Goal: Entertainment & Leisure: Browse casually

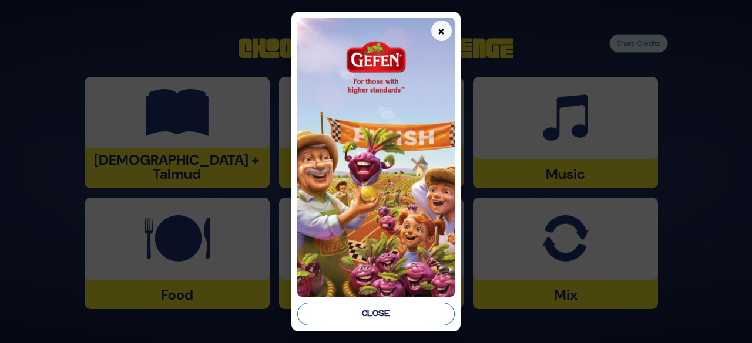
click at [387, 305] on button "Close" at bounding box center [375, 314] width 157 height 23
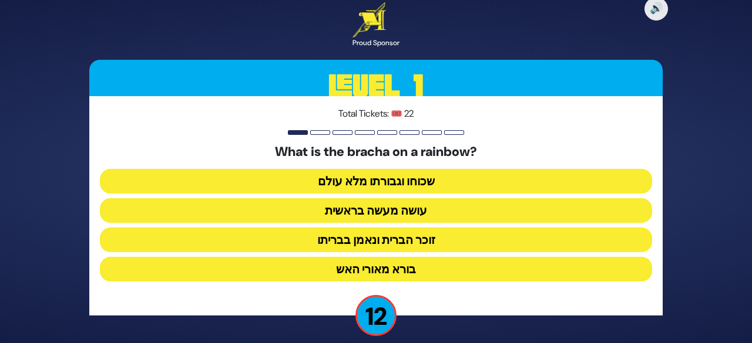
click at [430, 228] on button "זוכר הברית ונאמן בבריתו" at bounding box center [376, 240] width 552 height 25
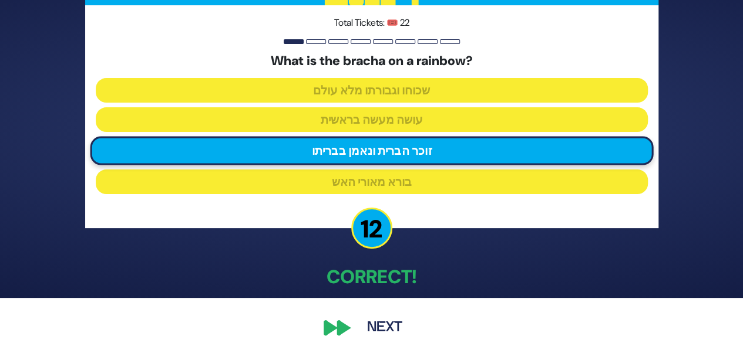
scroll to position [47, 0]
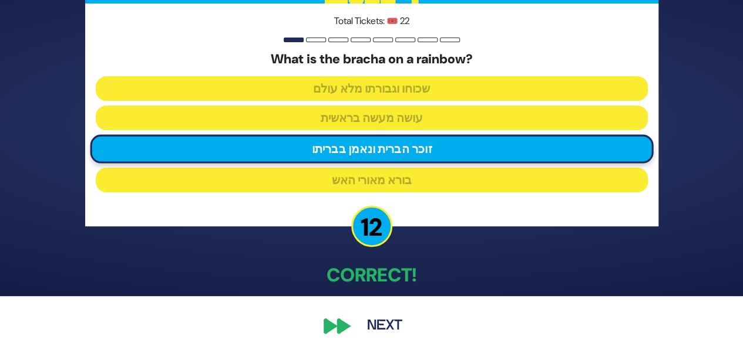
click at [375, 330] on button "Next" at bounding box center [385, 326] width 68 height 27
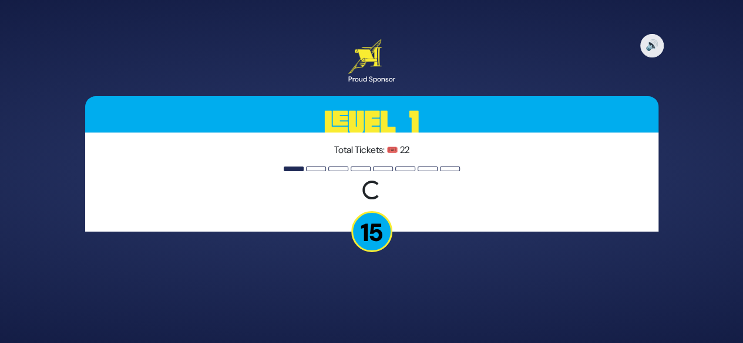
scroll to position [0, 0]
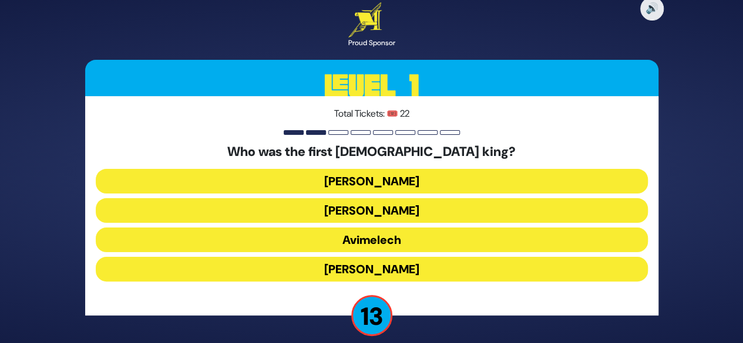
click at [425, 183] on button "Shaul" at bounding box center [372, 181] width 552 height 25
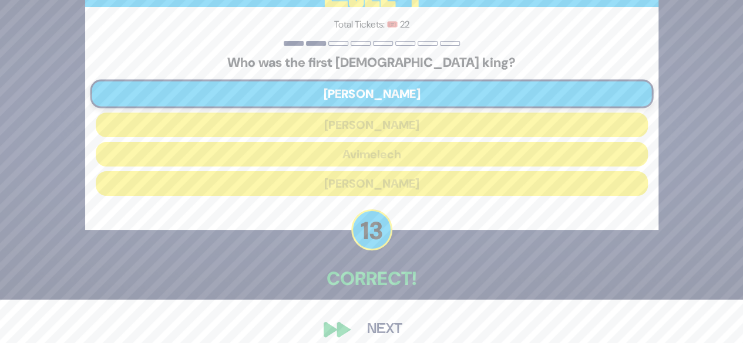
scroll to position [47, 0]
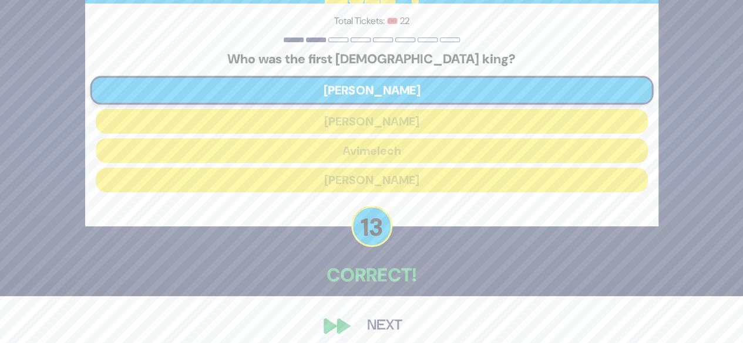
click at [392, 322] on button "Next" at bounding box center [385, 326] width 68 height 27
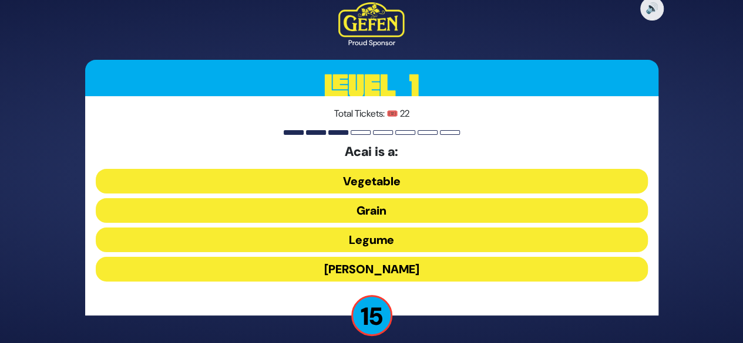
scroll to position [12, 0]
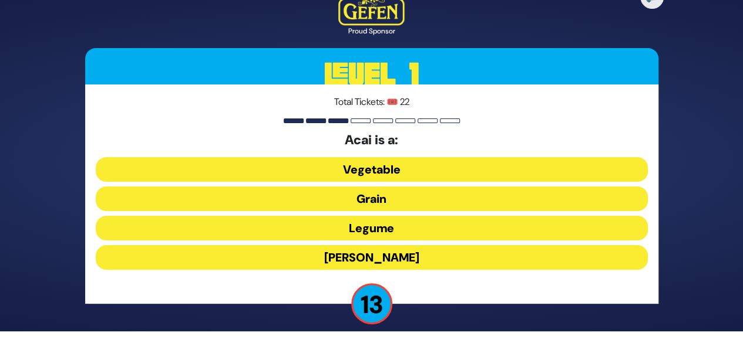
click at [405, 256] on button "Berry" at bounding box center [372, 257] width 552 height 25
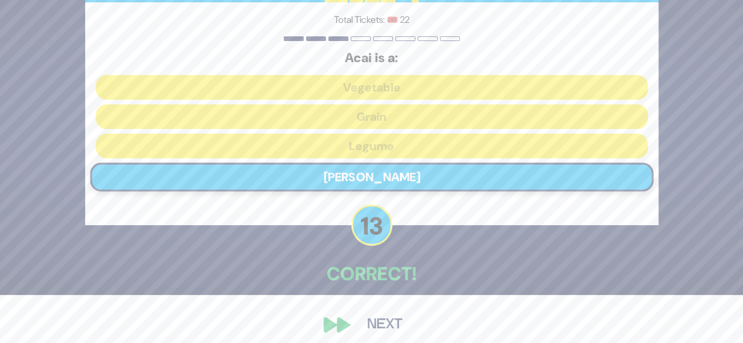
scroll to position [58, 0]
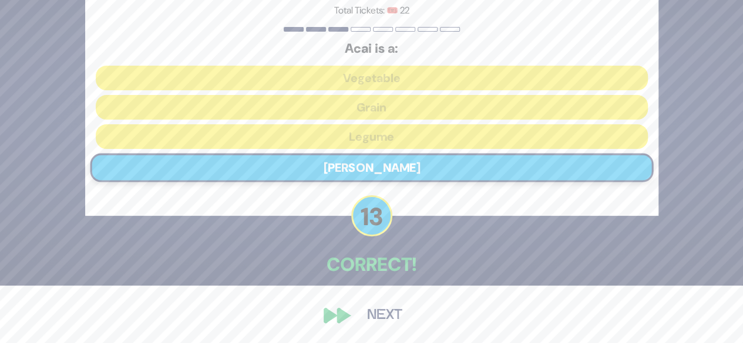
click at [377, 314] on button "Next" at bounding box center [385, 315] width 68 height 27
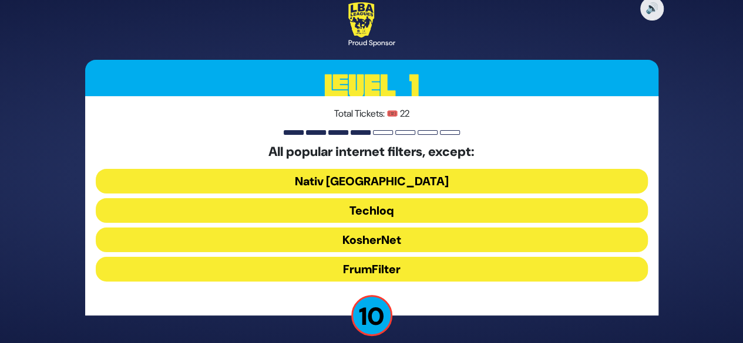
click at [454, 180] on button "Nativ USA" at bounding box center [372, 181] width 552 height 25
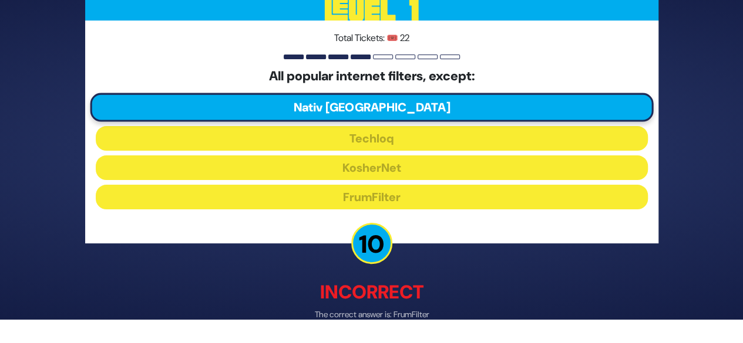
scroll to position [63, 0]
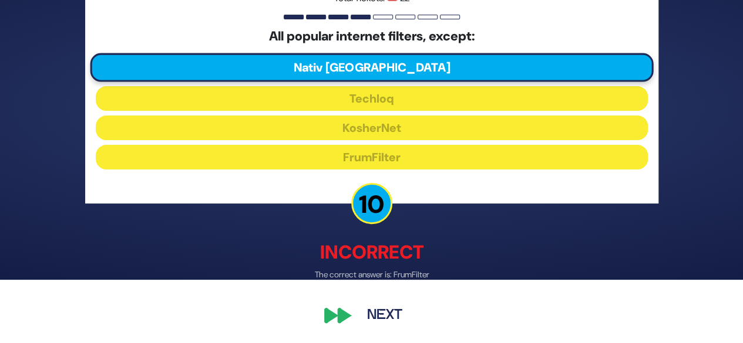
click at [375, 314] on button "Next" at bounding box center [385, 316] width 68 height 27
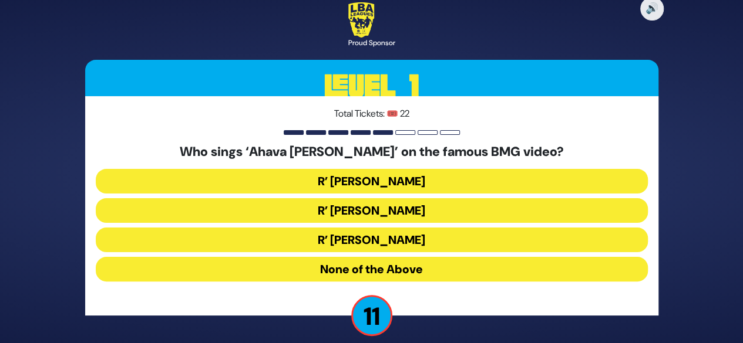
click at [432, 279] on button "None of the Above" at bounding box center [372, 269] width 552 height 25
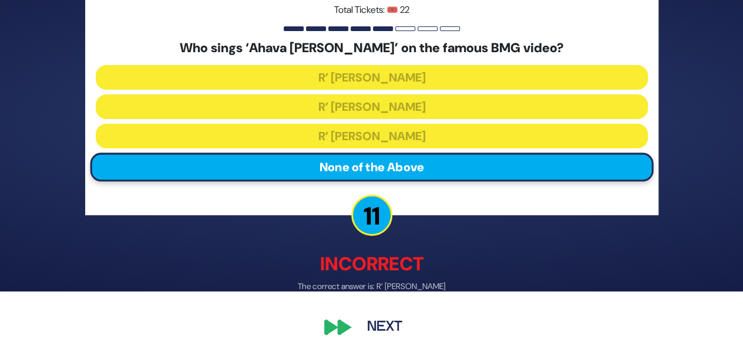
scroll to position [63, 0]
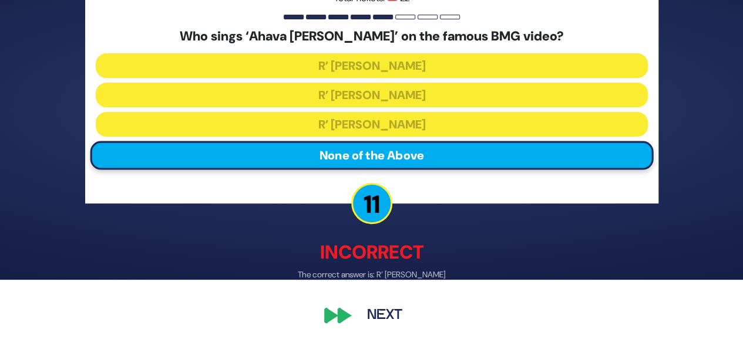
click at [395, 320] on button "Next" at bounding box center [385, 316] width 68 height 27
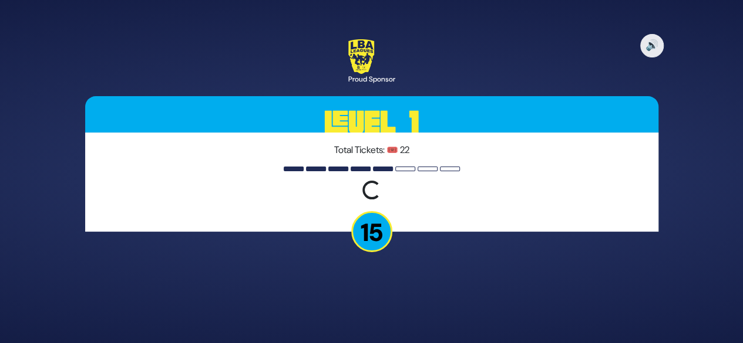
scroll to position [0, 0]
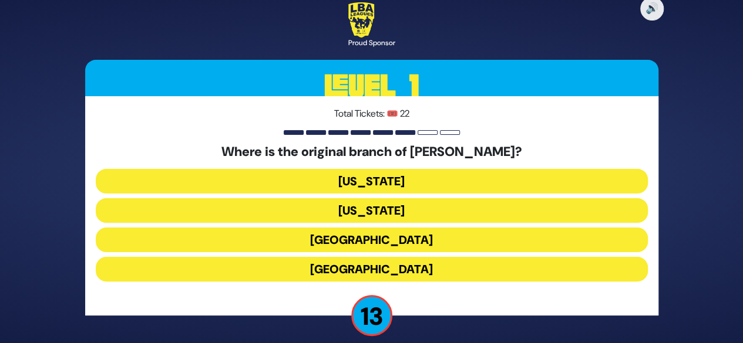
click at [425, 241] on button "London" at bounding box center [372, 240] width 552 height 25
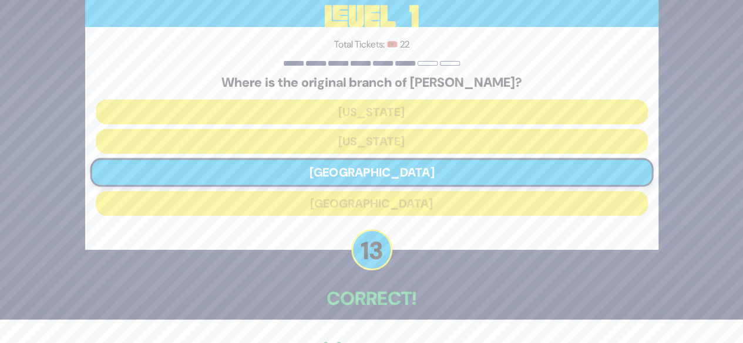
scroll to position [58, 0]
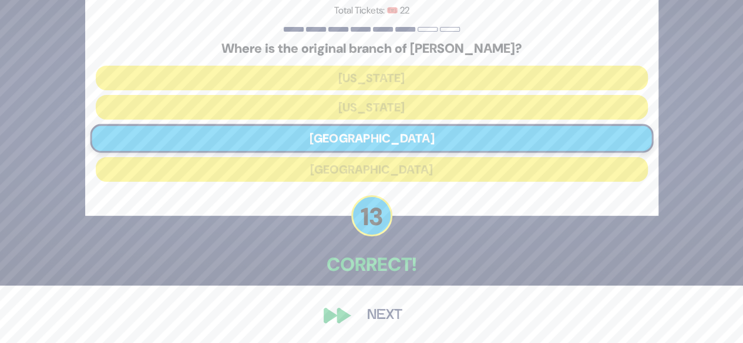
click at [370, 320] on button "Next" at bounding box center [385, 315] width 68 height 27
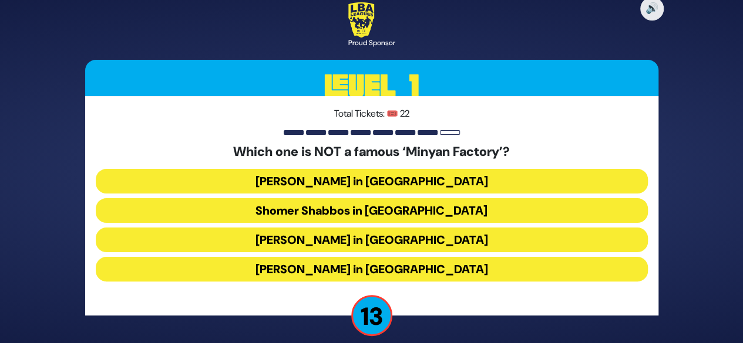
click at [378, 277] on button "Bais Dovid in Lakewood" at bounding box center [372, 269] width 552 height 25
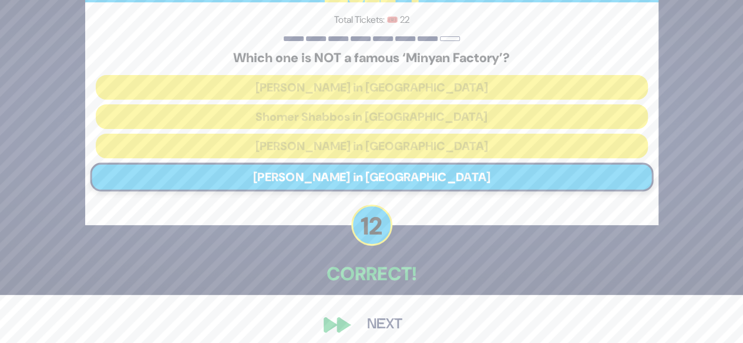
scroll to position [58, 0]
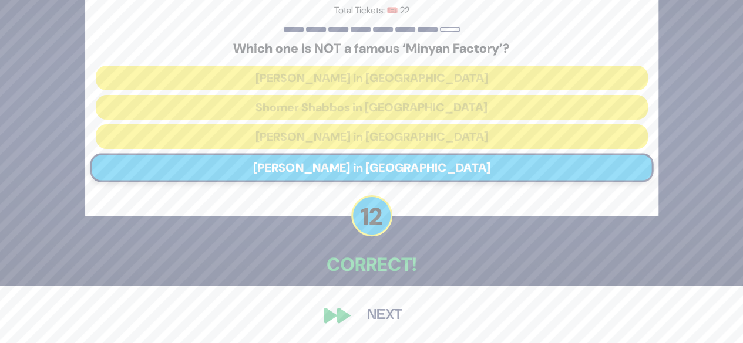
click at [372, 322] on button "Next" at bounding box center [385, 315] width 68 height 27
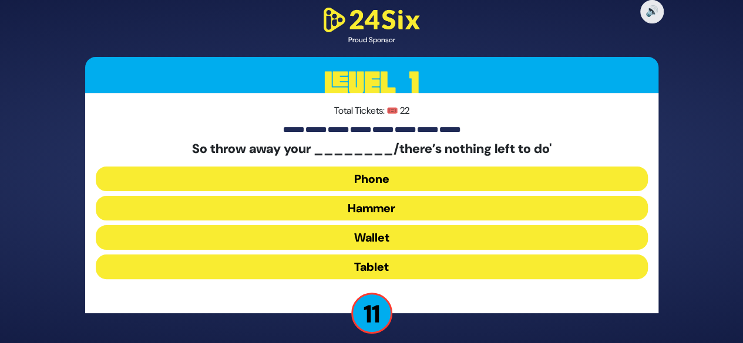
click at [385, 205] on button "Hammer" at bounding box center [372, 208] width 552 height 25
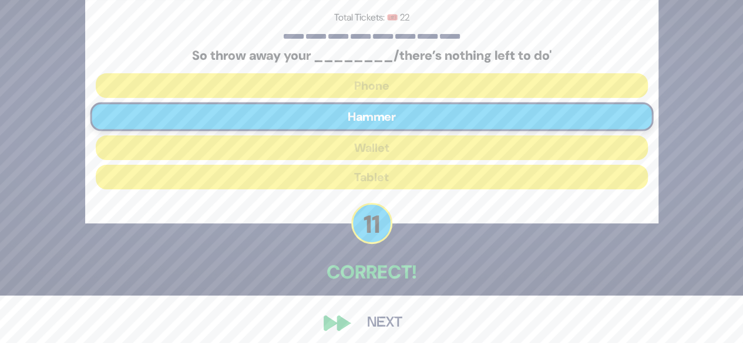
scroll to position [55, 0]
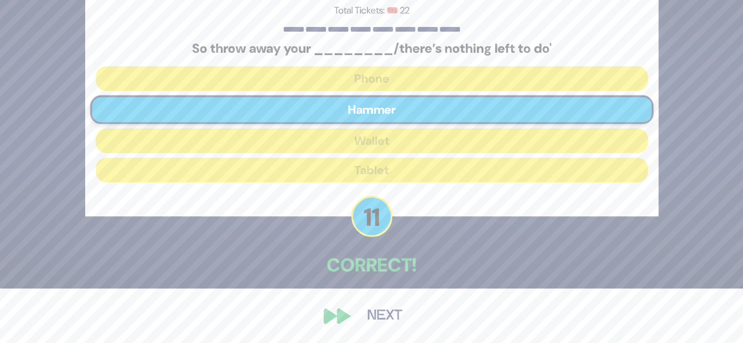
click at [385, 306] on button "Next" at bounding box center [385, 316] width 68 height 27
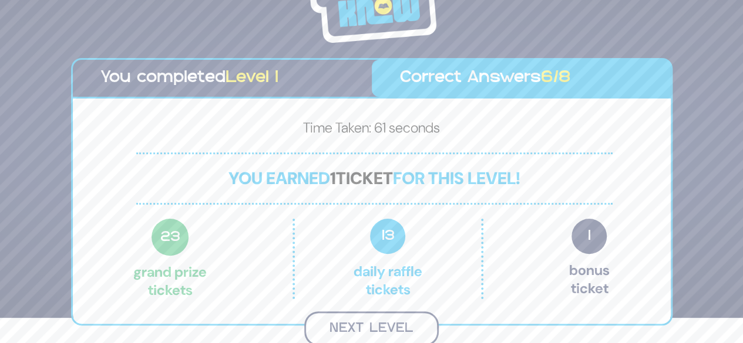
scroll to position [23, 0]
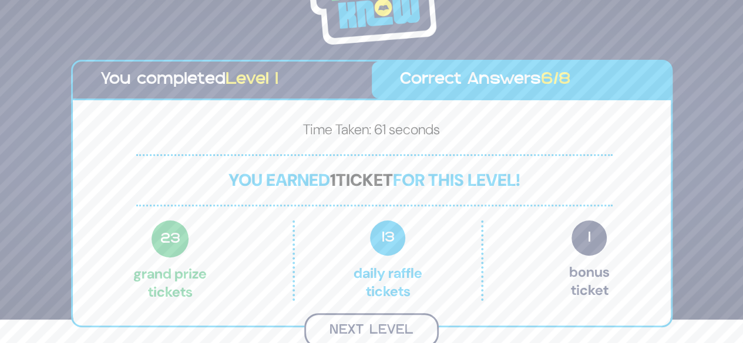
click at [383, 322] on button "Next Level" at bounding box center [371, 331] width 134 height 35
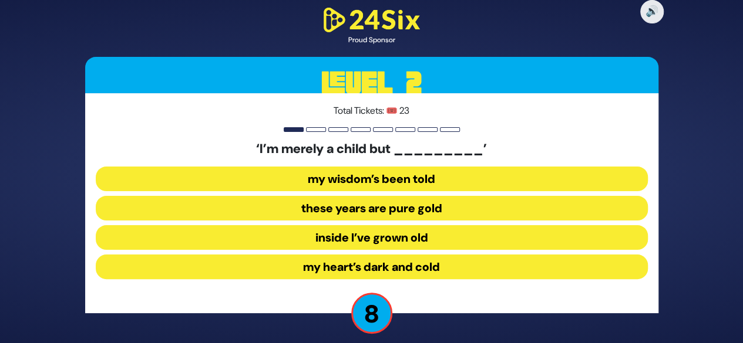
click at [463, 271] on button "my heart’s dark and cold" at bounding box center [372, 267] width 552 height 25
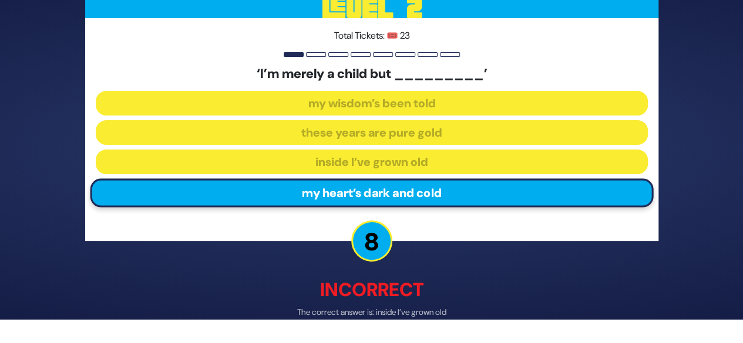
scroll to position [60, 0]
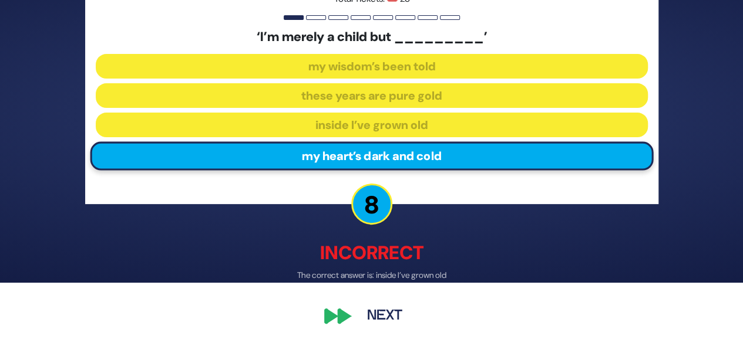
click at [380, 312] on button "Next" at bounding box center [385, 316] width 68 height 27
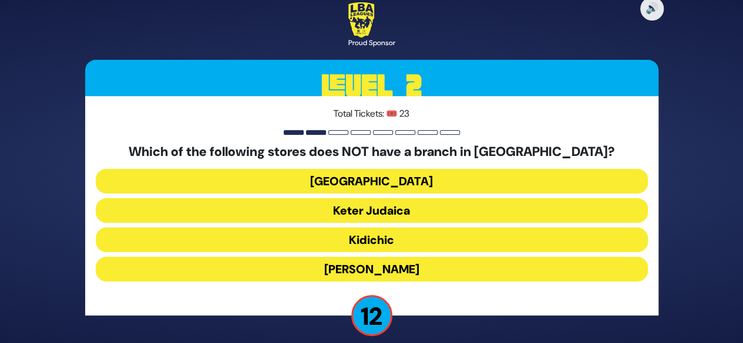
click at [404, 213] on button "Keter Judaica" at bounding box center [372, 210] width 552 height 25
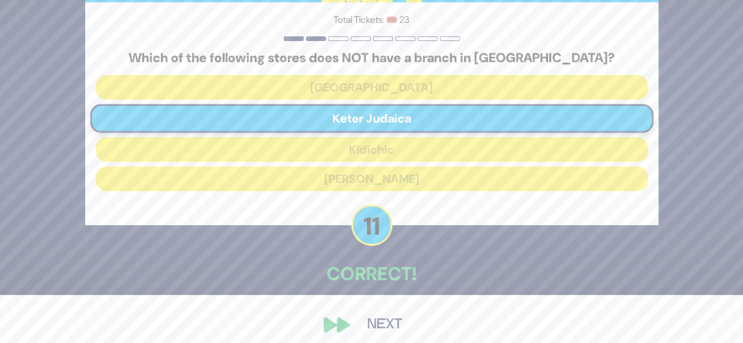
scroll to position [58, 0]
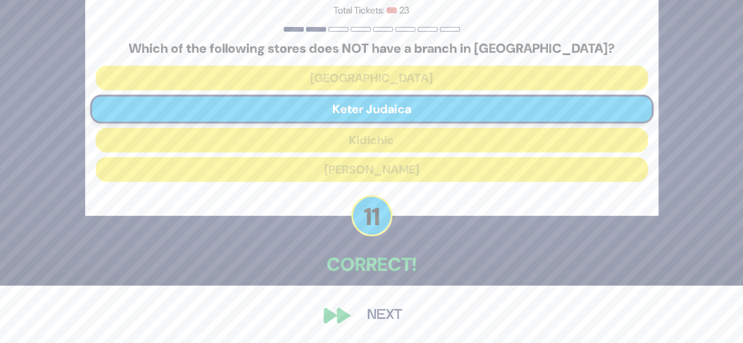
click at [379, 323] on button "Next" at bounding box center [385, 315] width 68 height 27
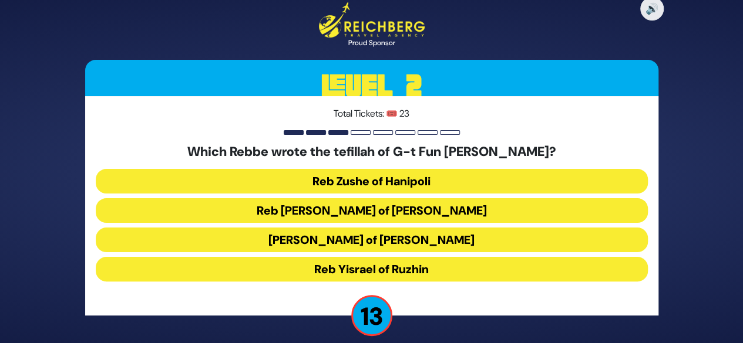
click at [433, 210] on button "Reb Levi Yitzchok of Berditchev" at bounding box center [372, 210] width 552 height 25
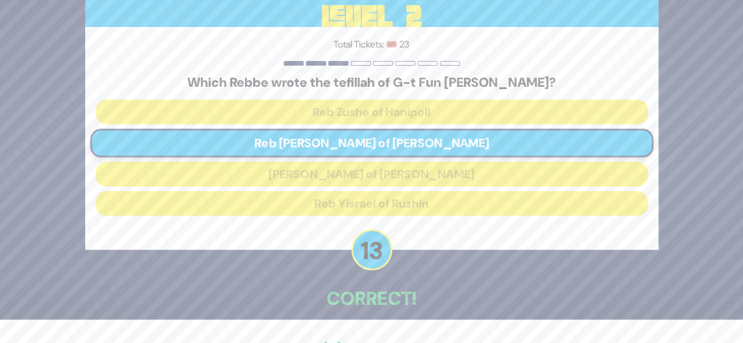
scroll to position [57, 0]
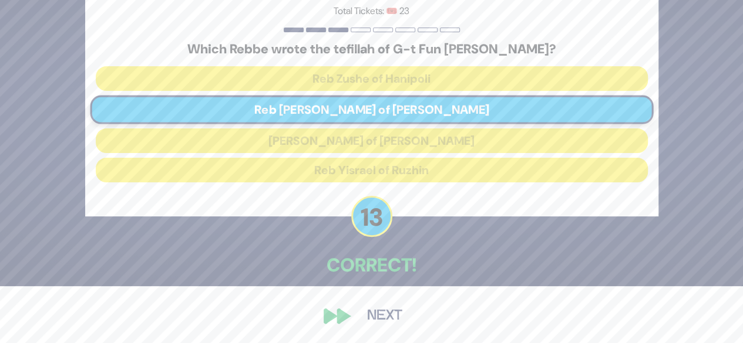
click at [354, 331] on div "🔊 Proud Sponsor Level 2 Total Tickets: 🎟️ 23 Which Rebbe wrote the tefillah of …" at bounding box center [371, 115] width 601 height 459
click at [360, 321] on button "Next" at bounding box center [385, 316] width 68 height 27
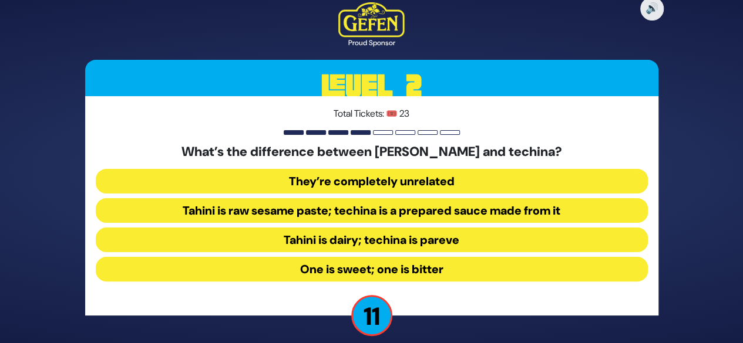
click at [385, 208] on button "Tahini is raw sesame paste; techina is a prepared sauce made from it" at bounding box center [372, 210] width 552 height 25
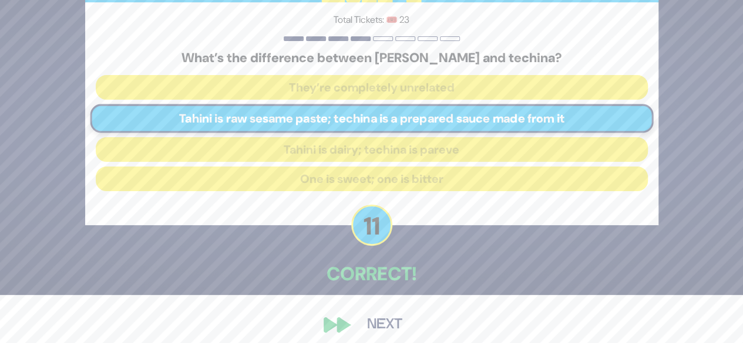
scroll to position [58, 0]
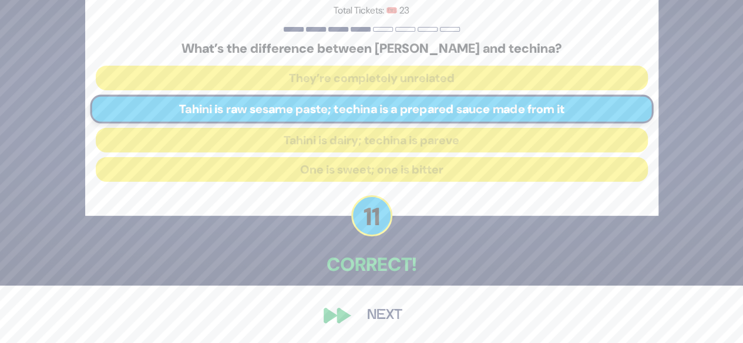
click at [398, 321] on button "Next" at bounding box center [385, 315] width 68 height 27
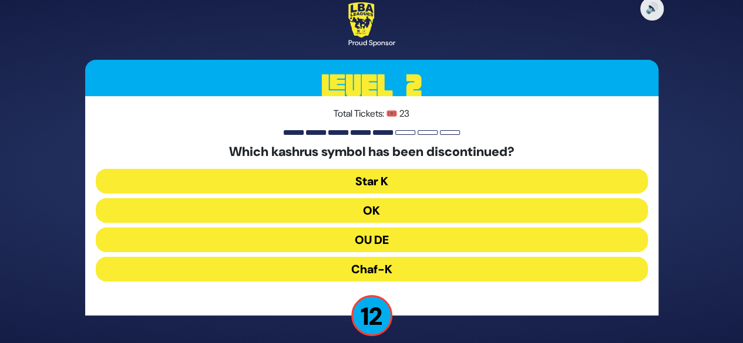
click at [398, 240] on button "OU DE" at bounding box center [372, 240] width 552 height 25
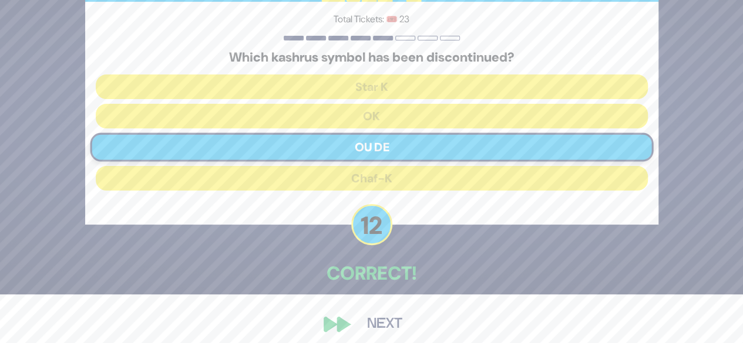
scroll to position [58, 0]
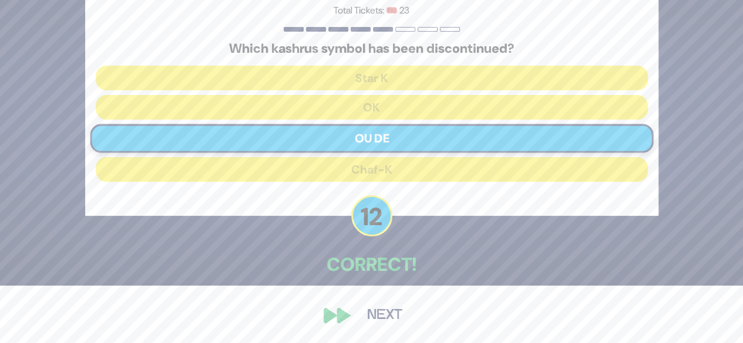
click at [371, 309] on button "Next" at bounding box center [385, 315] width 68 height 27
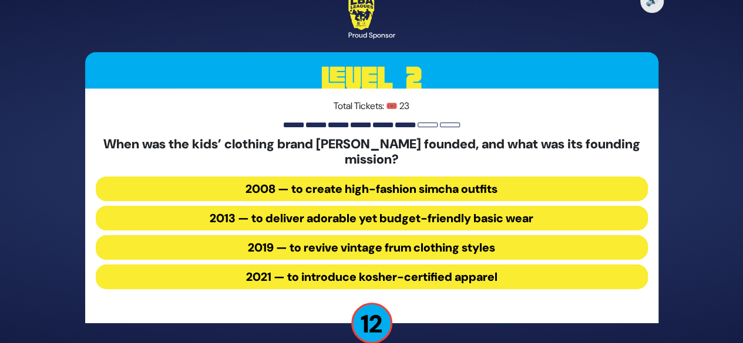
click at [299, 213] on button "2013 — to deliver adorable yet budget-friendly basic wear" at bounding box center [372, 218] width 552 height 25
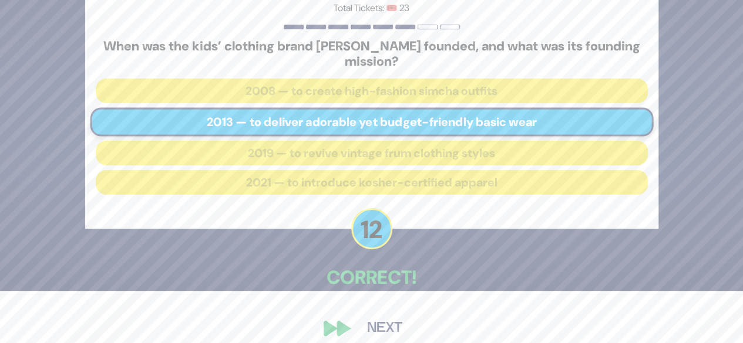
scroll to position [65, 0]
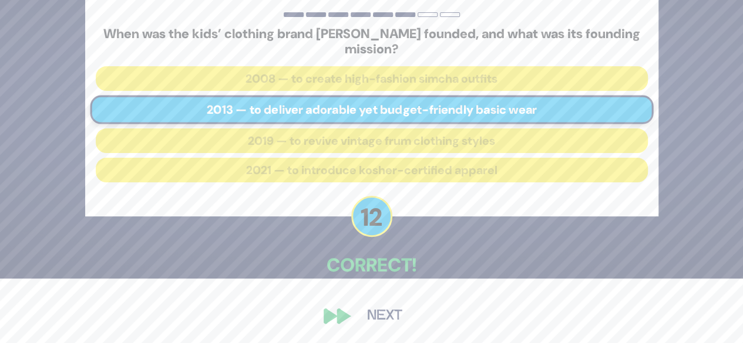
click at [380, 304] on button "Next" at bounding box center [385, 316] width 68 height 27
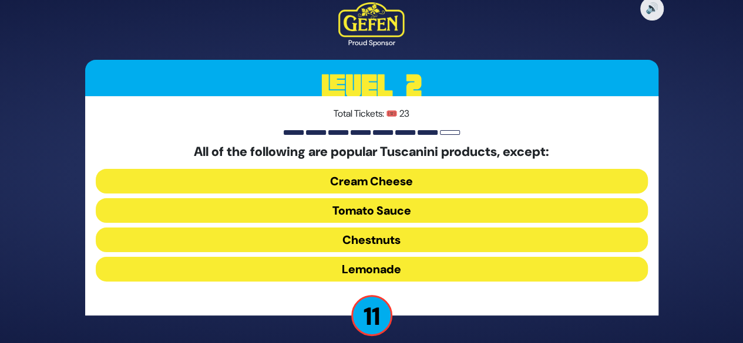
click at [457, 180] on button "Cream Cheese" at bounding box center [372, 181] width 552 height 25
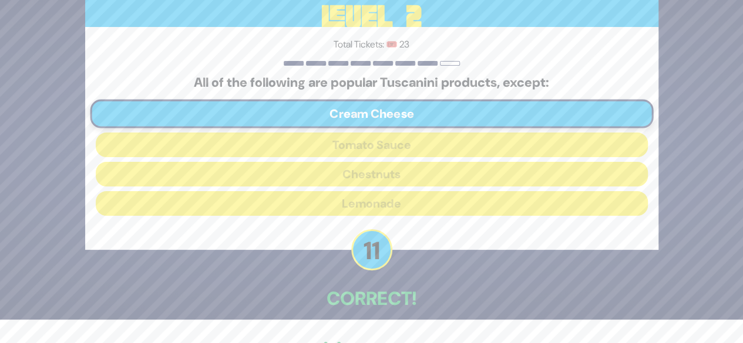
scroll to position [58, 0]
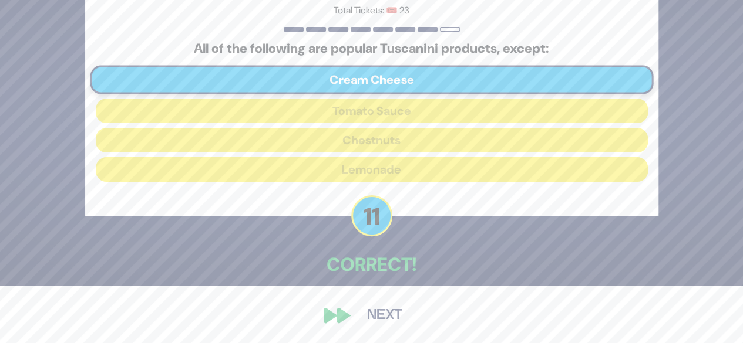
click at [387, 312] on button "Next" at bounding box center [385, 315] width 68 height 27
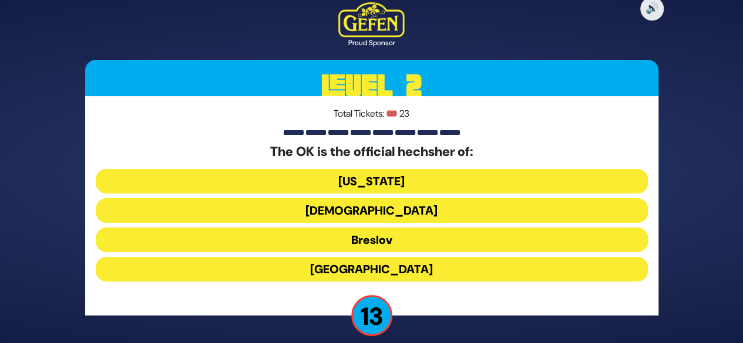
click at [432, 208] on button "Chabad" at bounding box center [372, 210] width 552 height 25
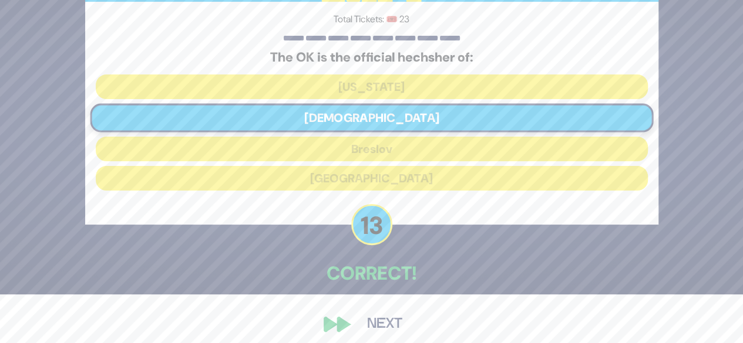
scroll to position [58, 0]
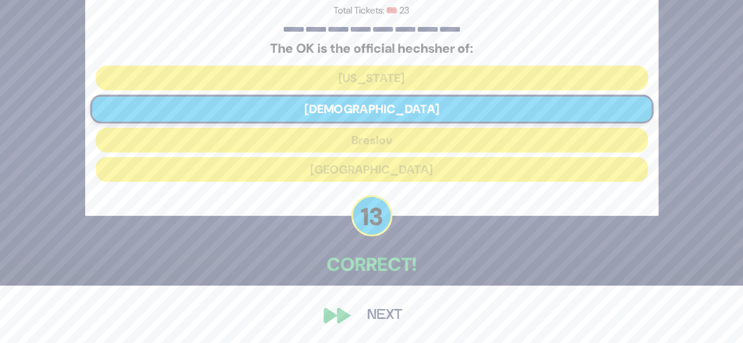
click at [371, 319] on button "Next" at bounding box center [385, 315] width 68 height 27
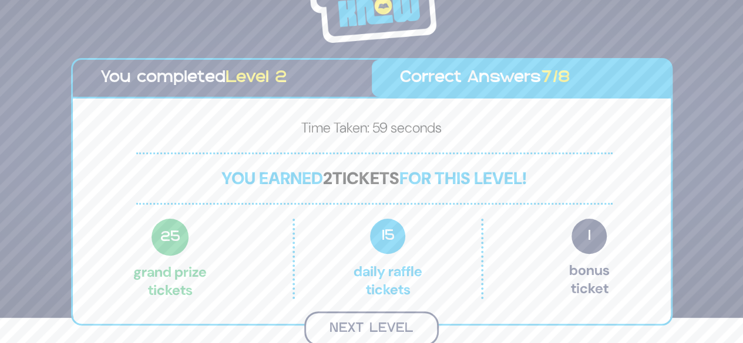
scroll to position [27, 0]
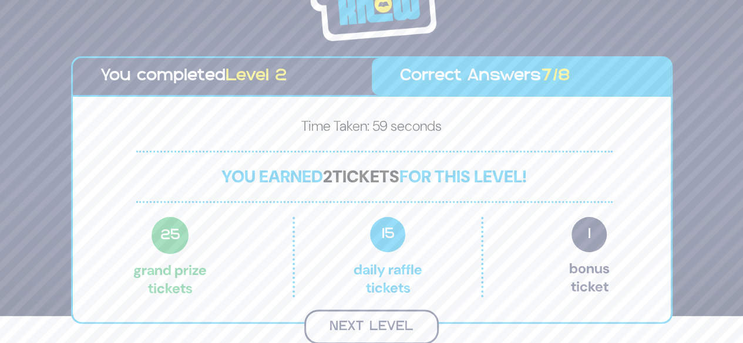
click at [409, 325] on button "Next Level" at bounding box center [371, 327] width 134 height 35
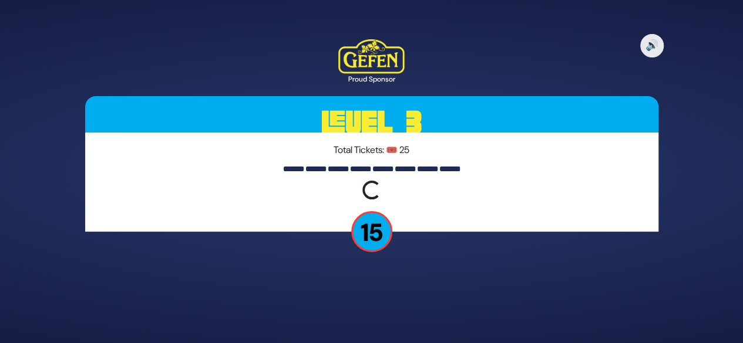
scroll to position [0, 0]
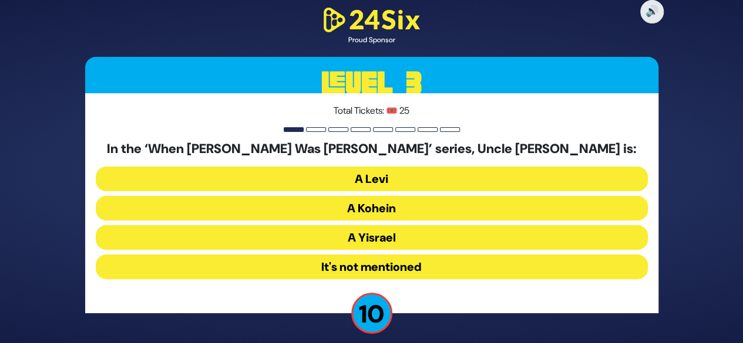
click at [438, 240] on button "A Yisrael" at bounding box center [372, 237] width 552 height 25
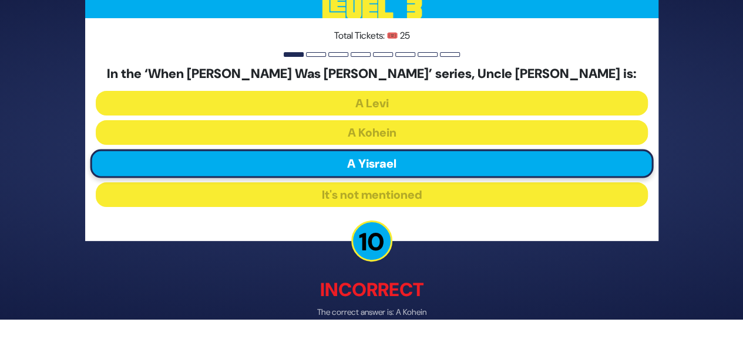
scroll to position [60, 0]
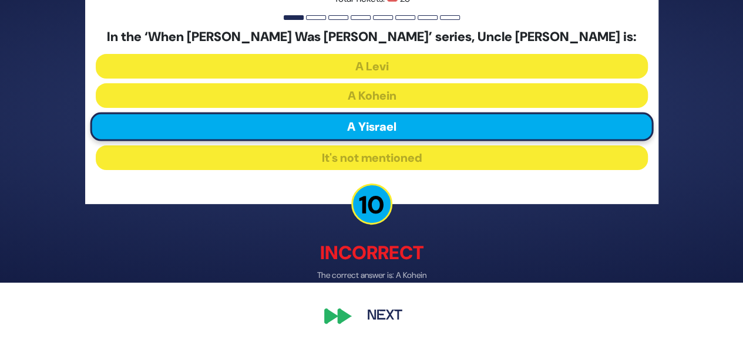
click at [378, 318] on button "Next" at bounding box center [385, 316] width 68 height 27
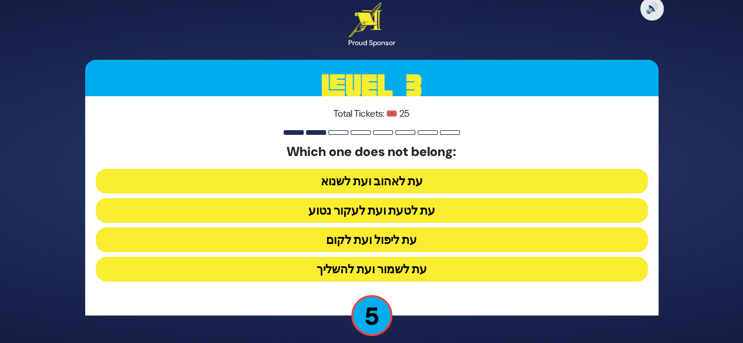
click at [420, 211] on button "עת לטעת ועת לעקור נטוע" at bounding box center [372, 210] width 552 height 25
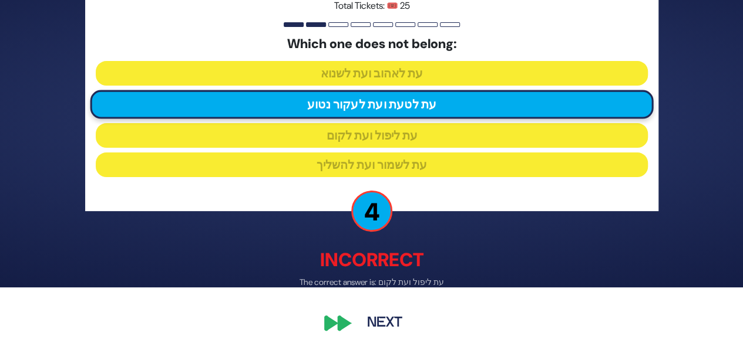
scroll to position [63, 0]
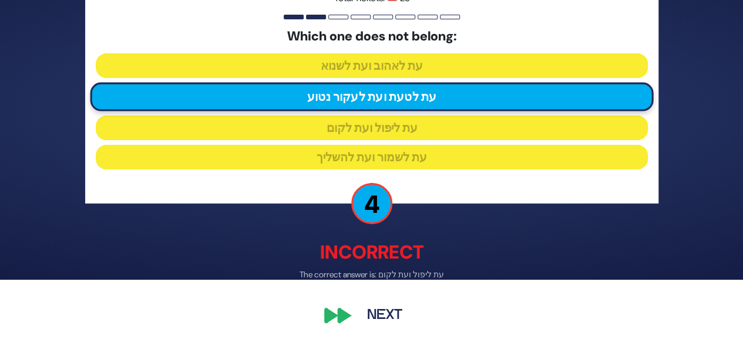
click at [385, 316] on button "Next" at bounding box center [385, 316] width 68 height 27
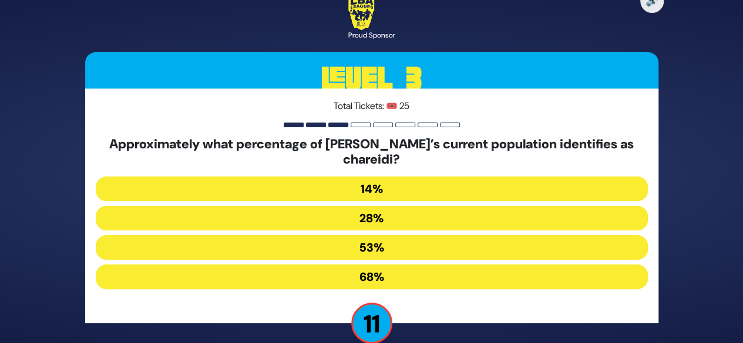
click at [431, 242] on button "53%" at bounding box center [372, 247] width 552 height 25
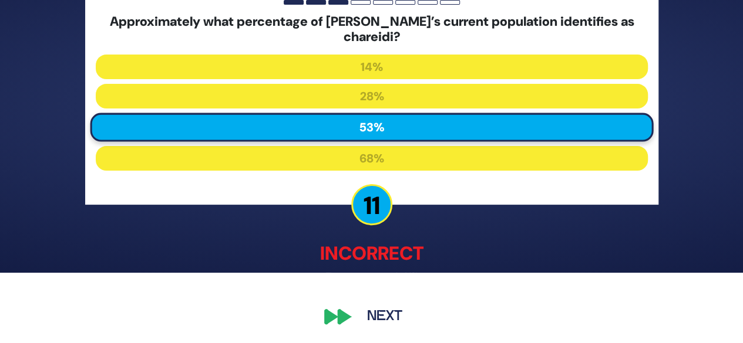
scroll to position [71, 0]
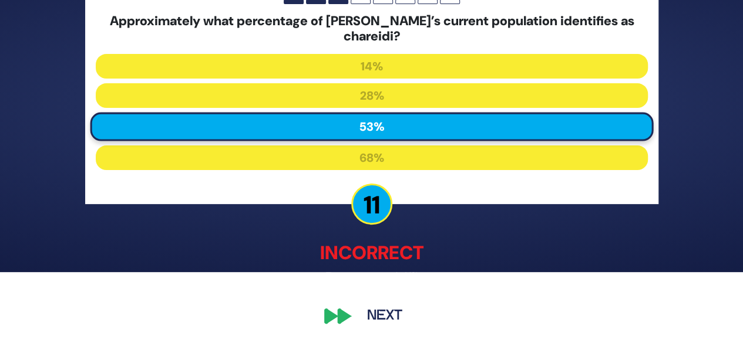
click at [376, 307] on button "Next" at bounding box center [385, 316] width 68 height 27
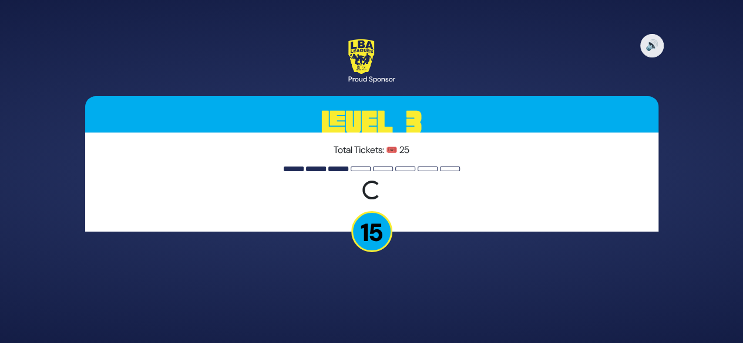
scroll to position [0, 0]
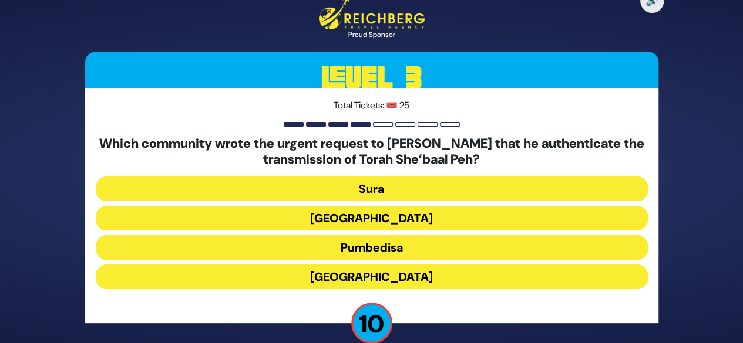
click at [333, 278] on button "[GEOGRAPHIC_DATA]" at bounding box center [372, 277] width 552 height 25
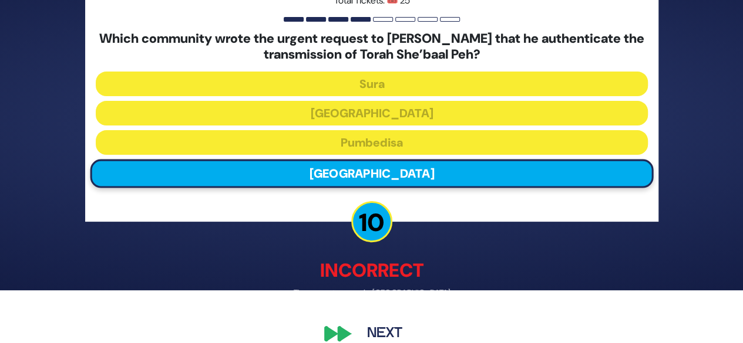
scroll to position [71, 0]
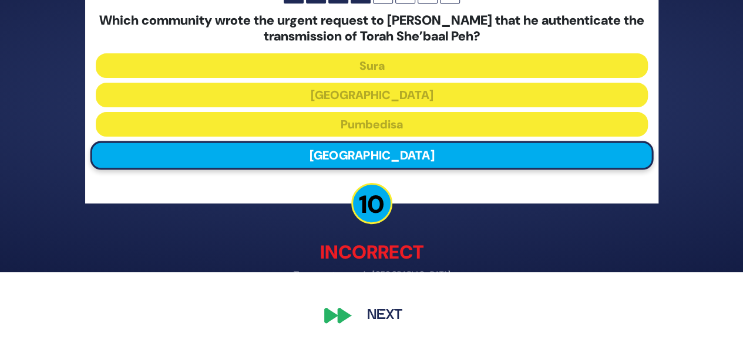
click at [389, 264] on p "Incorrect" at bounding box center [371, 253] width 573 height 28
click at [403, 315] on button "Next" at bounding box center [385, 316] width 68 height 27
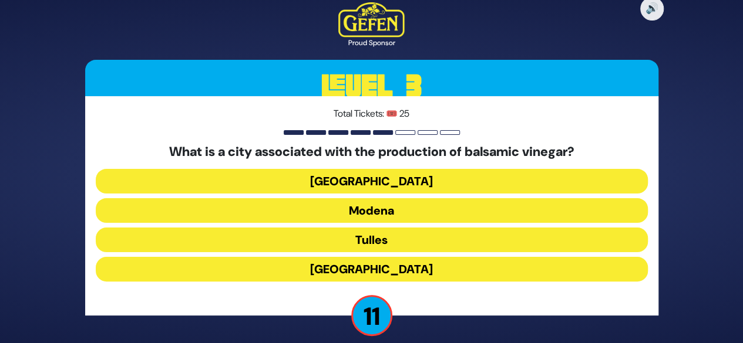
click at [368, 220] on button "Modena" at bounding box center [372, 210] width 552 height 25
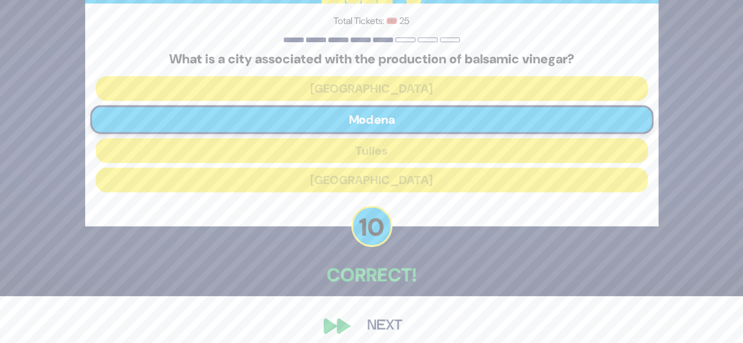
scroll to position [58, 0]
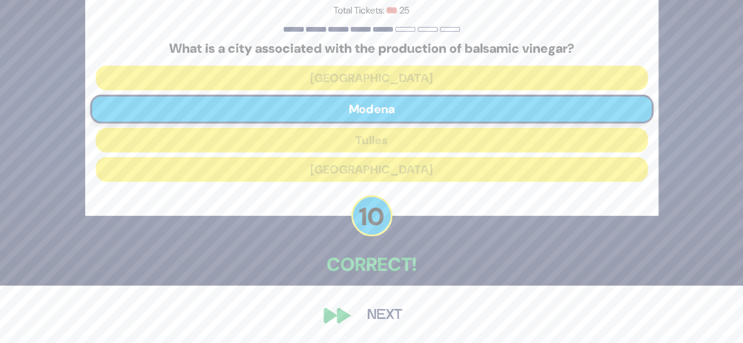
click at [379, 312] on button "Next" at bounding box center [385, 315] width 68 height 27
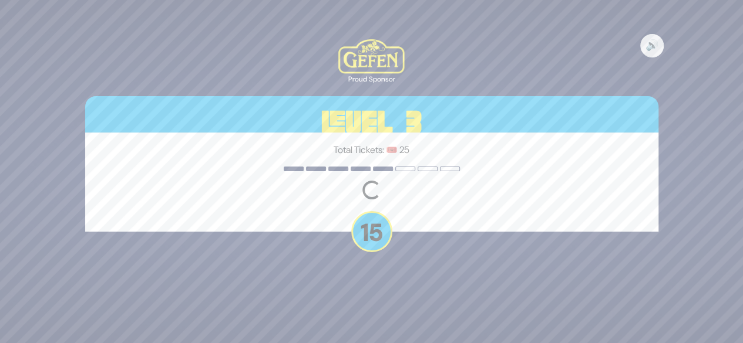
scroll to position [0, 0]
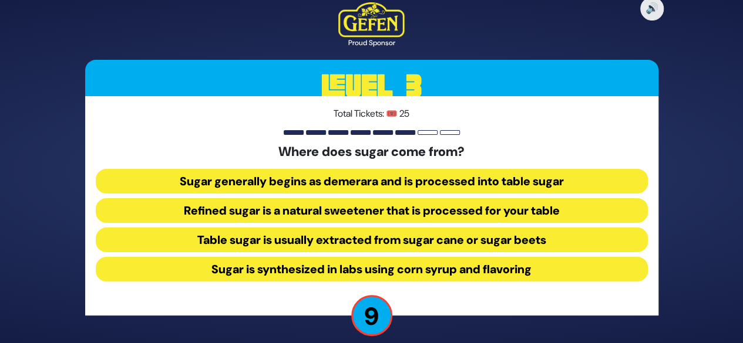
click at [298, 241] on button "Table sugar is usually extracted from sugar cane or sugar beets" at bounding box center [372, 240] width 552 height 25
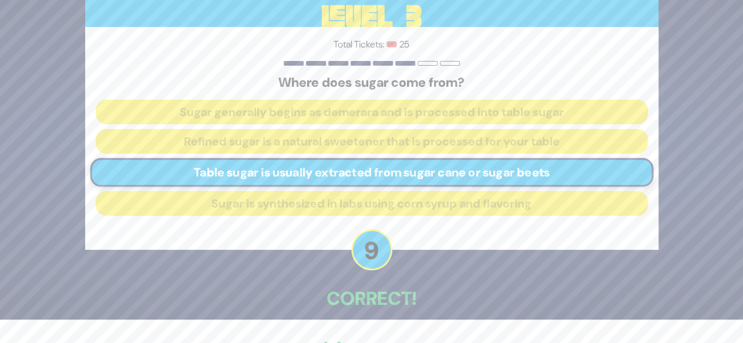
scroll to position [58, 0]
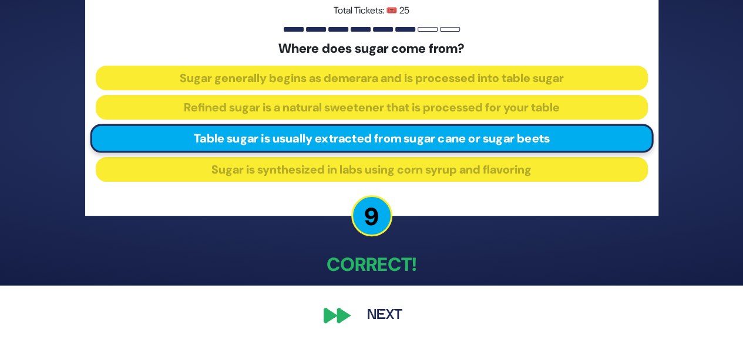
click at [365, 314] on button "Next" at bounding box center [385, 315] width 68 height 27
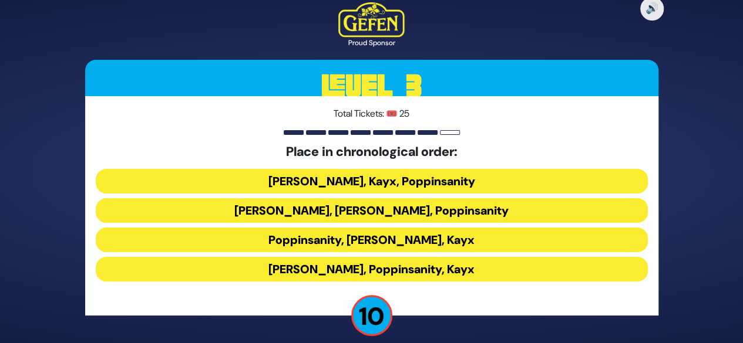
click at [299, 269] on button "Siegelmans, Poppinsanity, Kayx" at bounding box center [372, 269] width 552 height 25
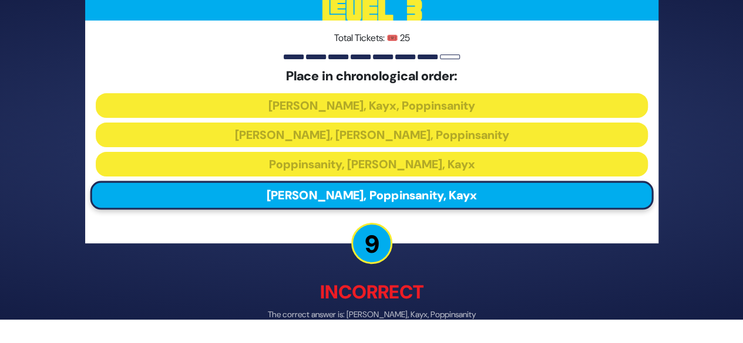
scroll to position [63, 0]
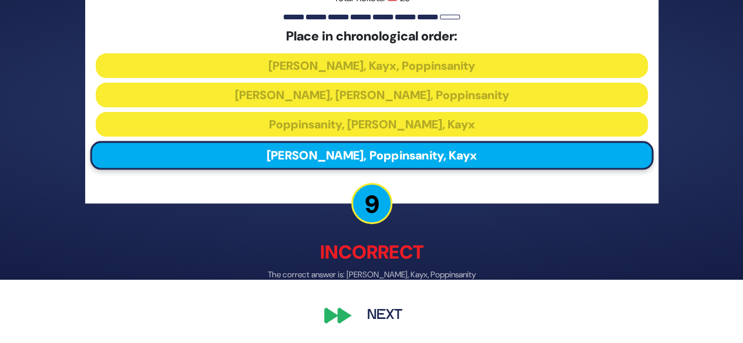
click at [369, 300] on div "🔊 Proud Sponsor Level 3 Total Tickets: 🎟️ 25 Place in chronological order: Sieg…" at bounding box center [371, 108] width 601 height 471
click at [364, 312] on button "Next" at bounding box center [385, 316] width 68 height 27
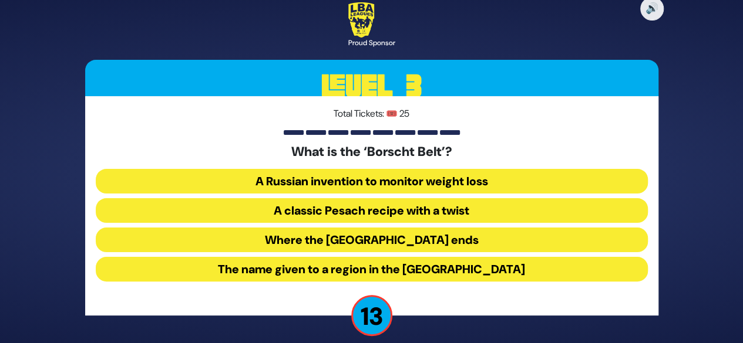
click at [330, 266] on button "The name given to a region in the Catskill Mountains" at bounding box center [372, 269] width 552 height 25
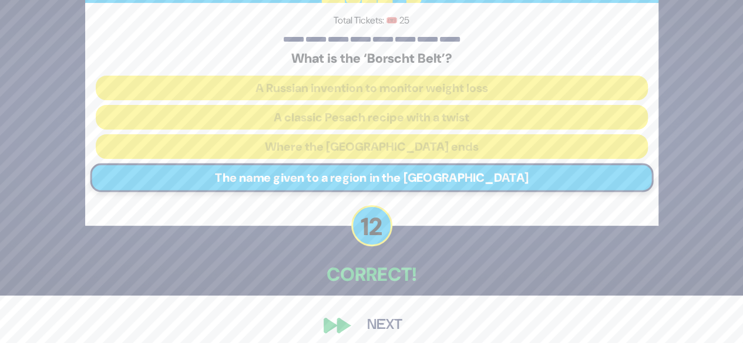
scroll to position [58, 0]
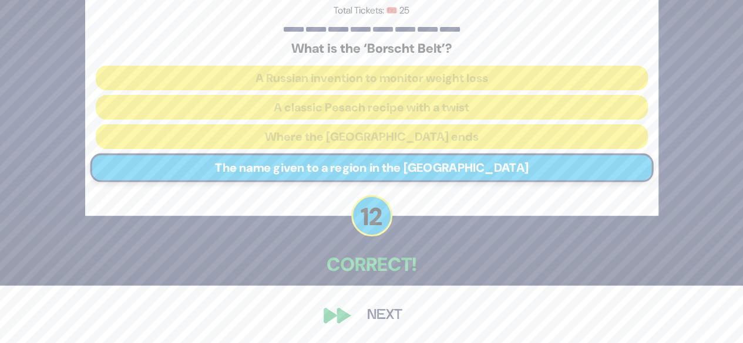
click at [380, 306] on button "Next" at bounding box center [385, 315] width 68 height 27
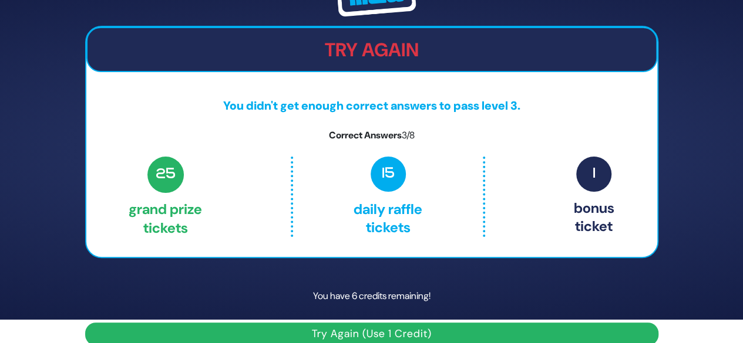
scroll to position [39, 0]
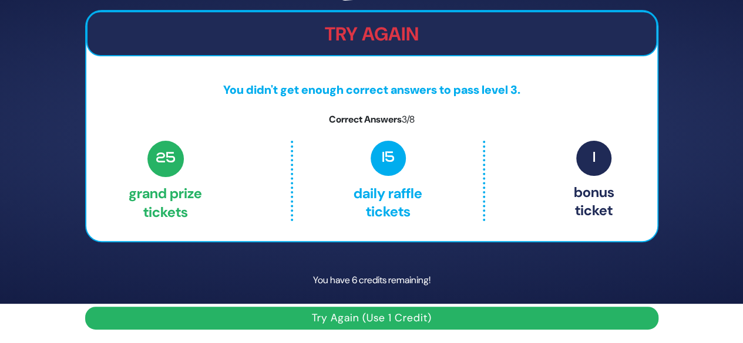
click at [375, 310] on button "Try Again (Use 1 Credit)" at bounding box center [371, 318] width 573 height 23
click at [363, 315] on button "Try Again (Use 1 Credit)" at bounding box center [371, 318] width 573 height 23
click at [339, 313] on button "Try Again (Use 1 Credit)" at bounding box center [371, 318] width 573 height 23
click at [406, 324] on button "Try Again (Use 1 Credit)" at bounding box center [371, 318] width 573 height 23
click at [33, 252] on div "Share Credits Try Again You didn't get enough correct answers to pass level 3. …" at bounding box center [371, 132] width 743 height 343
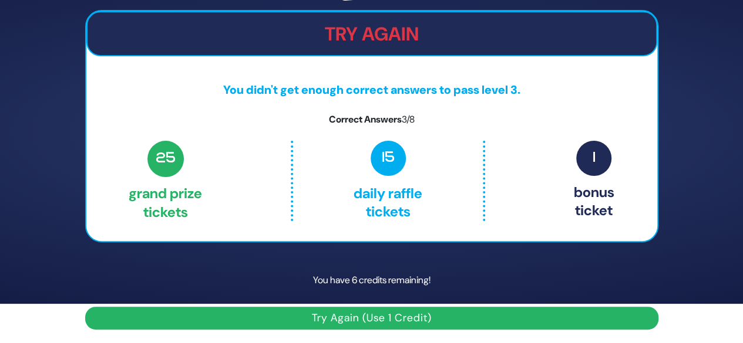
click at [156, 315] on button "Try Again (Use 1 Credit)" at bounding box center [371, 318] width 573 height 23
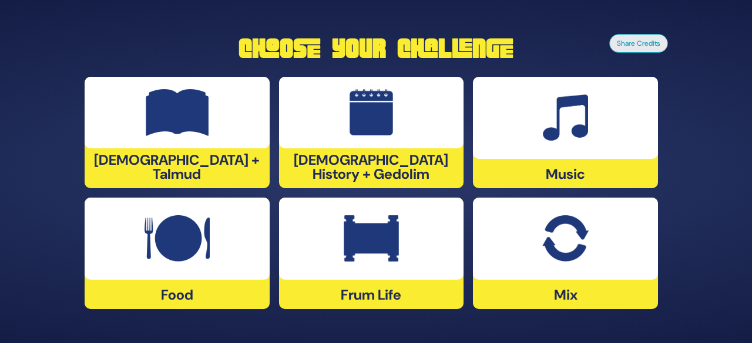
click at [577, 230] on img at bounding box center [565, 238] width 46 height 47
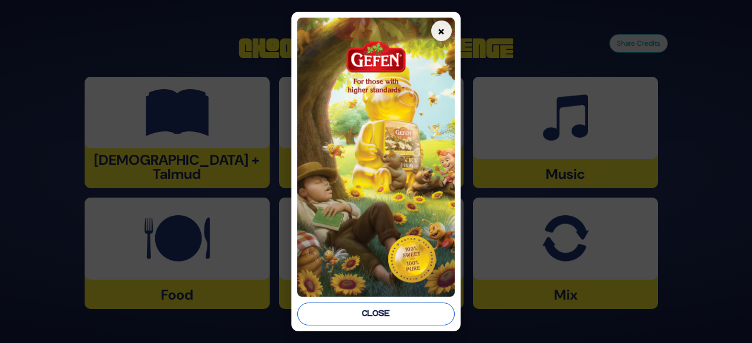
click at [389, 315] on button "Close" at bounding box center [375, 314] width 157 height 23
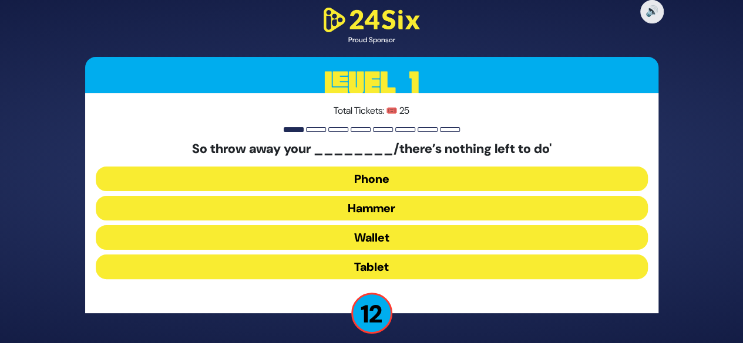
click at [374, 208] on button "Hammer" at bounding box center [372, 208] width 552 height 25
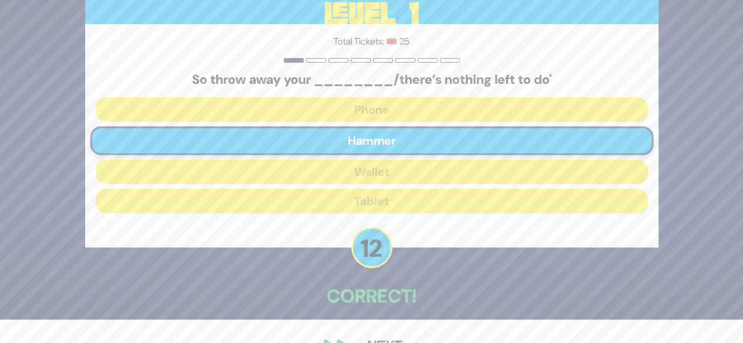
scroll to position [47, 0]
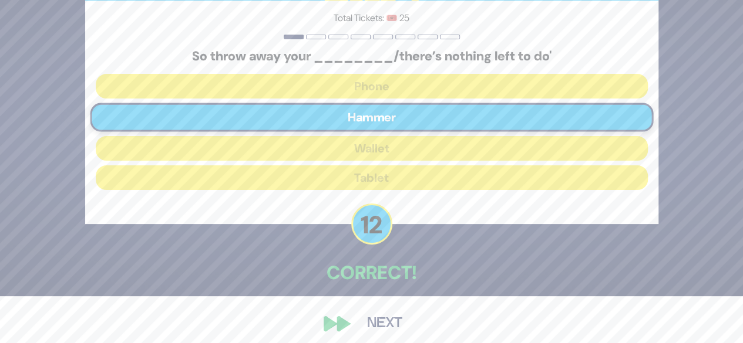
click at [365, 316] on button "Next" at bounding box center [385, 324] width 68 height 27
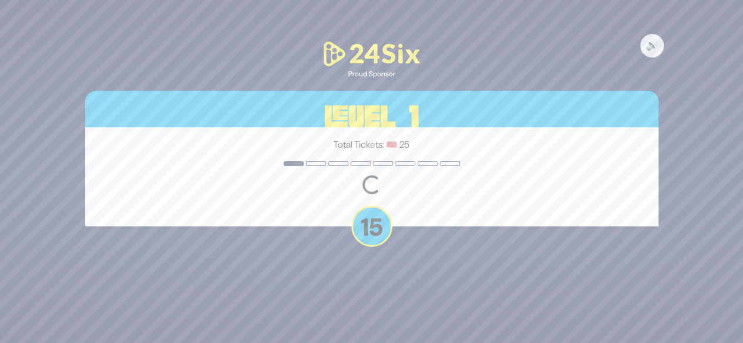
scroll to position [0, 0]
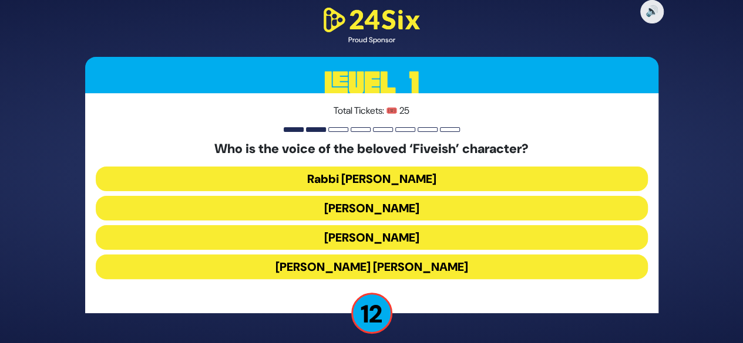
click at [346, 233] on button "Elchonon Schwartz" at bounding box center [372, 237] width 552 height 25
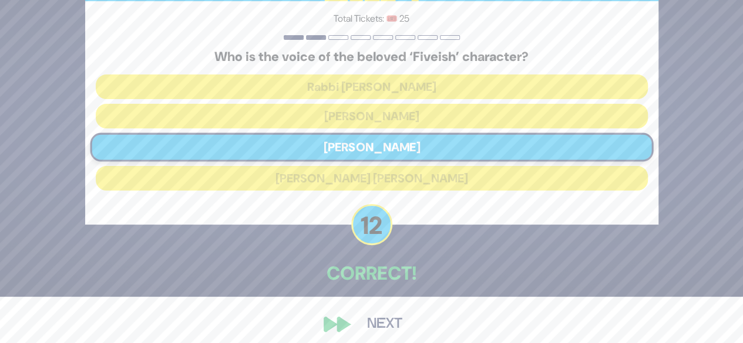
scroll to position [55, 0]
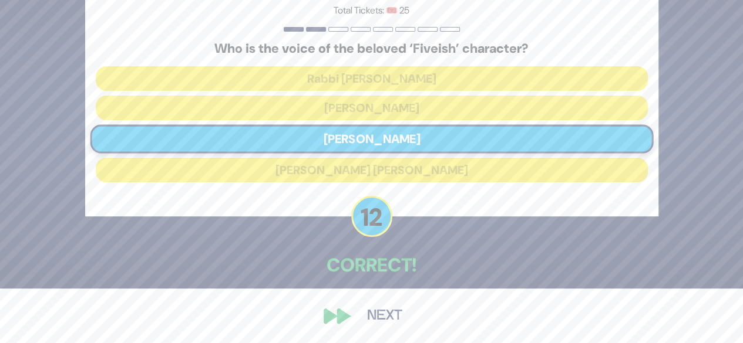
click at [351, 314] on button "Next" at bounding box center [385, 316] width 68 height 27
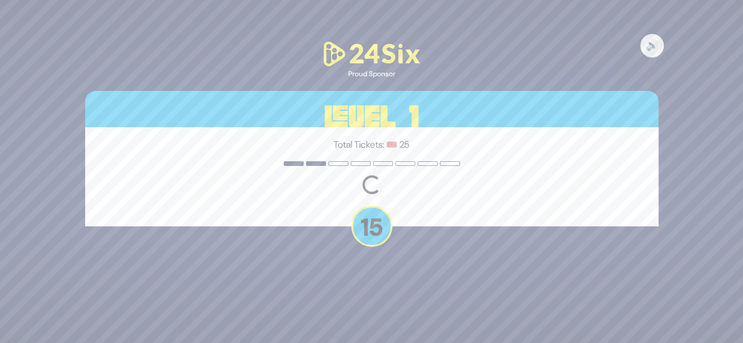
scroll to position [0, 0]
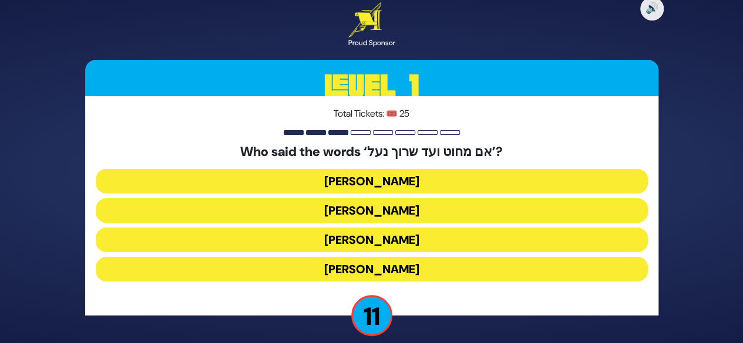
click at [419, 241] on button "Avraham Avinu" at bounding box center [372, 240] width 552 height 25
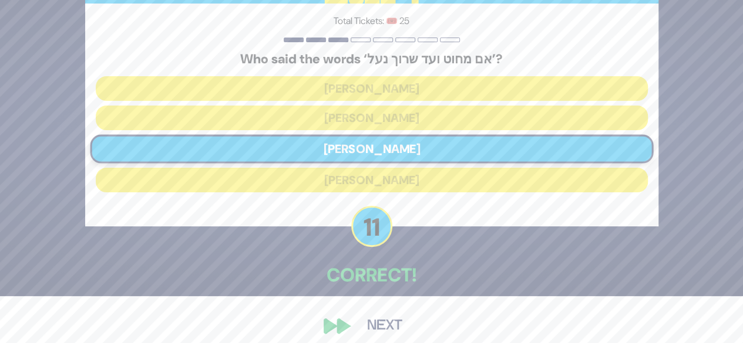
scroll to position [58, 0]
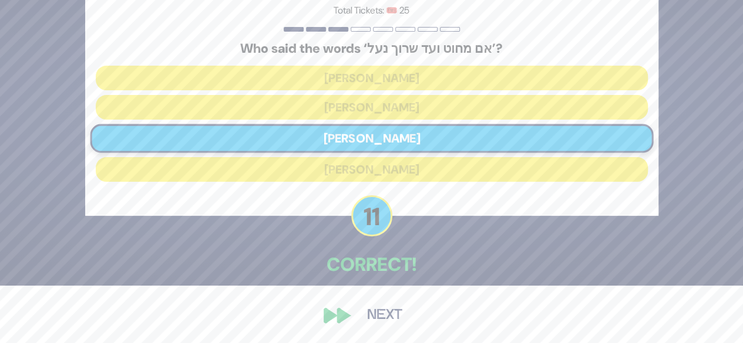
click at [383, 314] on button "Next" at bounding box center [385, 315] width 68 height 27
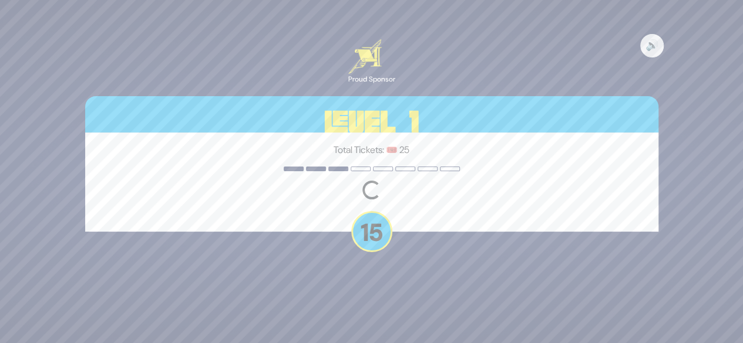
scroll to position [0, 0]
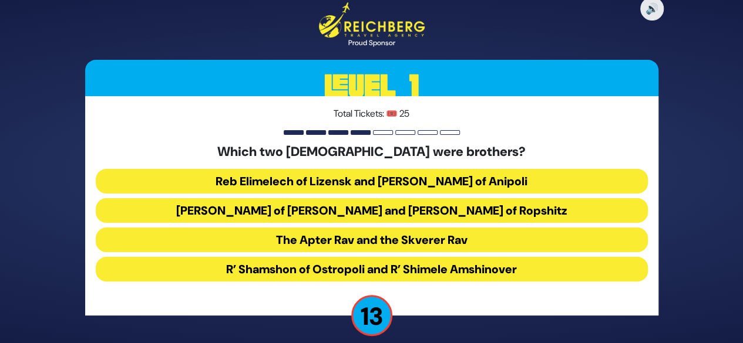
click at [426, 186] on button "Reb Elimelech of Lizensk and Reb Zusha of Anipoli" at bounding box center [372, 181] width 552 height 25
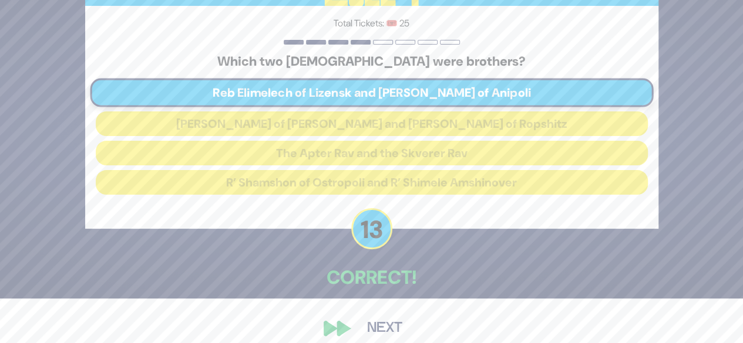
scroll to position [57, 0]
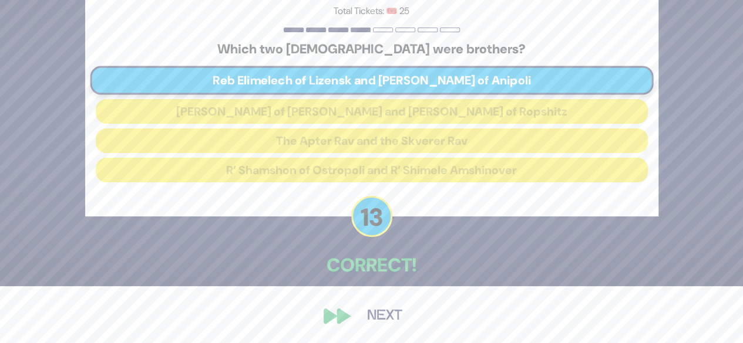
click at [353, 314] on button "Next" at bounding box center [385, 316] width 68 height 27
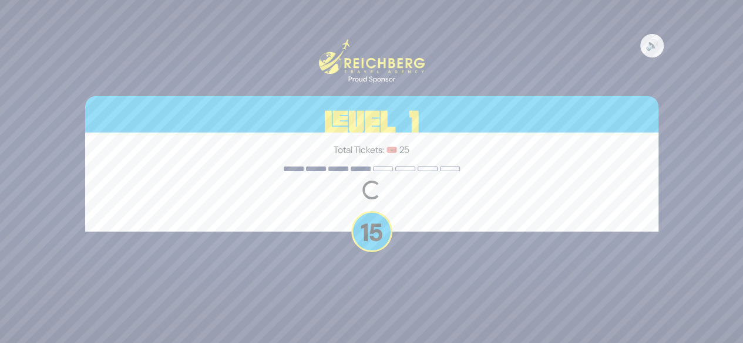
scroll to position [0, 0]
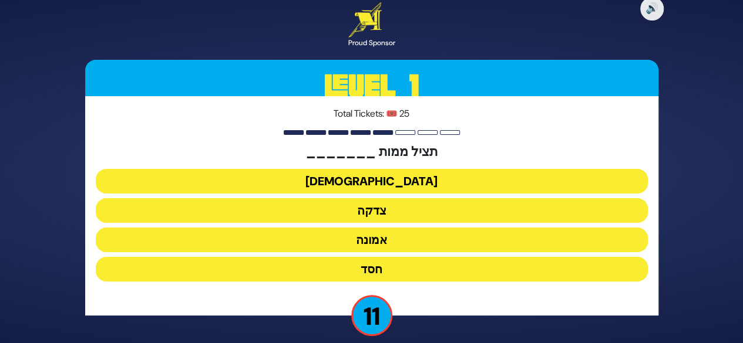
click at [383, 211] on button "צדקה" at bounding box center [372, 210] width 552 height 25
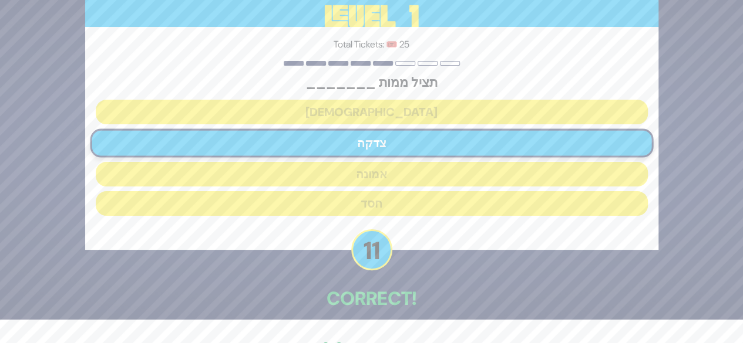
scroll to position [58, 0]
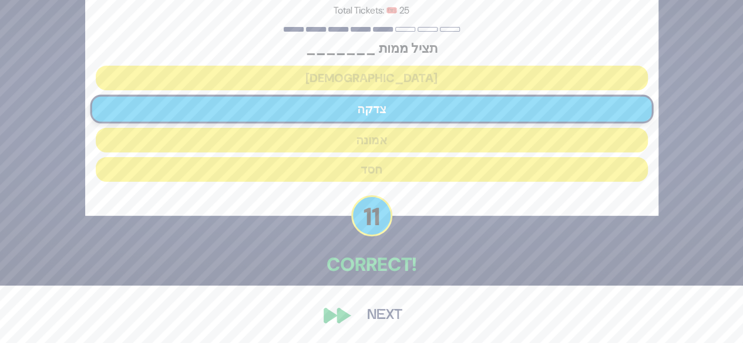
click at [357, 319] on button "Next" at bounding box center [385, 315] width 68 height 27
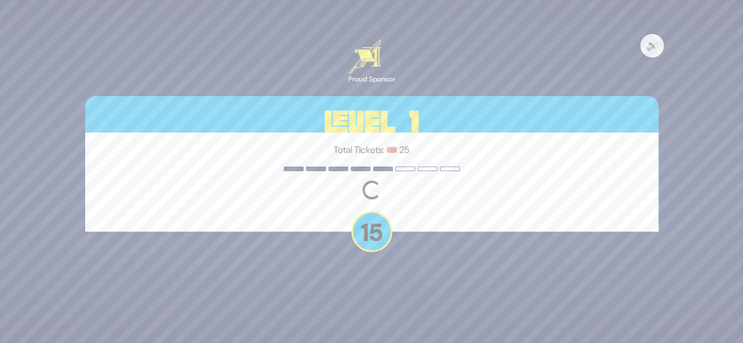
scroll to position [0, 0]
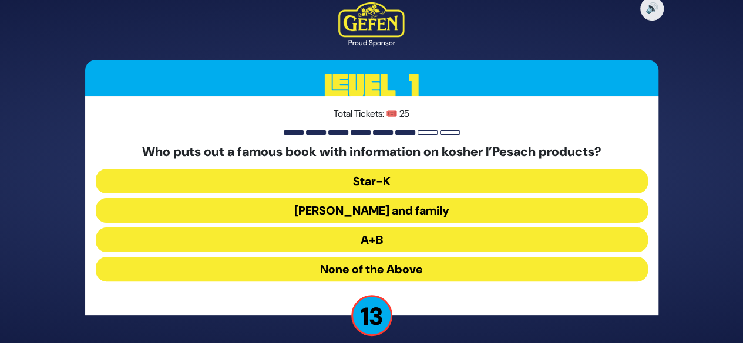
click at [413, 210] on button "Rabbi Blumenkrantz and family" at bounding box center [372, 210] width 552 height 25
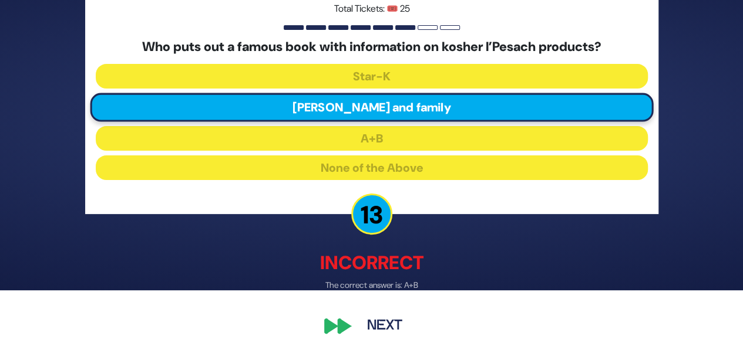
scroll to position [63, 0]
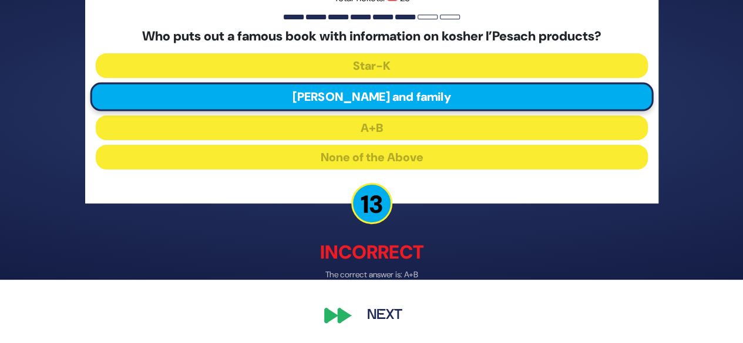
click at [353, 320] on button "Next" at bounding box center [385, 316] width 68 height 27
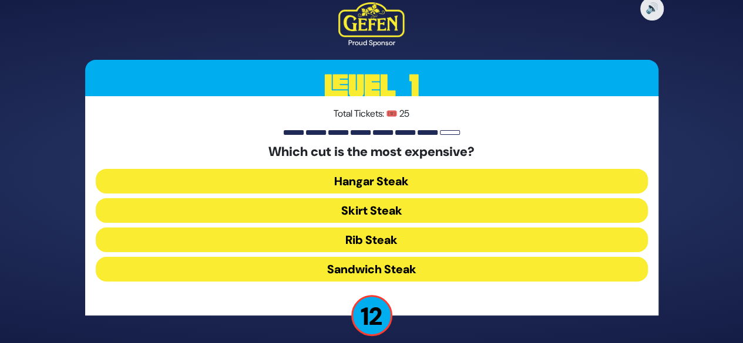
click at [415, 238] on button "Rib Steak" at bounding box center [372, 240] width 552 height 25
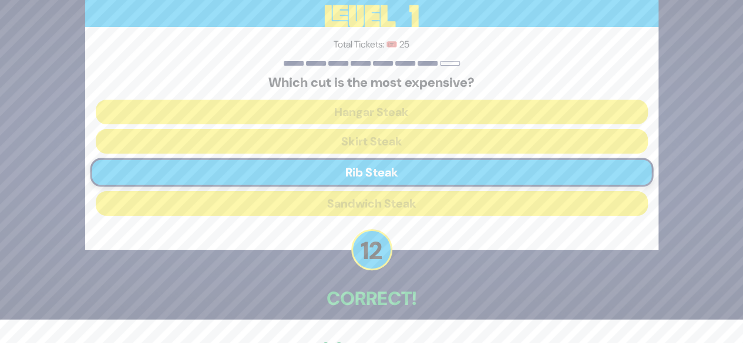
scroll to position [58, 0]
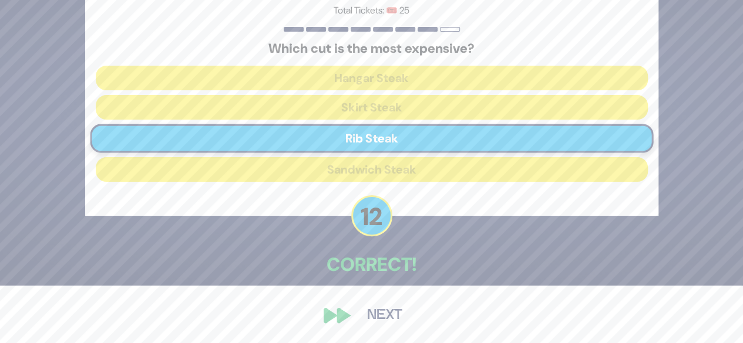
click at [389, 315] on button "Next" at bounding box center [385, 315] width 68 height 27
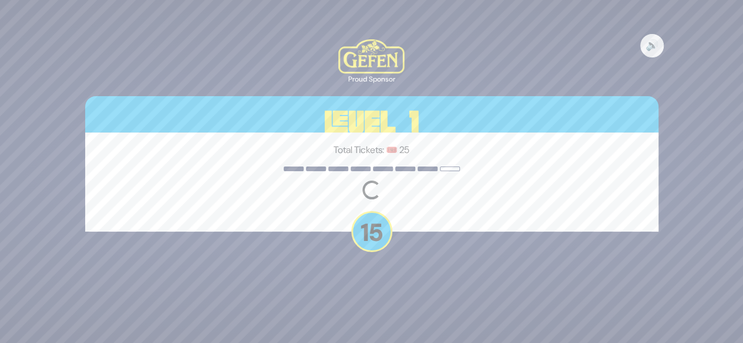
scroll to position [0, 0]
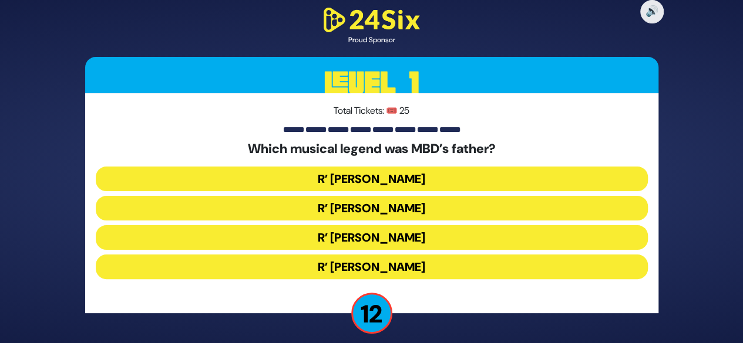
click at [453, 206] on button "R’ Duvid Werdyger" at bounding box center [372, 208] width 552 height 25
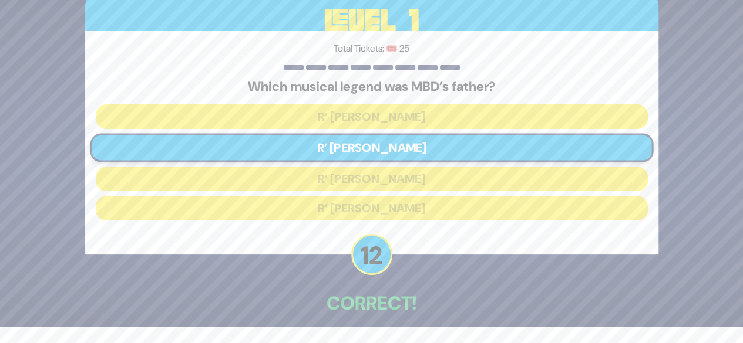
scroll to position [47, 0]
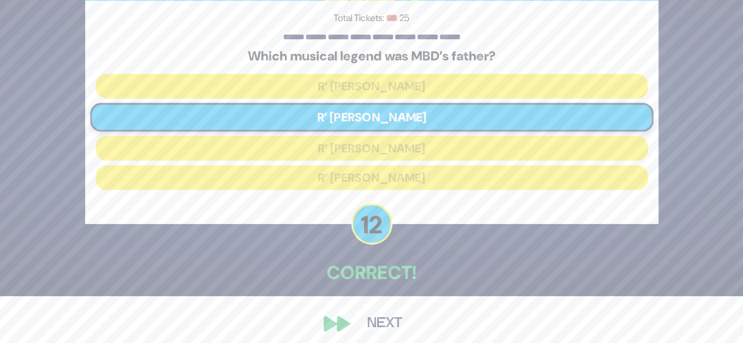
click at [359, 321] on button "Next" at bounding box center [385, 324] width 68 height 27
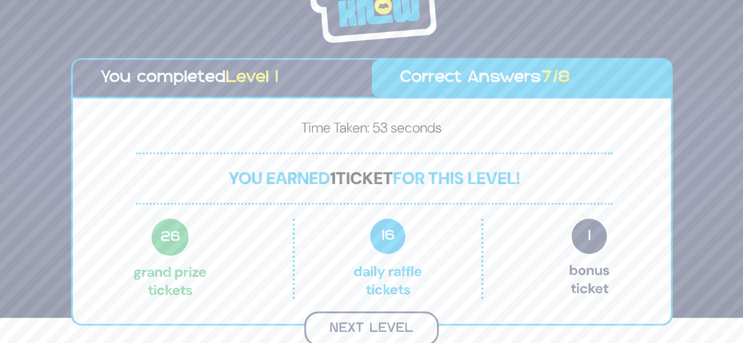
scroll to position [23, 0]
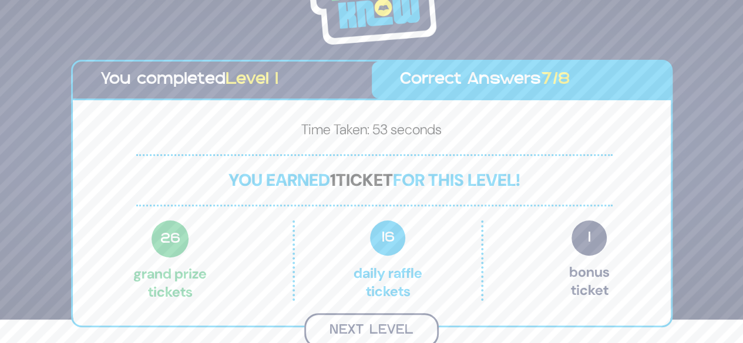
click at [385, 328] on button "Next Level" at bounding box center [371, 331] width 134 height 35
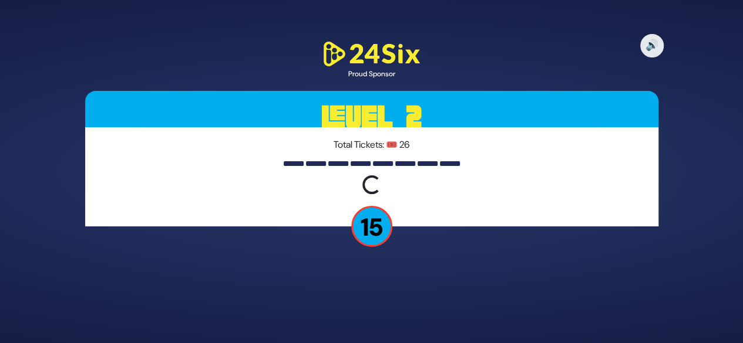
scroll to position [0, 0]
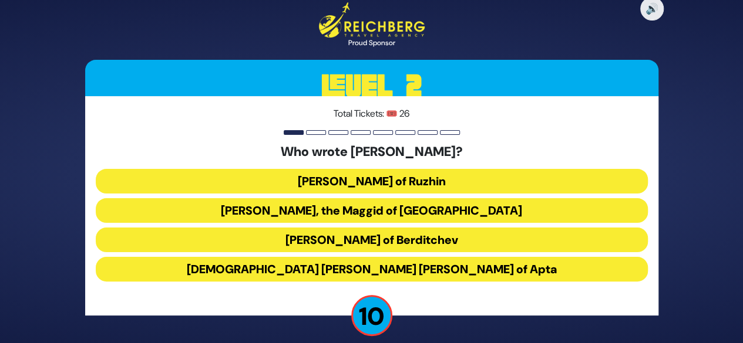
click at [417, 180] on button "Rabbi Yisrael of Ruzhin" at bounding box center [372, 181] width 552 height 25
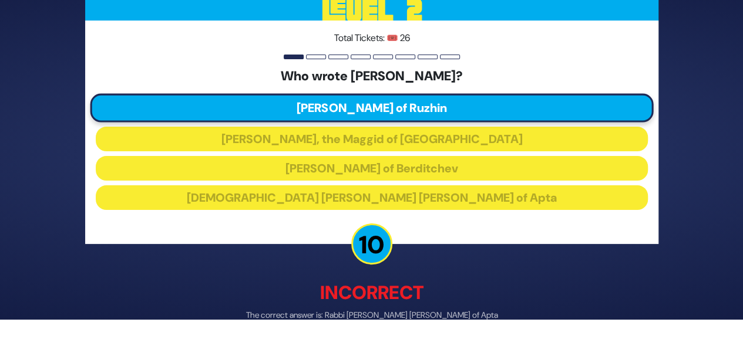
scroll to position [63, 0]
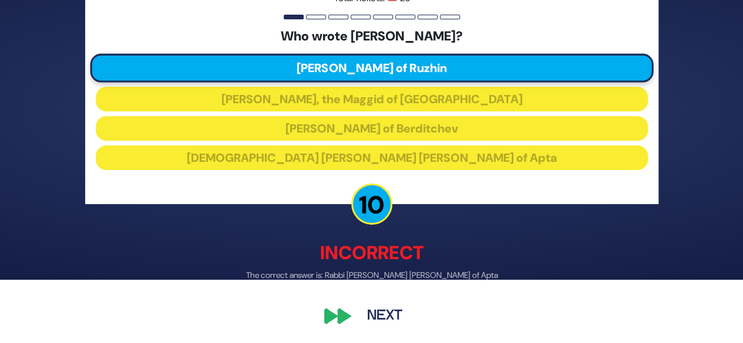
click at [376, 319] on button "Next" at bounding box center [385, 315] width 68 height 27
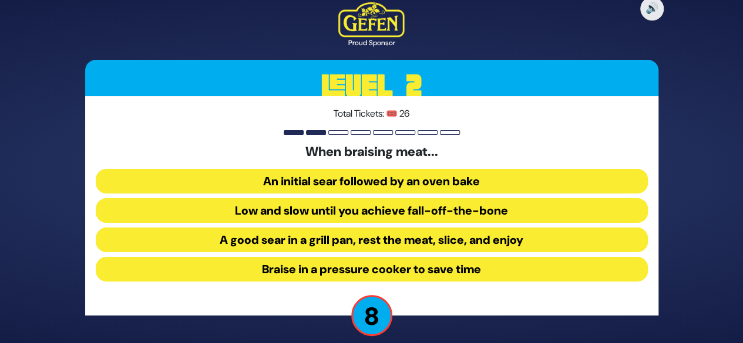
click at [395, 204] on button "Low and slow until you achieve fall-off-the-bone" at bounding box center [372, 210] width 552 height 25
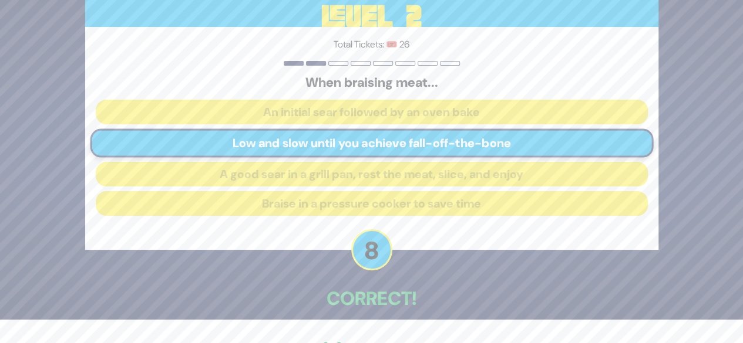
scroll to position [58, 0]
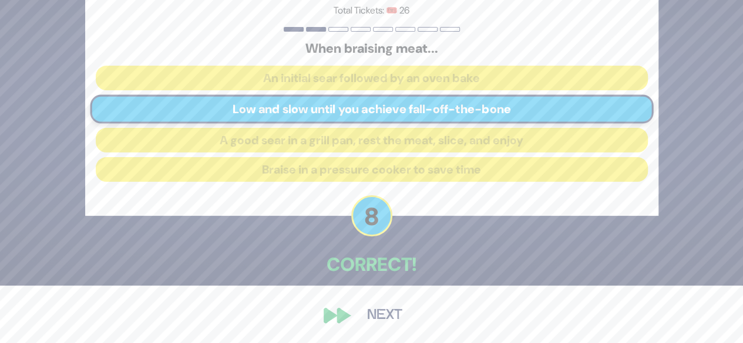
click at [378, 317] on button "Next" at bounding box center [385, 315] width 68 height 27
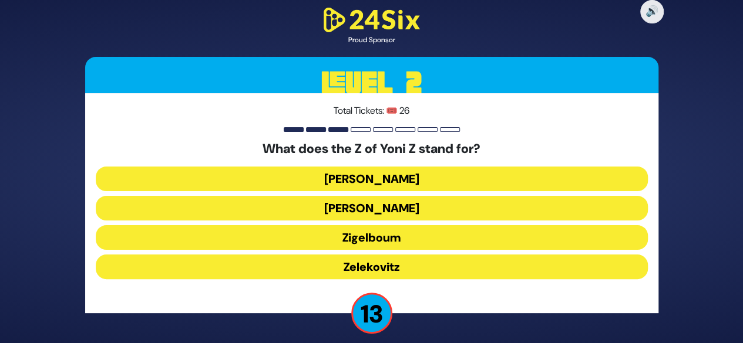
click at [382, 237] on button "Zigelboum" at bounding box center [372, 237] width 552 height 25
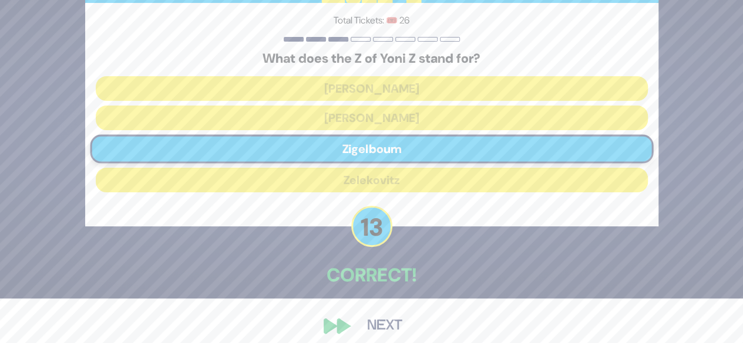
scroll to position [47, 0]
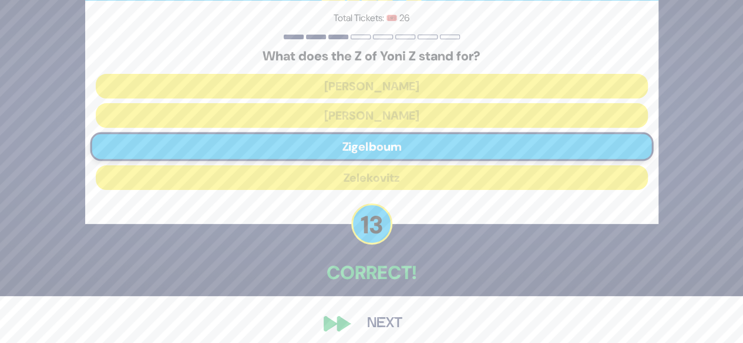
click at [352, 335] on div "🔊 Proud Sponsor Level 2 Total Tickets: 🎟️ 26 What does the Z of Yoni Z stand fo…" at bounding box center [371, 124] width 601 height 453
click at [354, 329] on button "Next" at bounding box center [385, 324] width 68 height 27
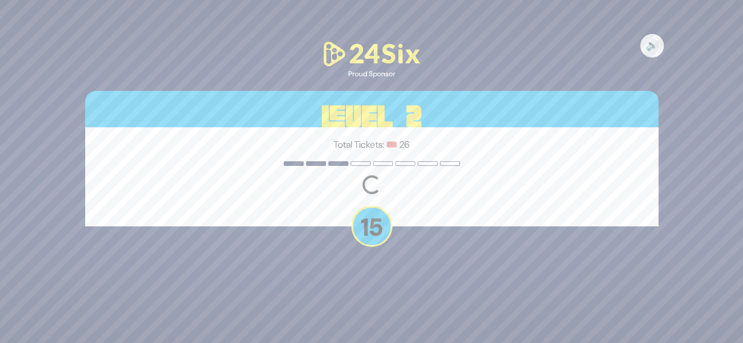
scroll to position [0, 0]
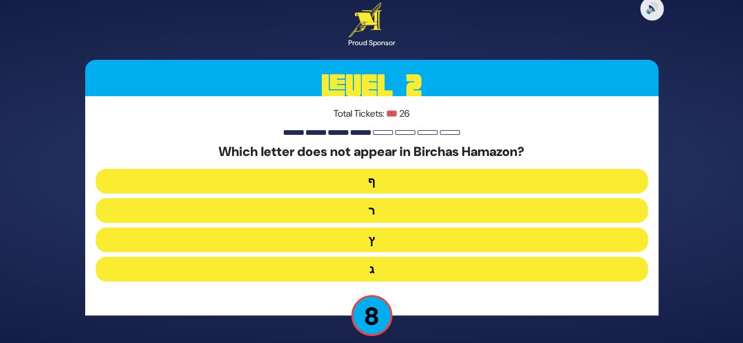
click at [398, 183] on button "ף" at bounding box center [372, 181] width 552 height 25
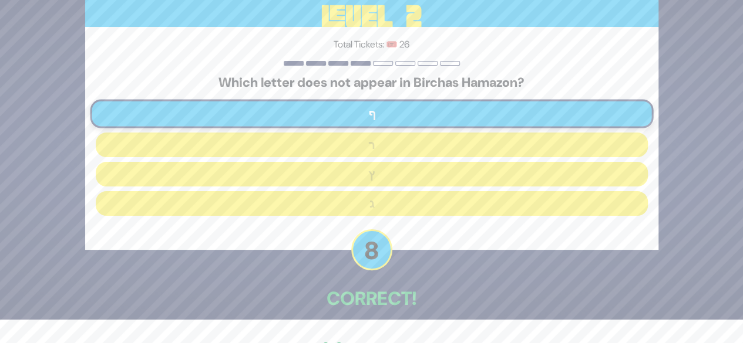
scroll to position [58, 0]
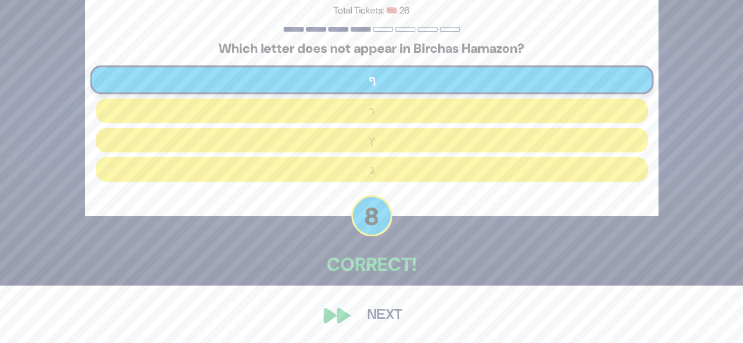
click at [382, 319] on button "Next" at bounding box center [385, 315] width 68 height 27
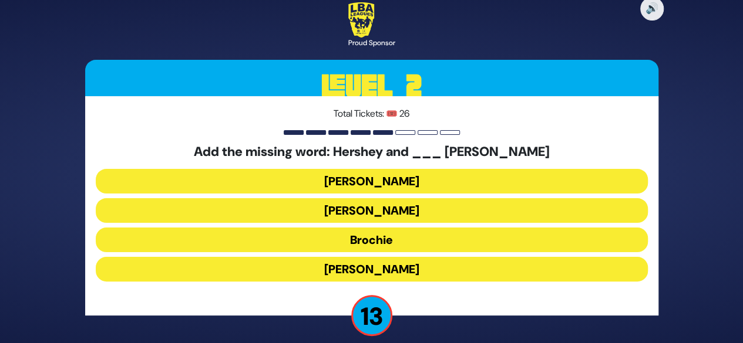
click at [395, 174] on button "Raizy" at bounding box center [372, 181] width 552 height 25
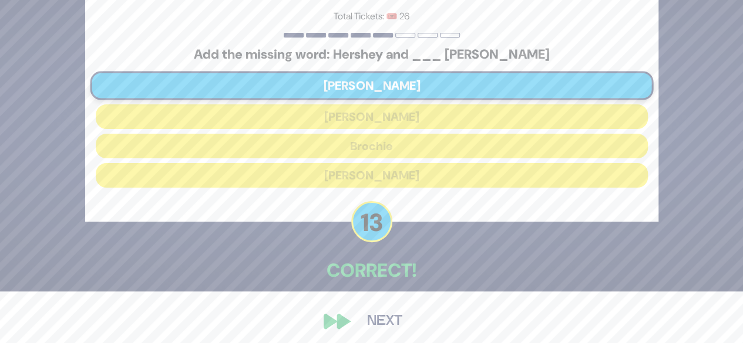
scroll to position [58, 0]
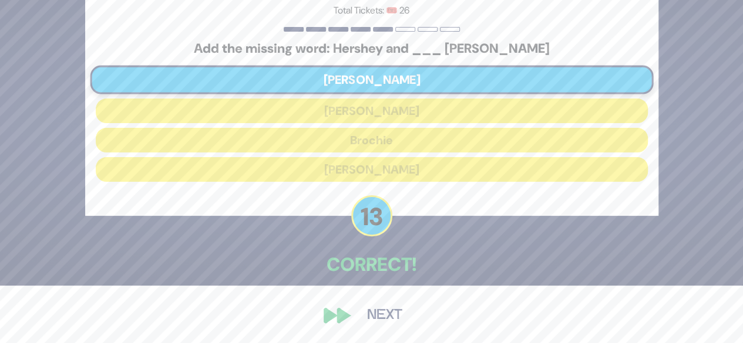
click at [387, 312] on button "Next" at bounding box center [385, 315] width 68 height 27
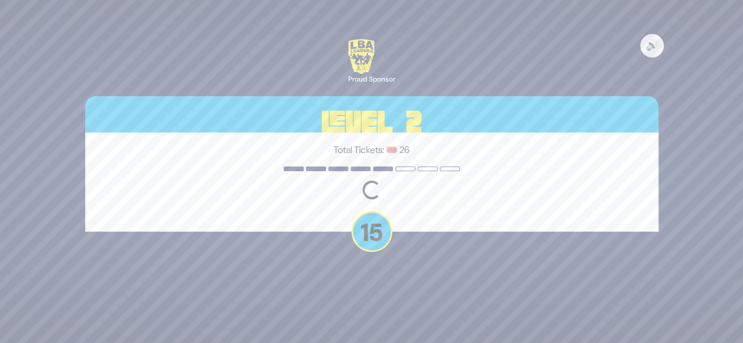
scroll to position [0, 0]
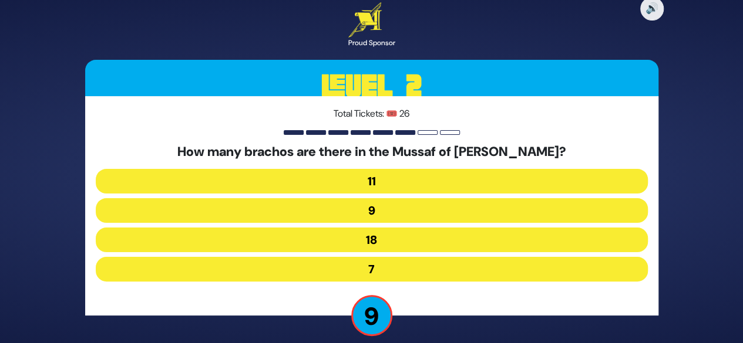
click at [383, 218] on button "9" at bounding box center [372, 210] width 552 height 25
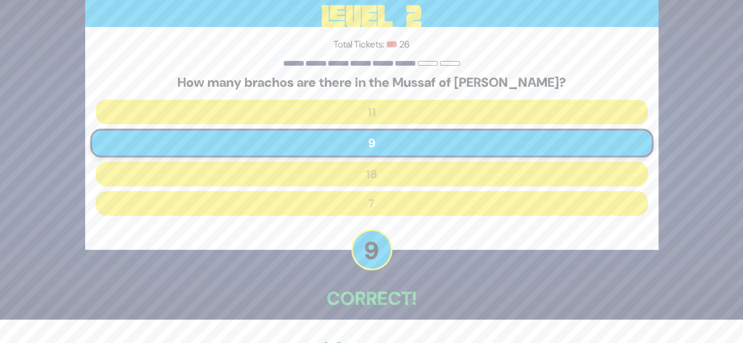
scroll to position [58, 0]
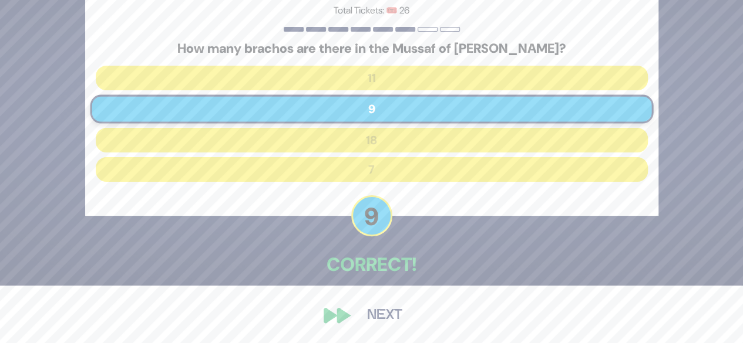
click at [366, 325] on button "Next" at bounding box center [385, 315] width 68 height 27
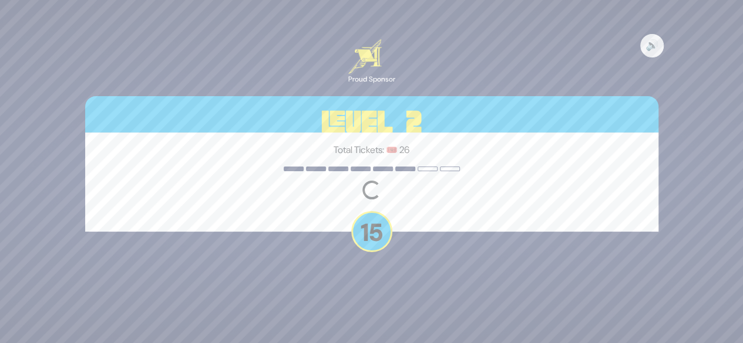
scroll to position [0, 0]
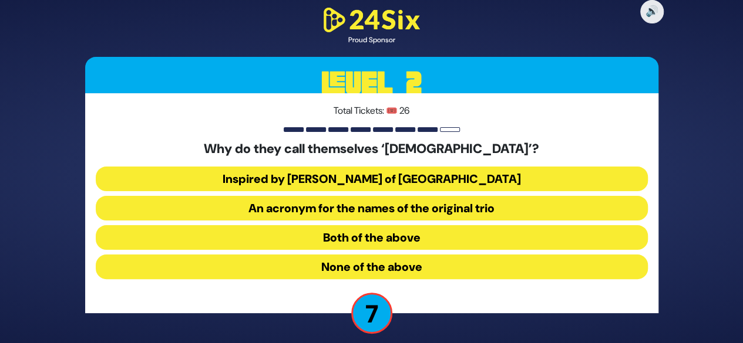
click at [377, 207] on button "An acronym for the names of the original trio" at bounding box center [372, 208] width 552 height 25
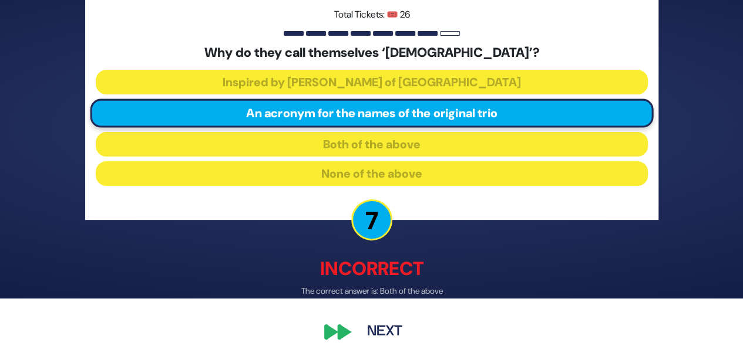
scroll to position [47, 0]
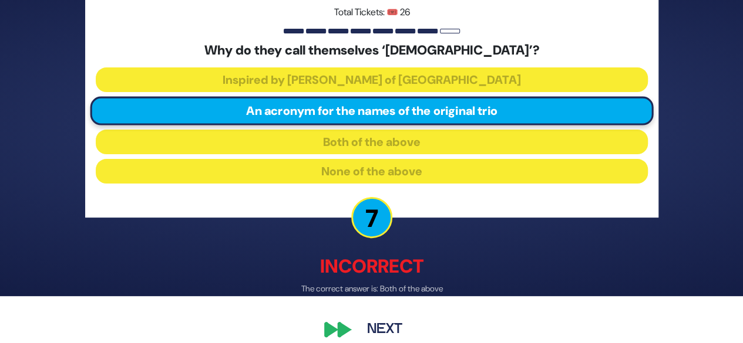
click at [385, 325] on button "Next" at bounding box center [385, 329] width 68 height 27
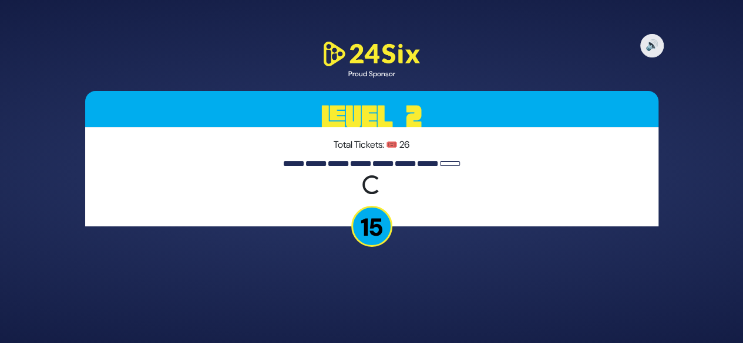
scroll to position [0, 0]
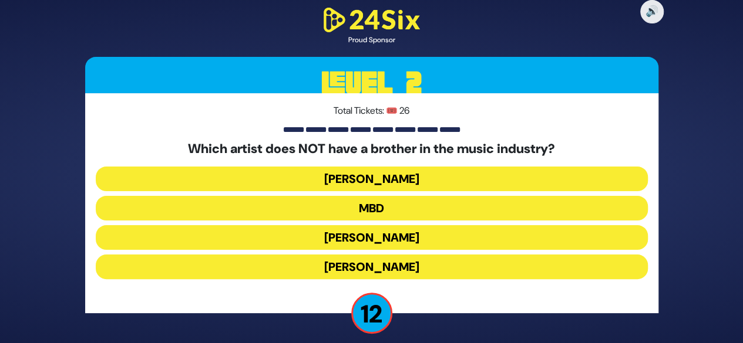
click at [371, 272] on button "[PERSON_NAME]" at bounding box center [372, 267] width 552 height 25
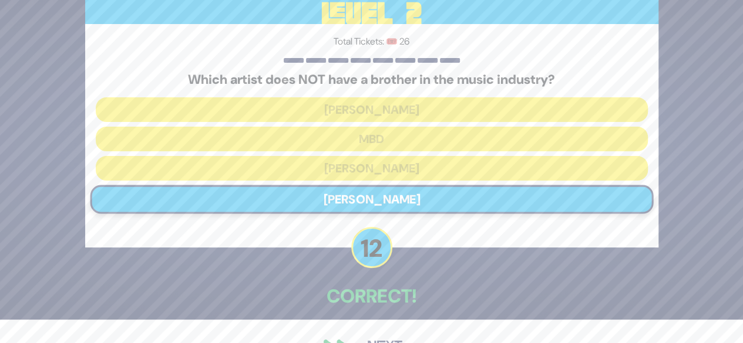
scroll to position [55, 0]
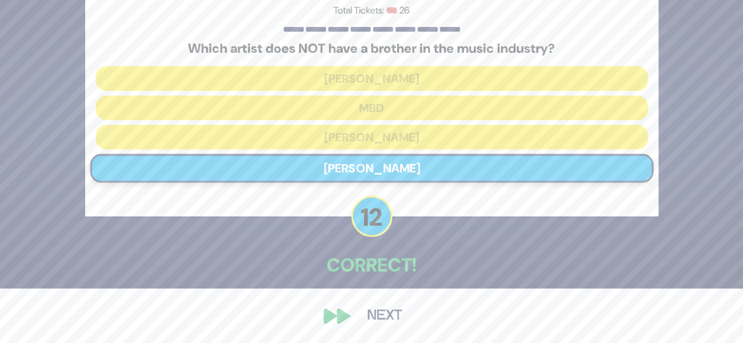
click at [368, 319] on button "Next" at bounding box center [385, 316] width 68 height 27
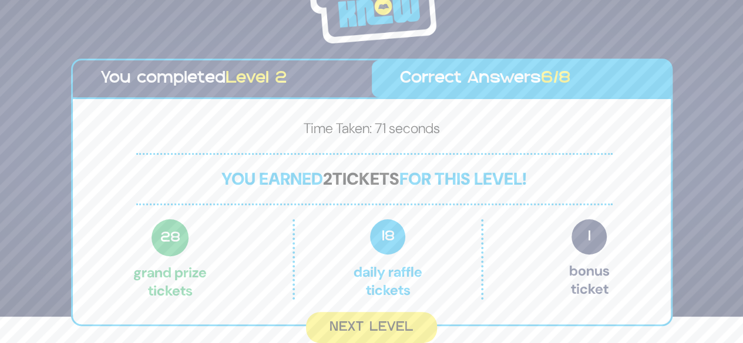
scroll to position [27, 0]
click at [368, 319] on button "Next Level" at bounding box center [371, 327] width 131 height 31
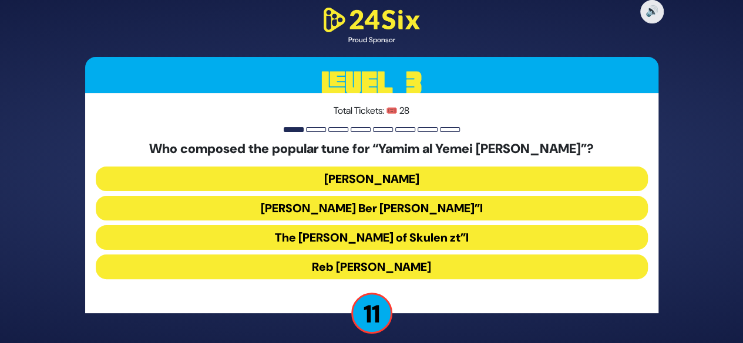
click at [358, 271] on button "Reb Bentzion Shenker" at bounding box center [372, 267] width 552 height 25
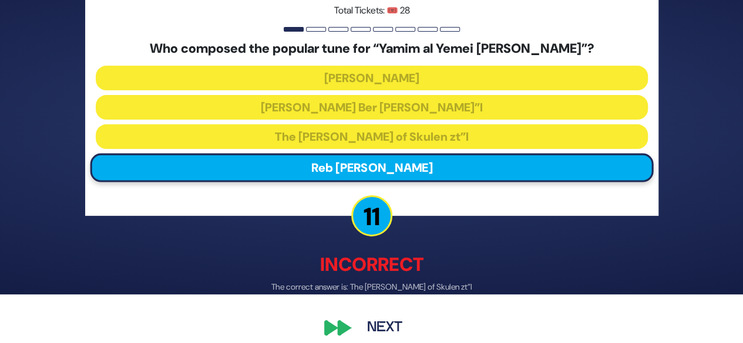
scroll to position [60, 0]
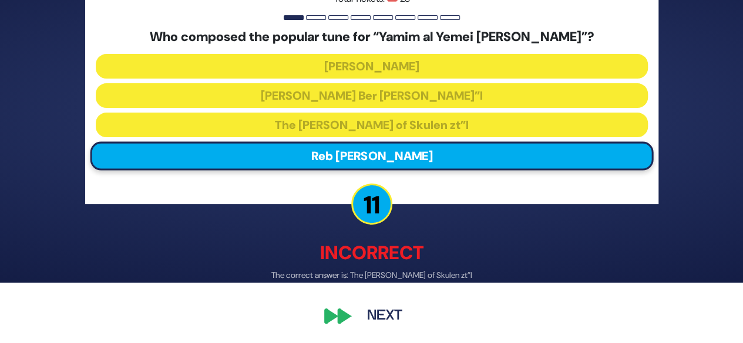
click at [366, 318] on button "Next" at bounding box center [385, 316] width 68 height 27
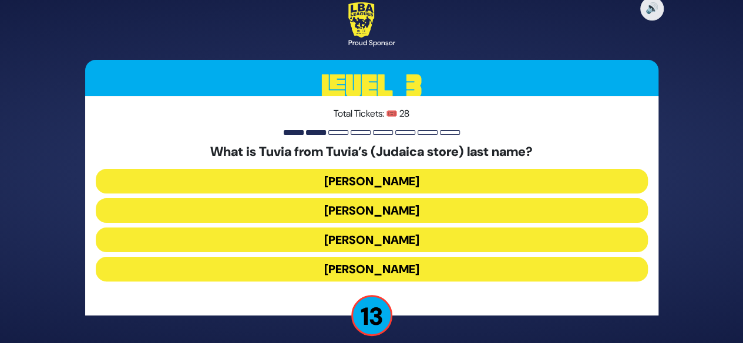
click at [377, 239] on button "Rotberg" at bounding box center [372, 240] width 552 height 25
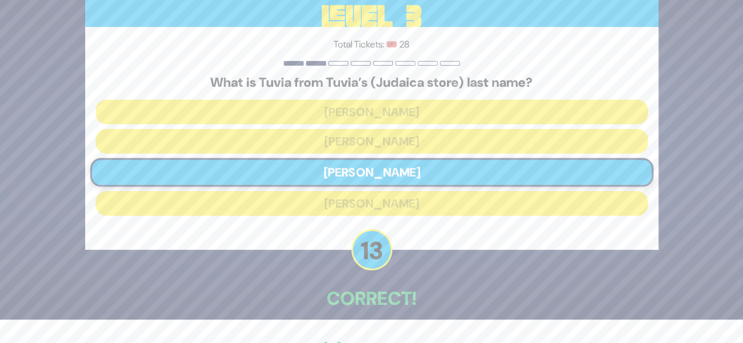
scroll to position [58, 0]
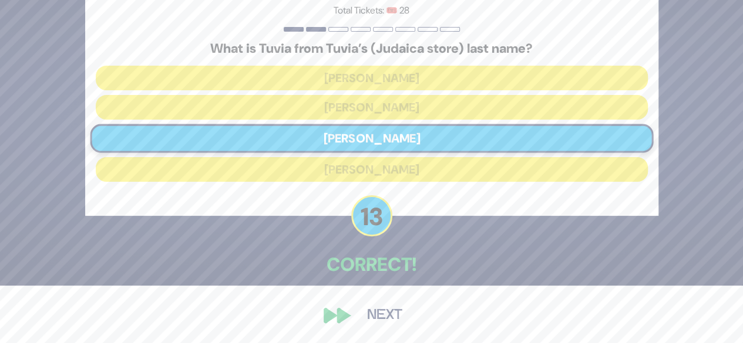
click at [376, 318] on button "Next" at bounding box center [385, 315] width 68 height 27
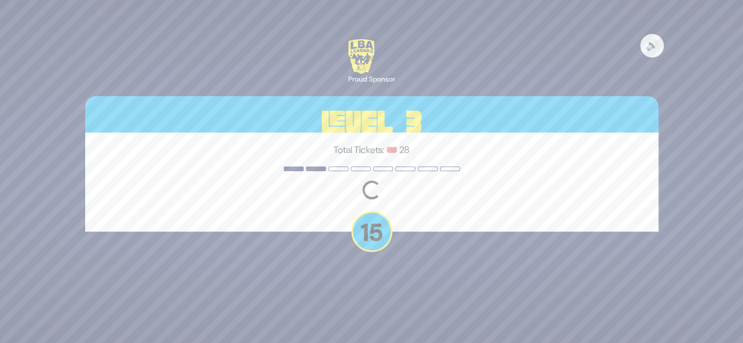
scroll to position [0, 0]
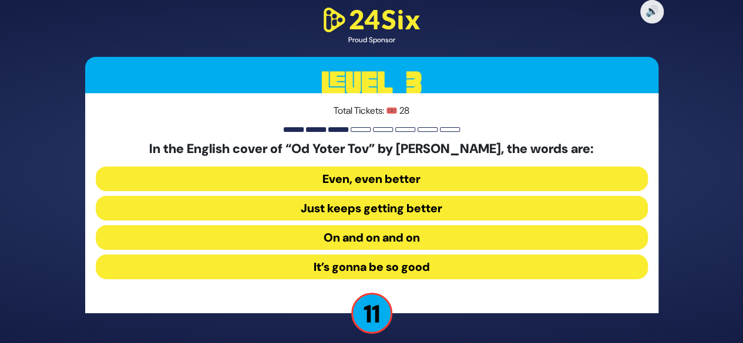
click at [393, 211] on button "Just keeps getting better" at bounding box center [372, 208] width 552 height 25
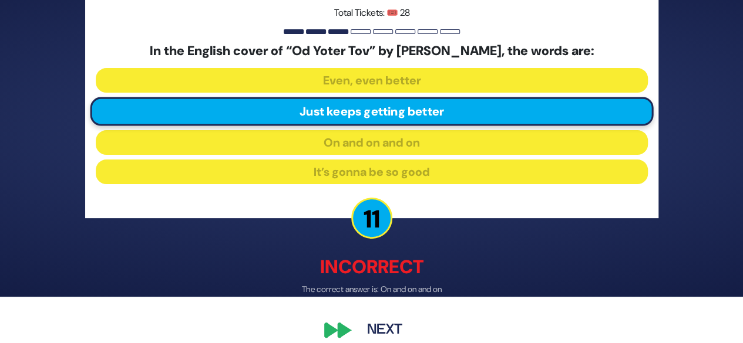
scroll to position [60, 0]
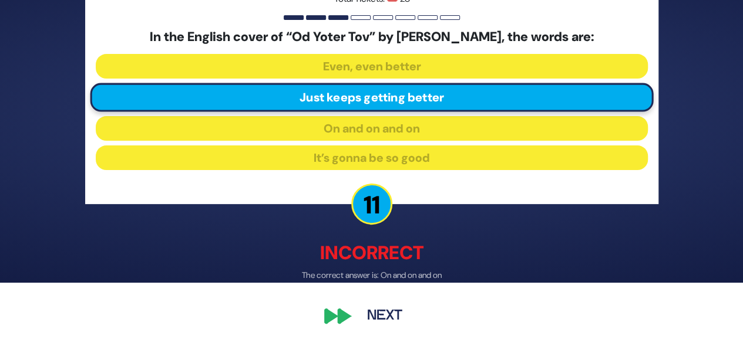
click at [378, 312] on button "Next" at bounding box center [385, 316] width 68 height 27
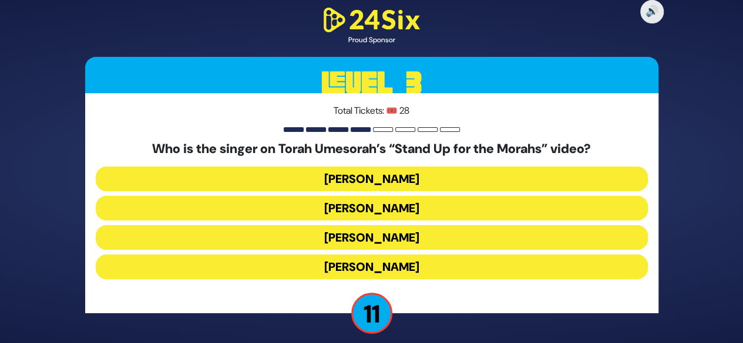
click at [401, 233] on button "Benny Friedman" at bounding box center [372, 237] width 552 height 25
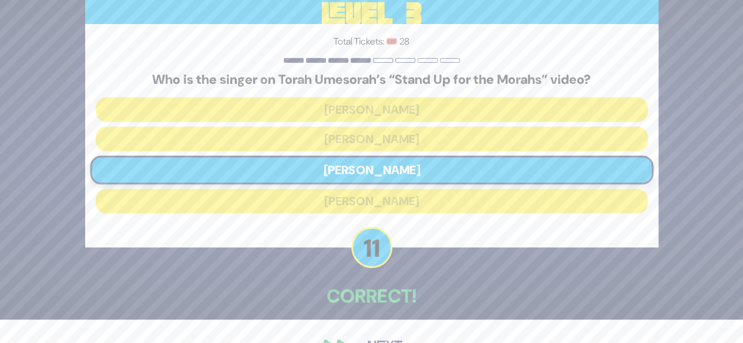
scroll to position [55, 0]
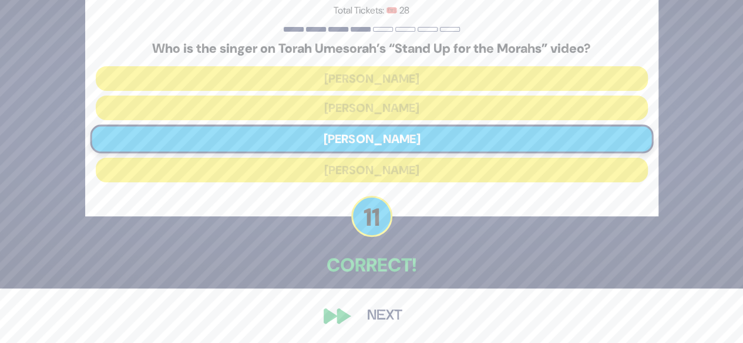
click at [376, 319] on button "Next" at bounding box center [385, 316] width 68 height 27
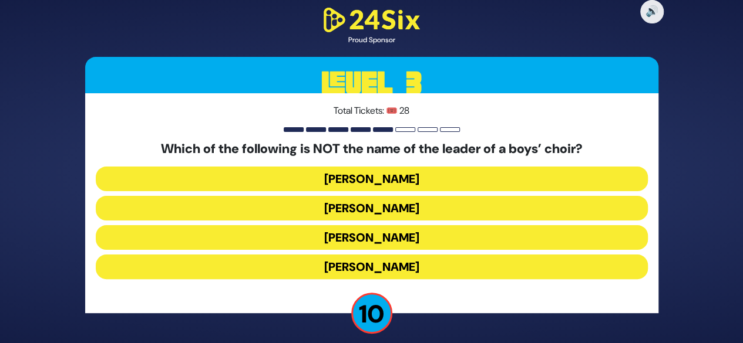
click at [408, 179] on button "Simcha Sussman" at bounding box center [372, 179] width 552 height 25
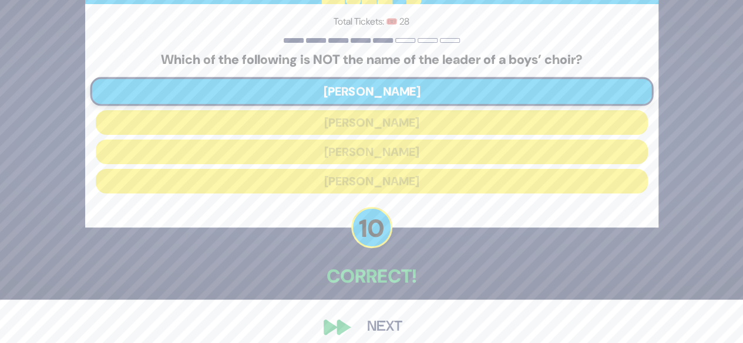
scroll to position [55, 0]
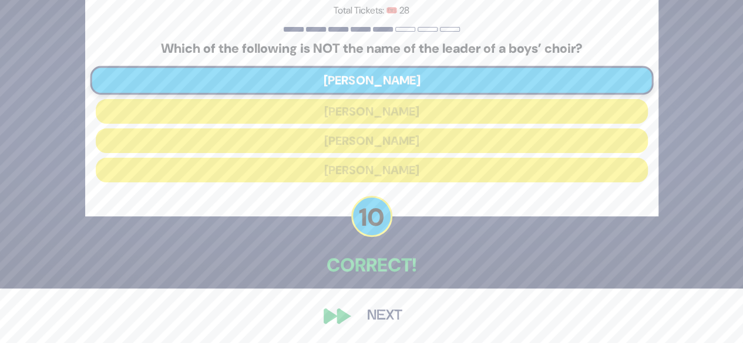
click at [383, 311] on button "Next" at bounding box center [385, 316] width 68 height 27
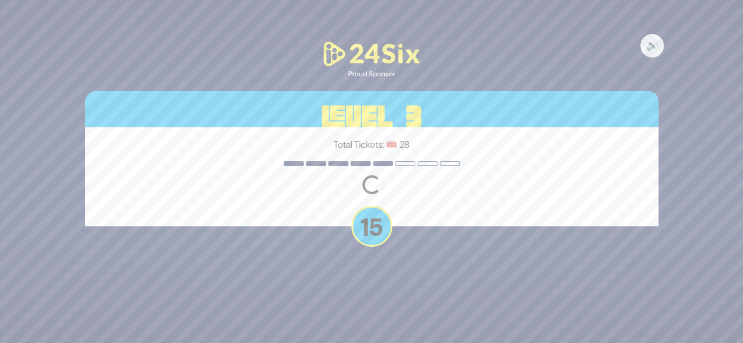
scroll to position [0, 0]
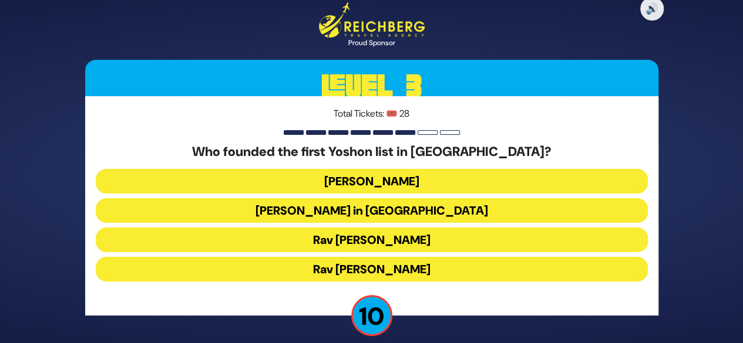
click at [400, 179] on button "Rabbi Yosef Herman" at bounding box center [372, 181] width 552 height 25
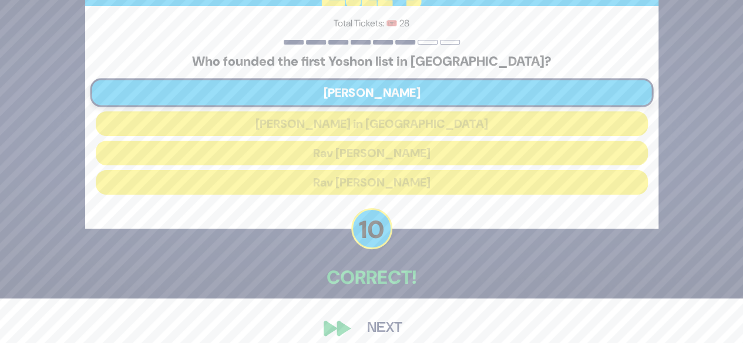
scroll to position [57, 0]
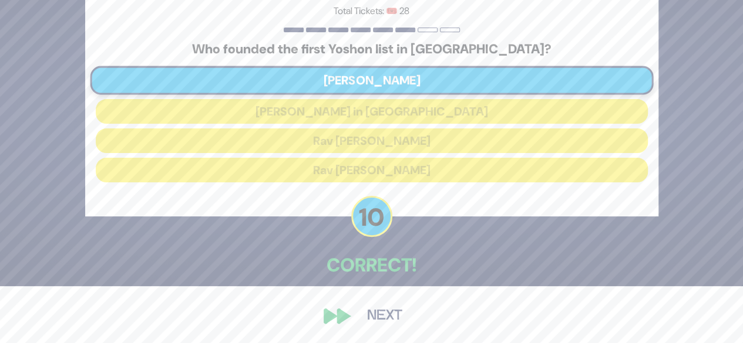
click at [384, 305] on button "Next" at bounding box center [385, 316] width 68 height 27
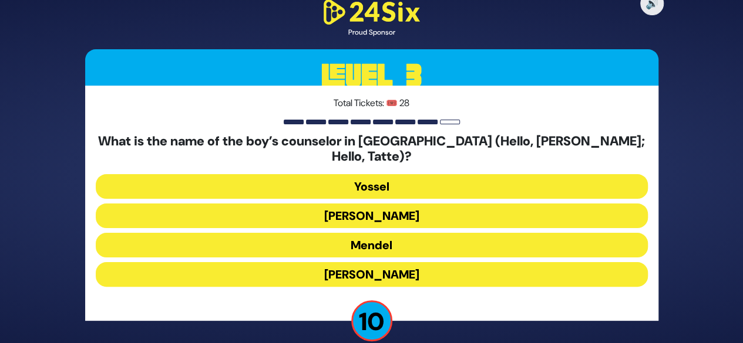
click at [394, 269] on button "Gedalia" at bounding box center [372, 274] width 552 height 25
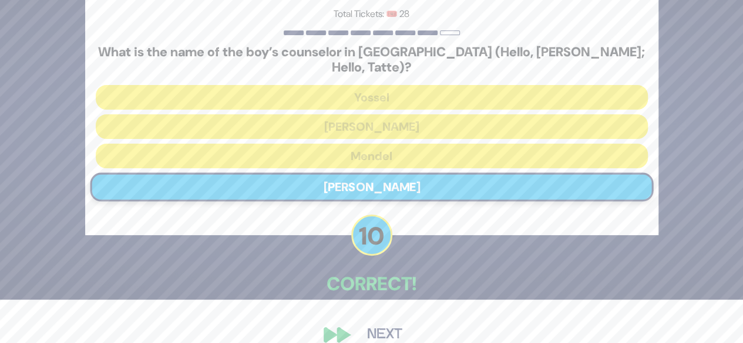
scroll to position [55, 0]
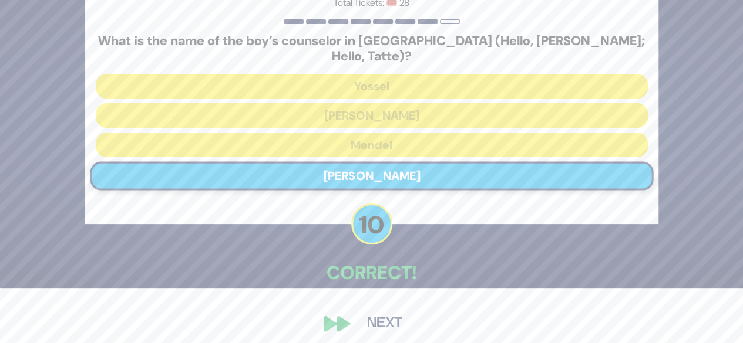
click at [379, 321] on button "Next" at bounding box center [385, 324] width 68 height 27
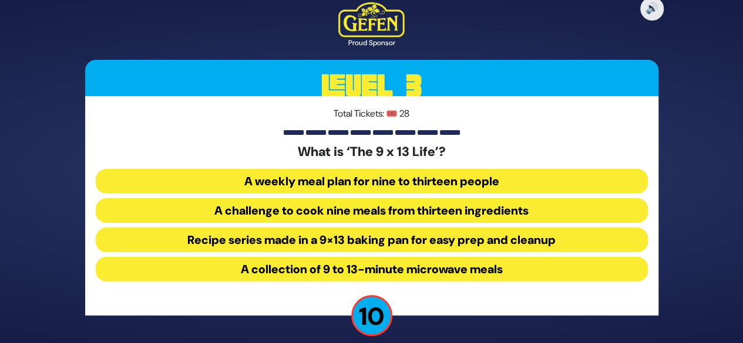
click at [268, 239] on button "Recipe series made in a 9×13 baking pan for easy prep and cleanup" at bounding box center [372, 240] width 552 height 25
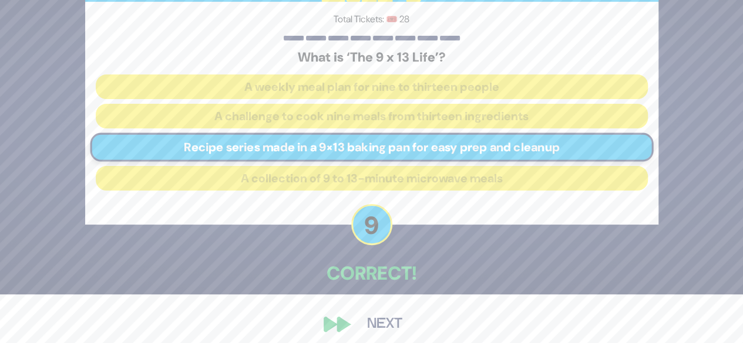
scroll to position [58, 0]
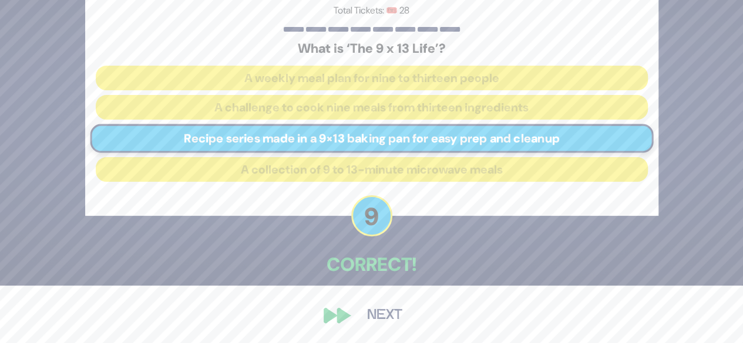
click at [379, 315] on button "Next" at bounding box center [385, 315] width 68 height 27
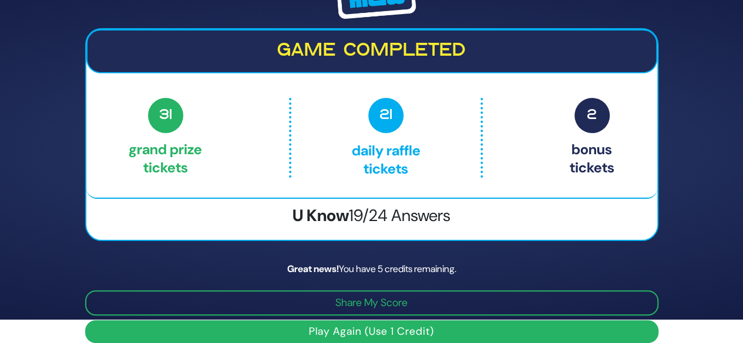
scroll to position [37, 0]
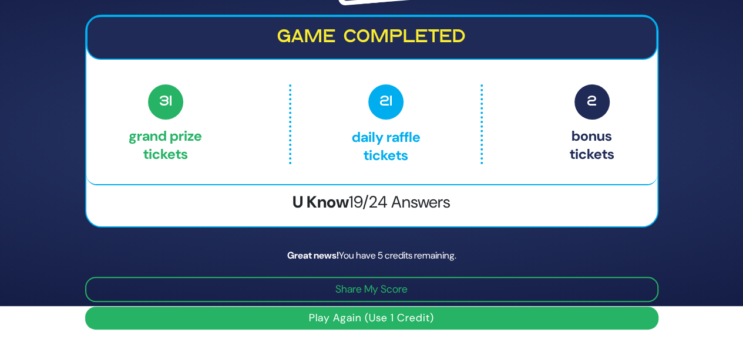
click at [403, 317] on button "Play Again (Use 1 Credit)" at bounding box center [371, 318] width 573 height 23
click at [160, 108] on span "31" at bounding box center [165, 102] width 35 height 35
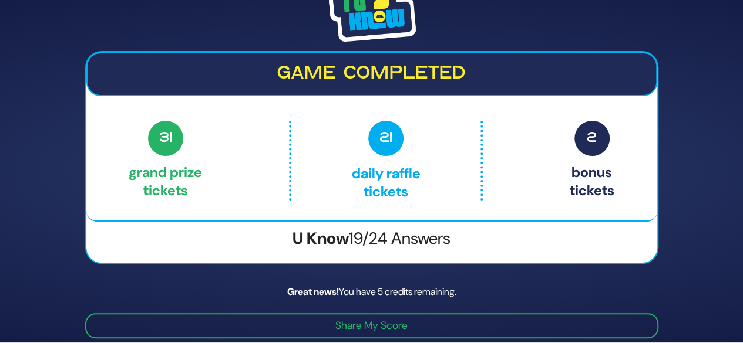
scroll to position [0, 0]
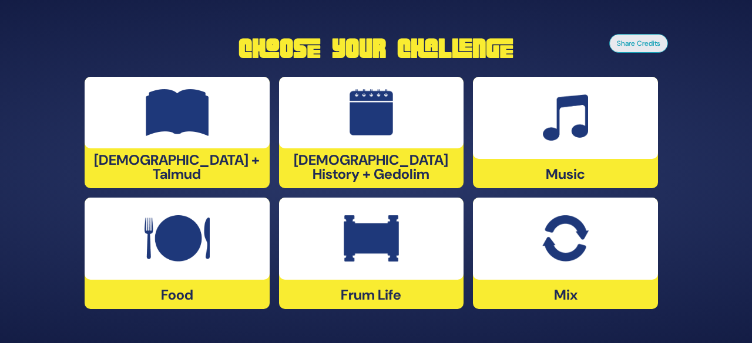
click at [553, 268] on div at bounding box center [565, 239] width 185 height 82
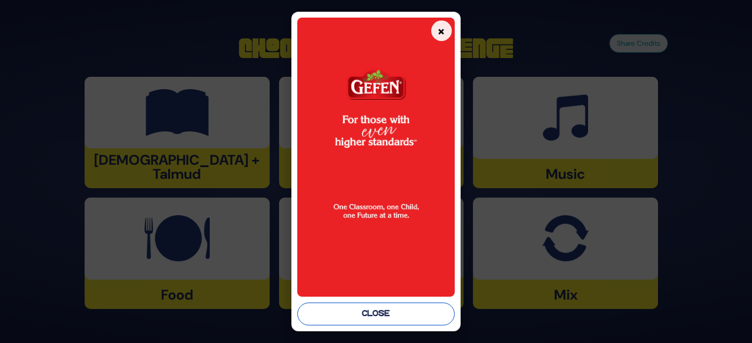
click at [423, 319] on button "Close" at bounding box center [375, 314] width 157 height 23
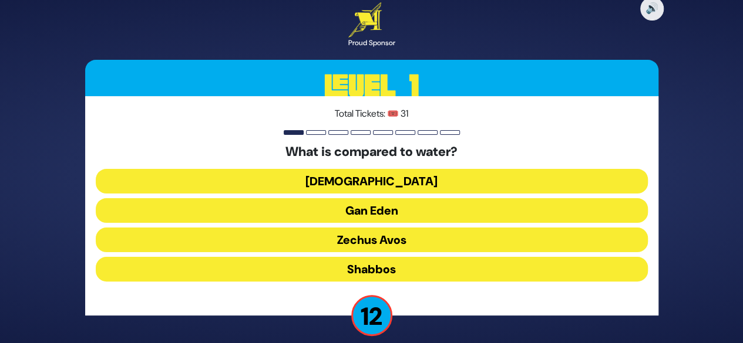
click at [381, 181] on button "[DEMOGRAPHIC_DATA]" at bounding box center [372, 181] width 552 height 25
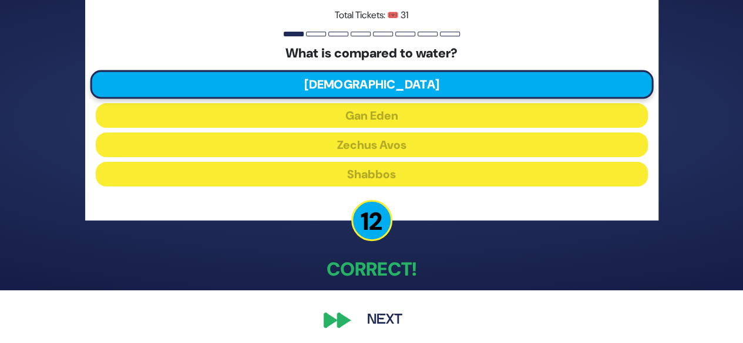
scroll to position [58, 0]
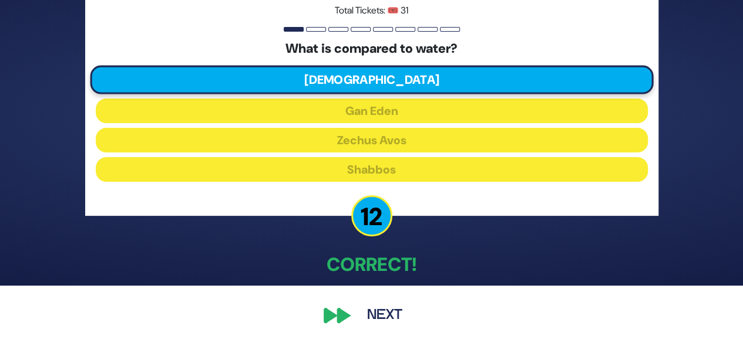
click at [348, 306] on div "🔊 Proud Sponsor Level 1 Total Tickets: 🎟️ 31 What is compared to water? Torah G…" at bounding box center [371, 114] width 601 height 459
click at [349, 318] on div "🔊 Proud Sponsor Level 1 Total Tickets: 🎟️ 31 What is compared to water? Torah G…" at bounding box center [371, 114] width 601 height 459
click at [368, 319] on button "Next" at bounding box center [385, 315] width 68 height 27
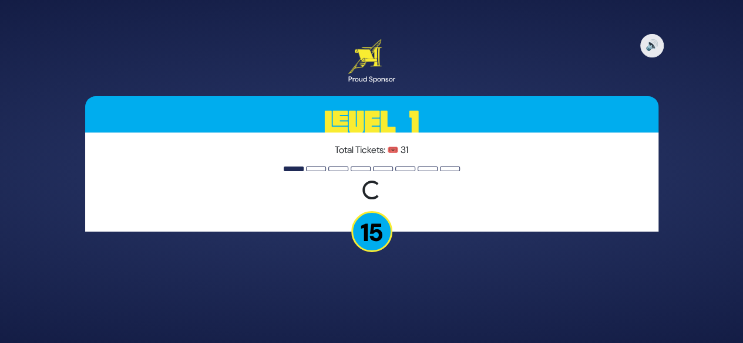
scroll to position [0, 0]
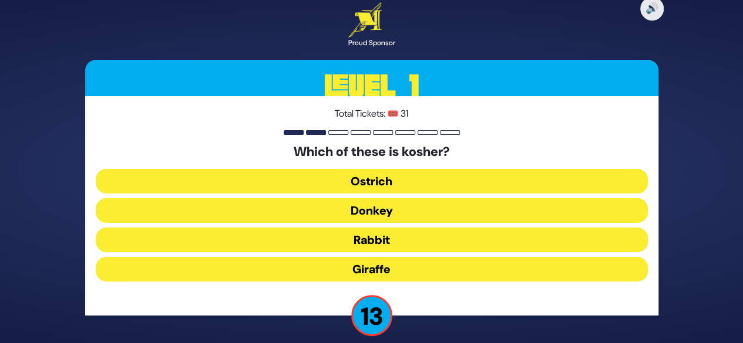
click at [390, 268] on button "Giraffe" at bounding box center [372, 269] width 552 height 25
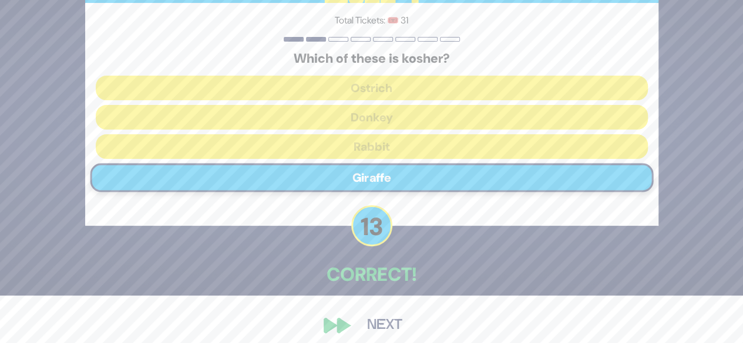
scroll to position [58, 0]
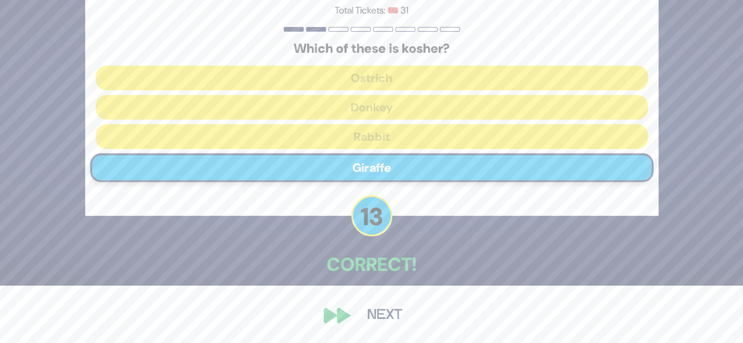
click at [369, 321] on button "Next" at bounding box center [385, 315] width 68 height 27
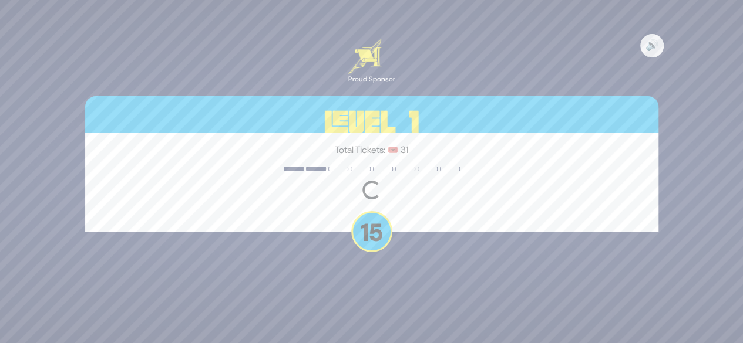
scroll to position [0, 0]
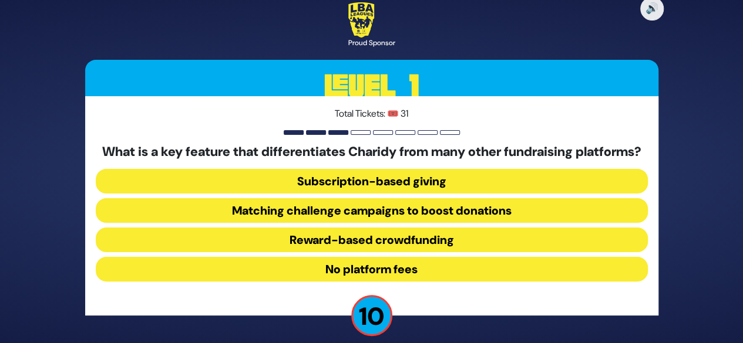
click at [338, 279] on button "No platform fees" at bounding box center [372, 269] width 552 height 25
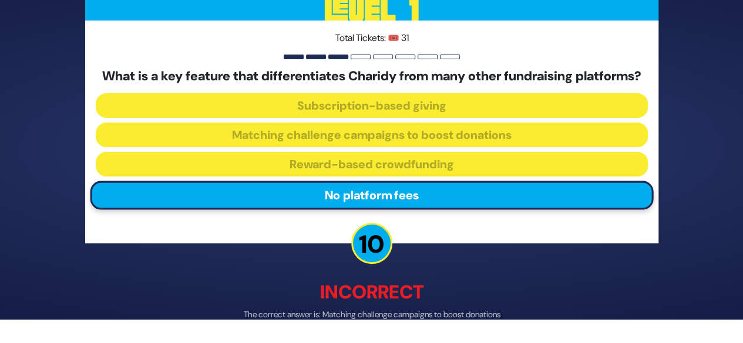
scroll to position [71, 0]
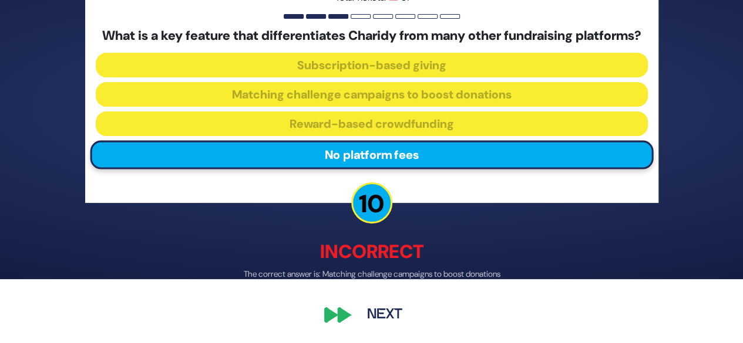
click at [344, 327] on div "🔊 Proud Sponsor Level 1 Total Tickets: 🎟️ 31 What is a key feature that differe…" at bounding box center [371, 107] width 601 height 471
click at [404, 311] on button "Next" at bounding box center [385, 315] width 68 height 27
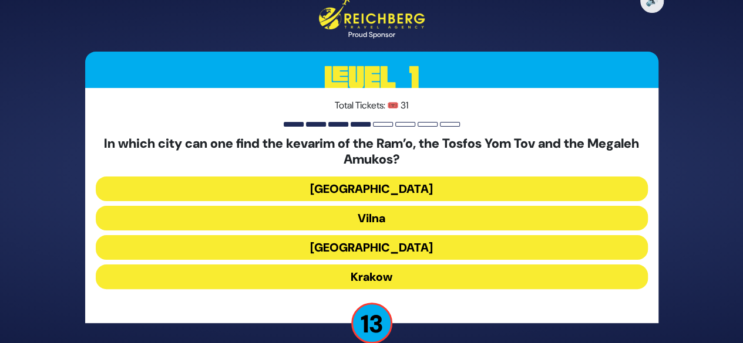
click at [308, 274] on button "Krakow" at bounding box center [372, 277] width 552 height 25
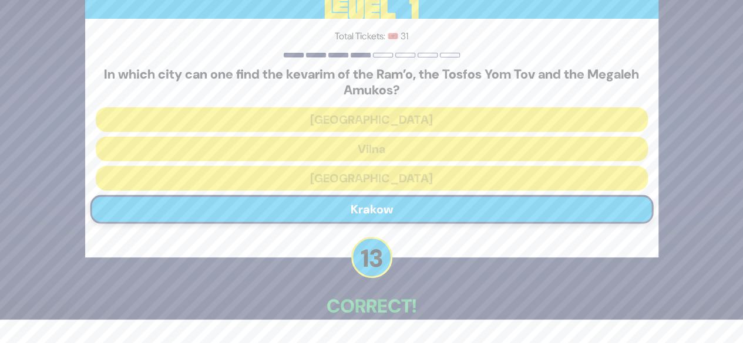
scroll to position [65, 0]
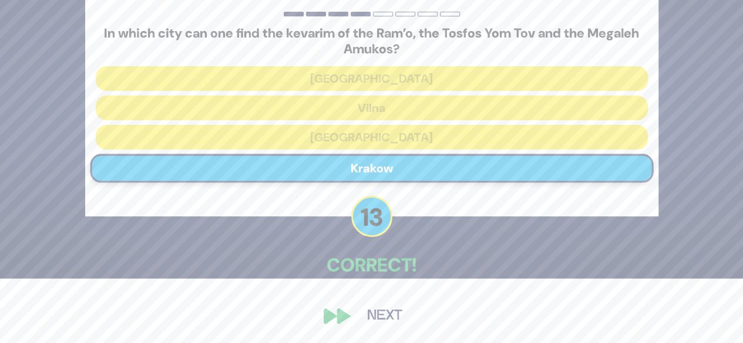
click at [365, 306] on button "Next" at bounding box center [385, 316] width 68 height 27
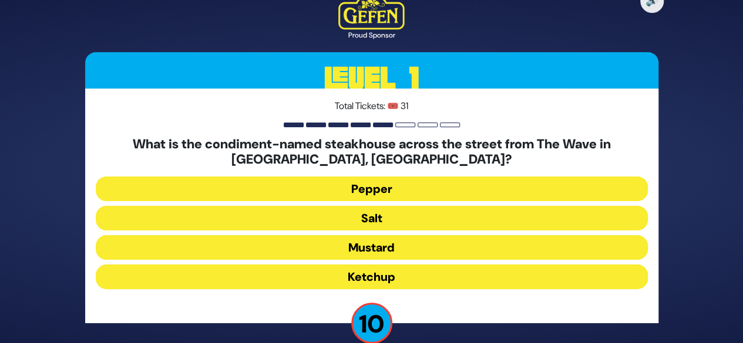
click at [305, 224] on button "Salt" at bounding box center [372, 218] width 552 height 25
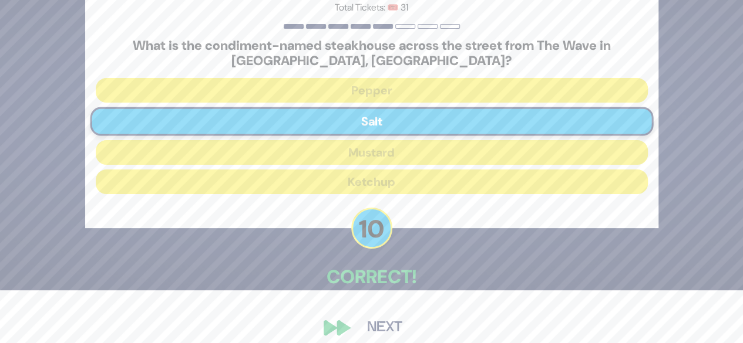
scroll to position [65, 0]
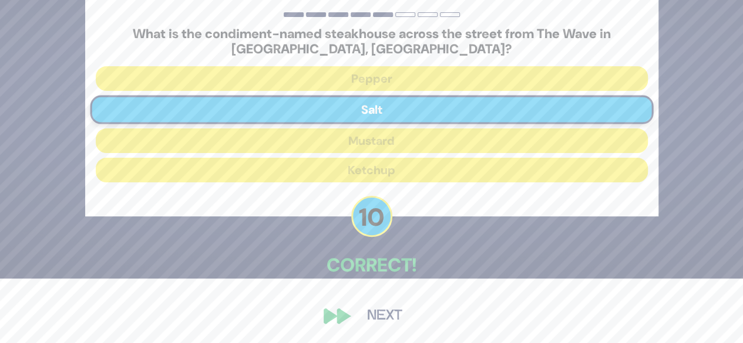
click at [392, 311] on button "Next" at bounding box center [385, 316] width 68 height 27
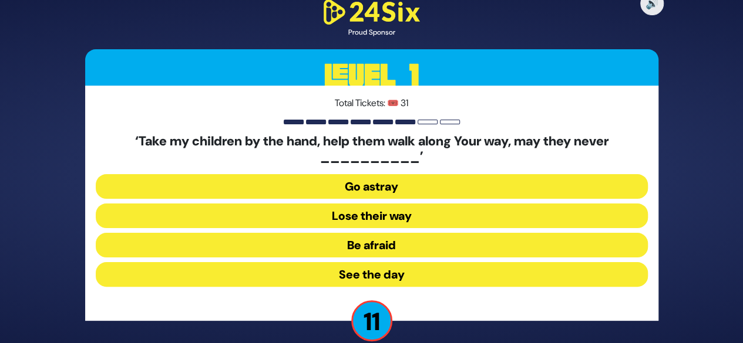
click at [393, 192] on button "Go astray" at bounding box center [372, 186] width 552 height 25
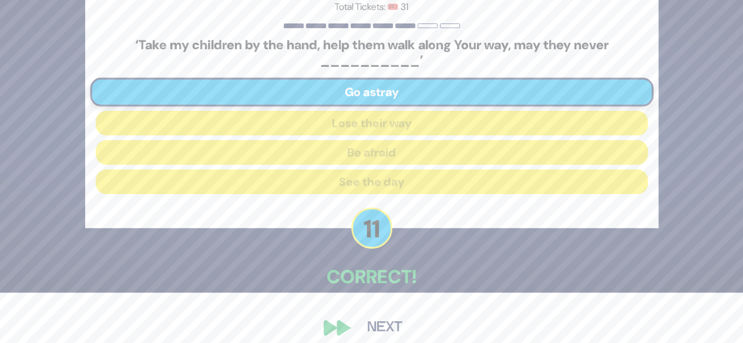
scroll to position [62, 0]
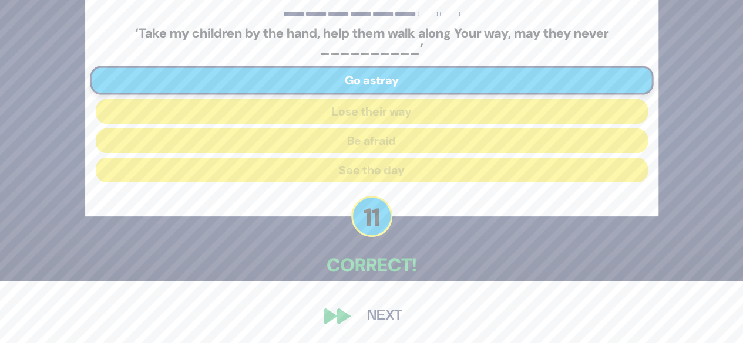
click at [382, 321] on button "Next" at bounding box center [385, 316] width 68 height 27
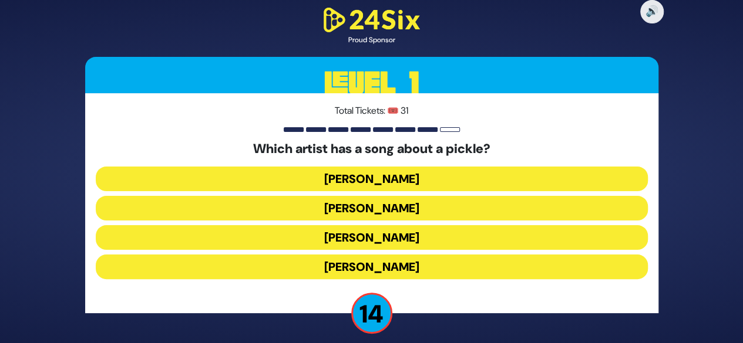
click at [457, 177] on button "Joey Newcomb" at bounding box center [372, 179] width 552 height 25
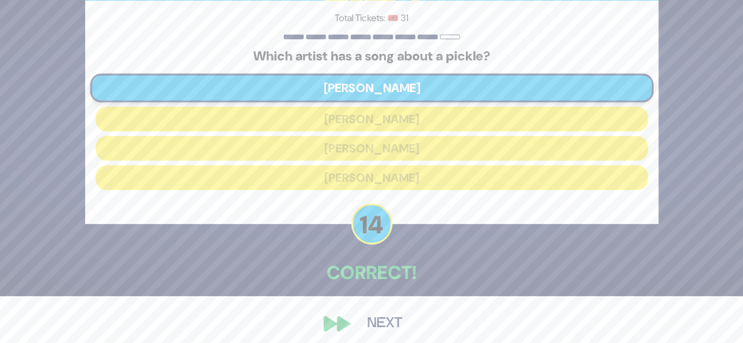
scroll to position [55, 0]
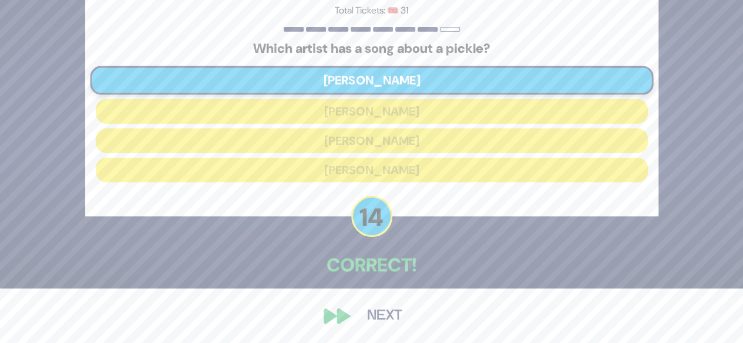
click at [362, 312] on button "Next" at bounding box center [385, 316] width 68 height 27
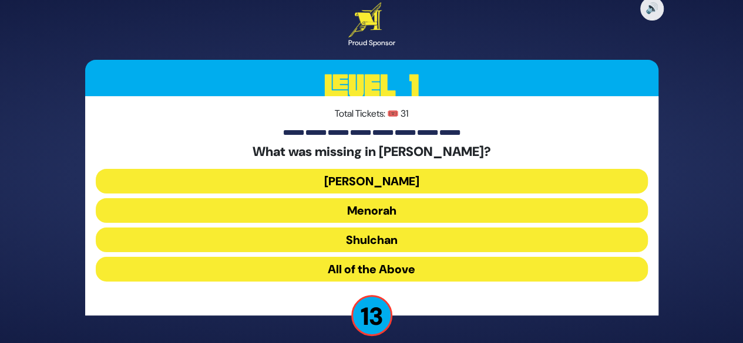
click at [406, 183] on button "Aron" at bounding box center [372, 181] width 552 height 25
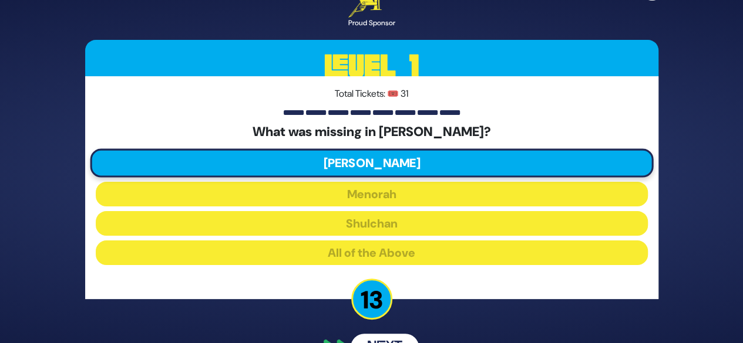
click at [389, 253] on div "Total Tickets: 🎟️ 31 What was missing in Bayis Sheini? Aron Menorah Shulchan Al…" at bounding box center [371, 187] width 573 height 223
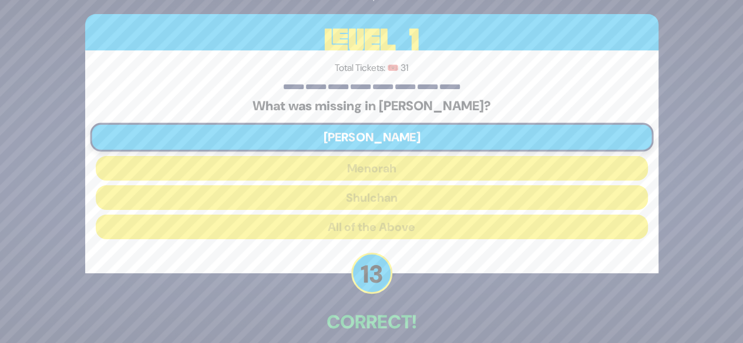
click at [389, 253] on div "Total Tickets: 🎟️ 31 What was missing in Bayis Sheini? Aron Menorah Shulchan Al…" at bounding box center [371, 161] width 573 height 223
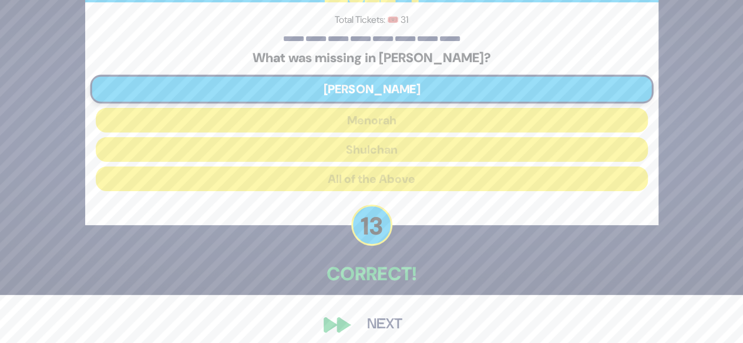
scroll to position [58, 0]
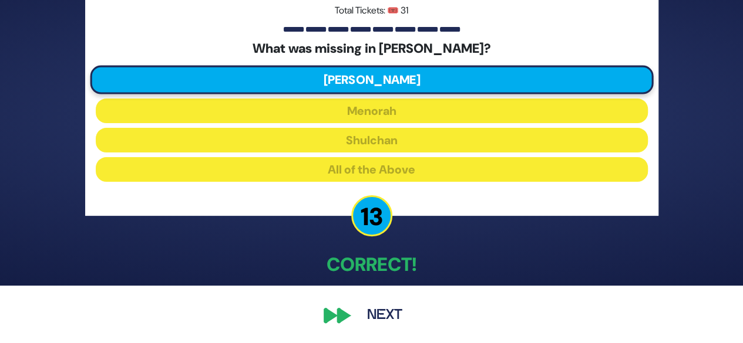
click at [385, 321] on button "Next" at bounding box center [385, 315] width 68 height 27
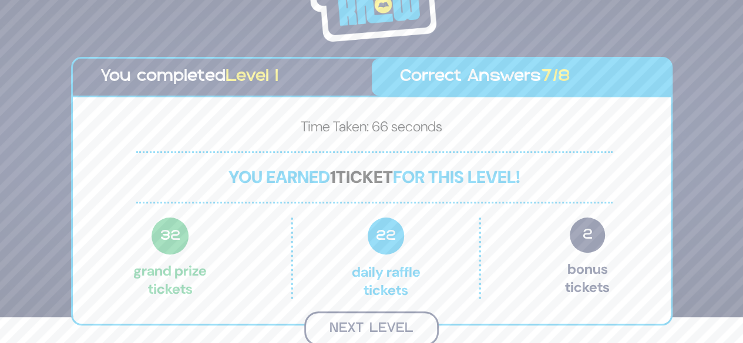
scroll to position [25, 0]
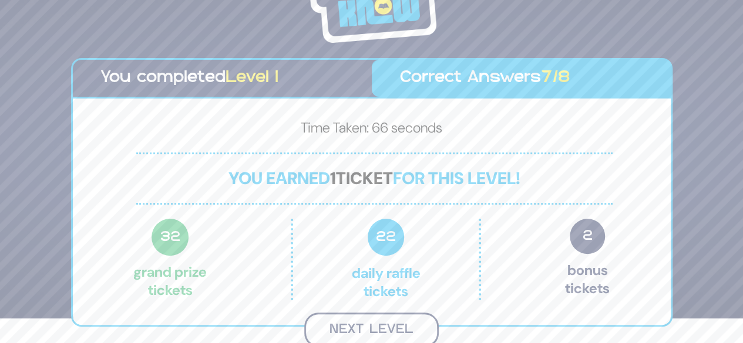
click at [363, 322] on button "Next Level" at bounding box center [371, 330] width 134 height 35
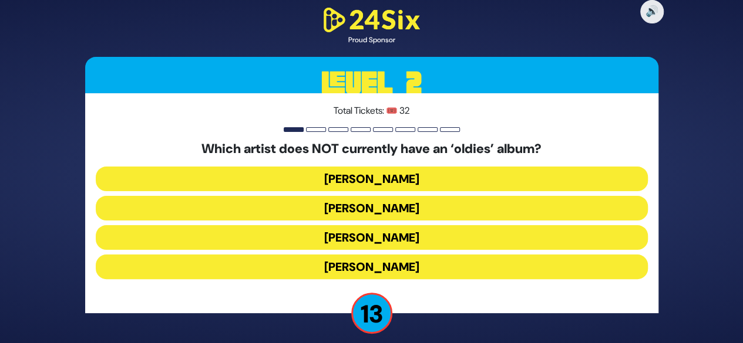
click at [395, 213] on button "Mordechai Shapiro" at bounding box center [372, 208] width 552 height 25
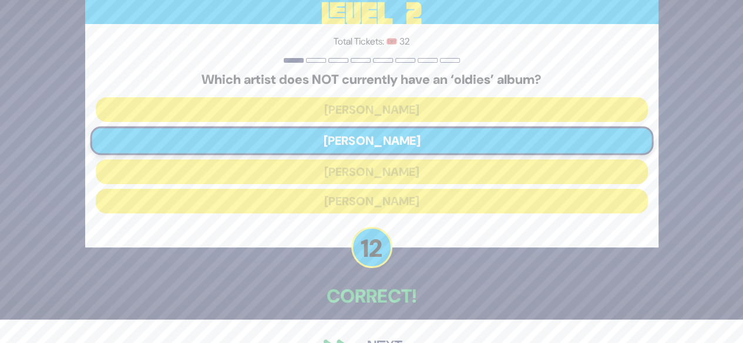
scroll to position [55, 0]
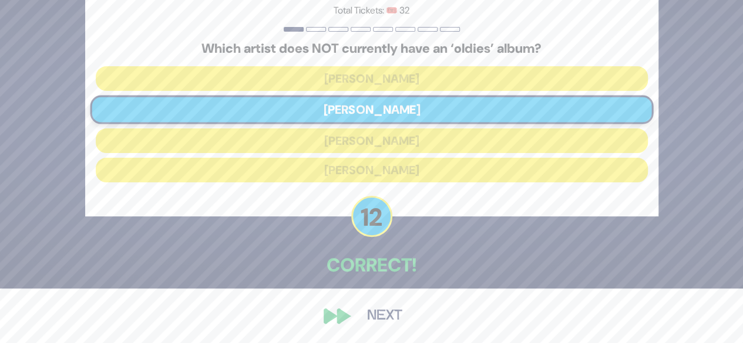
click at [375, 320] on button "Next" at bounding box center [385, 316] width 68 height 27
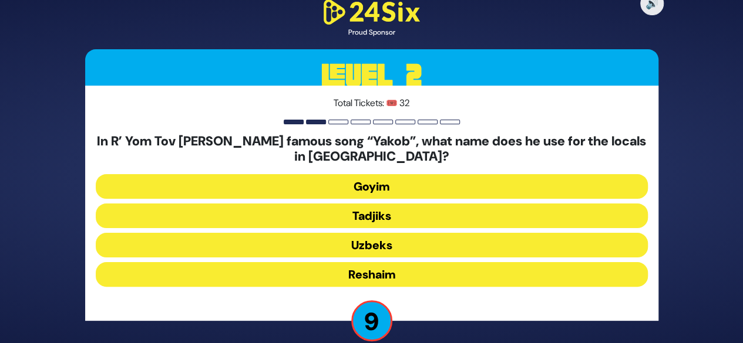
click at [372, 248] on button "Uzbeks" at bounding box center [372, 245] width 552 height 25
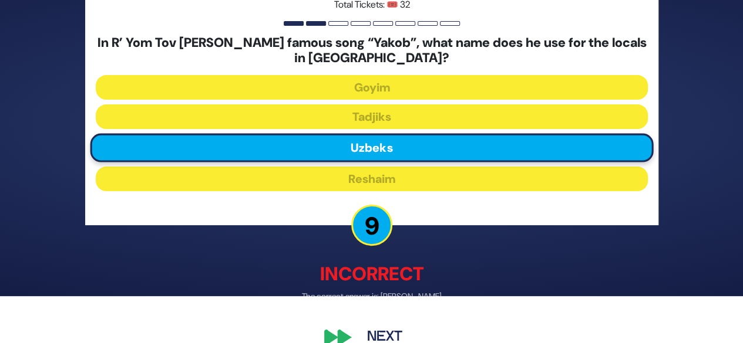
scroll to position [68, 0]
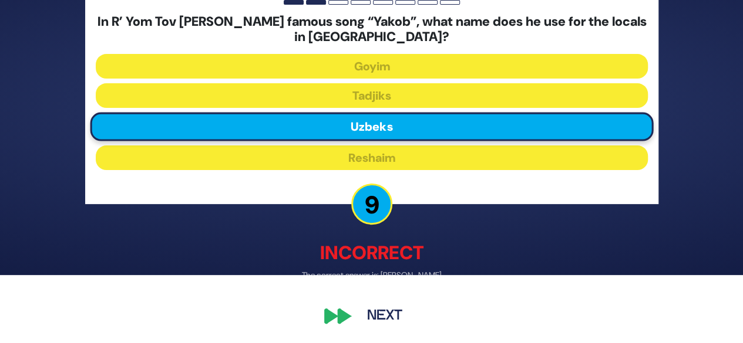
click at [367, 322] on button "Next" at bounding box center [385, 316] width 68 height 27
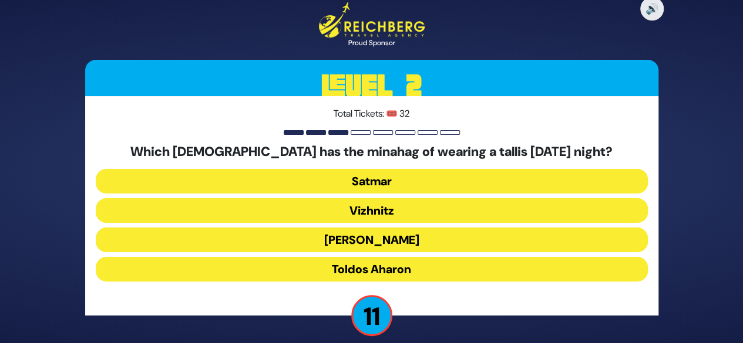
click at [302, 278] on button "Toldos Aharon" at bounding box center [372, 269] width 552 height 25
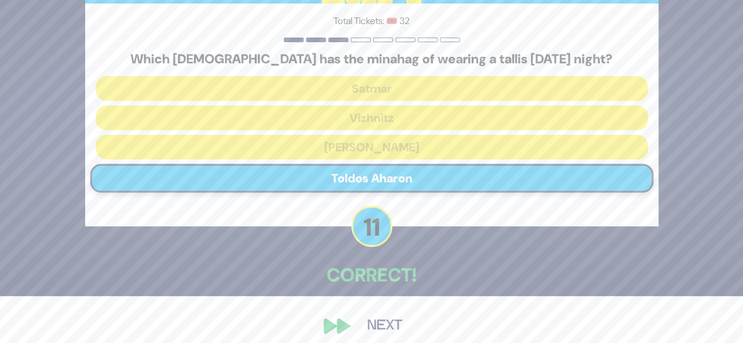
scroll to position [57, 0]
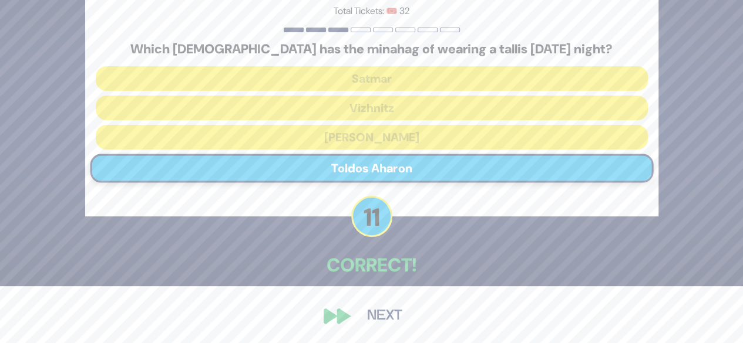
click at [322, 305] on div "🔊 Proud Sponsor Level 2 Total Tickets: 🎟️ 32 Which chassidus has the minahag of…" at bounding box center [371, 115] width 601 height 459
click at [381, 316] on button "Next" at bounding box center [385, 316] width 68 height 27
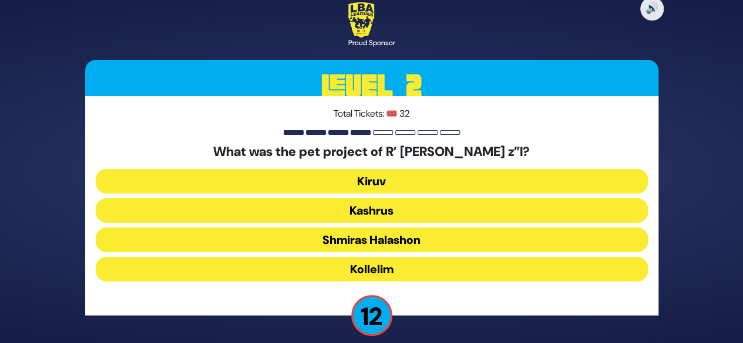
click at [337, 184] on button "Kiruv" at bounding box center [372, 181] width 552 height 25
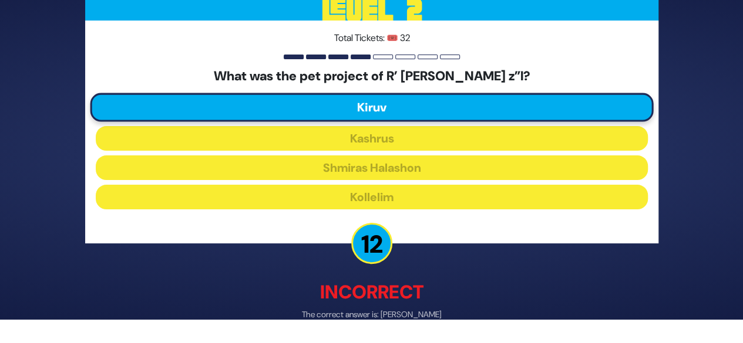
scroll to position [63, 0]
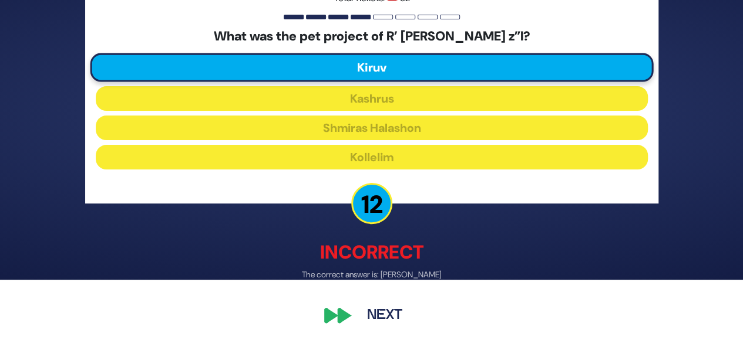
click at [370, 320] on button "Next" at bounding box center [385, 316] width 68 height 27
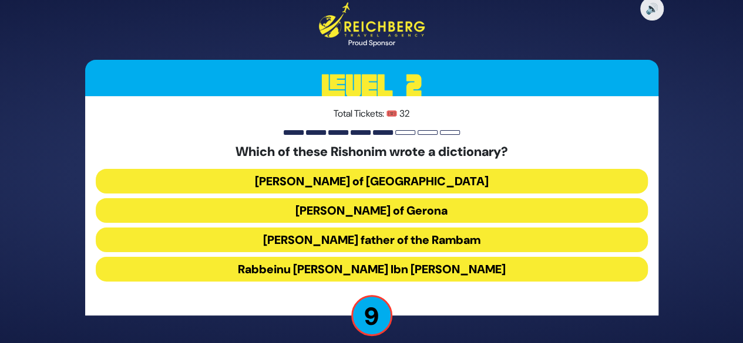
click at [289, 264] on button "Rabbeinu Avraham Ibn Ezra" at bounding box center [372, 269] width 552 height 25
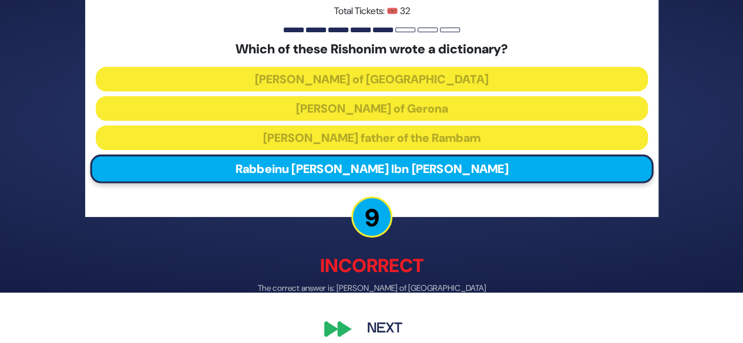
scroll to position [63, 0]
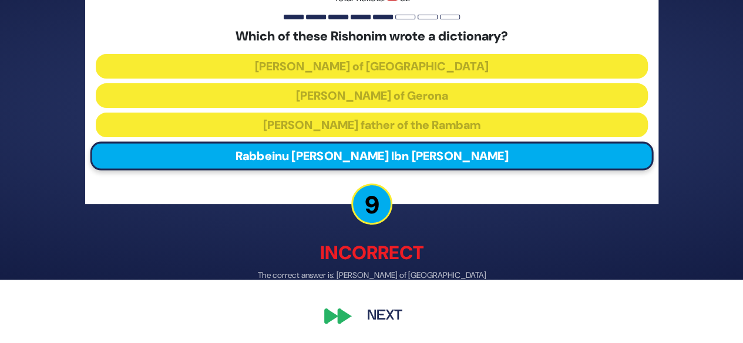
click at [364, 317] on button "Next" at bounding box center [385, 315] width 68 height 27
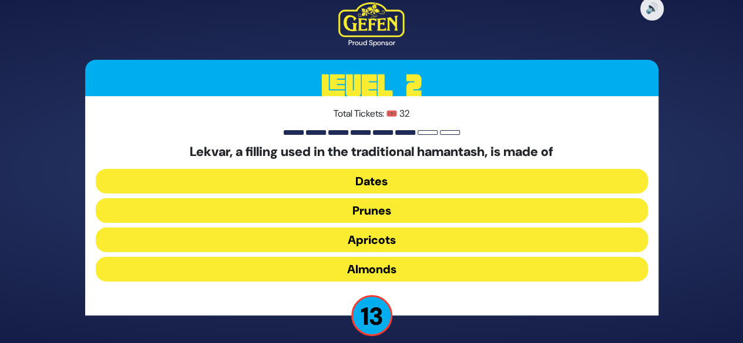
click at [395, 211] on button "Prunes" at bounding box center [372, 210] width 552 height 25
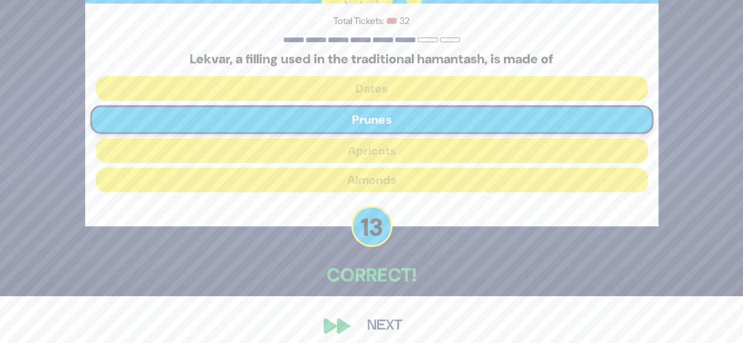
scroll to position [58, 0]
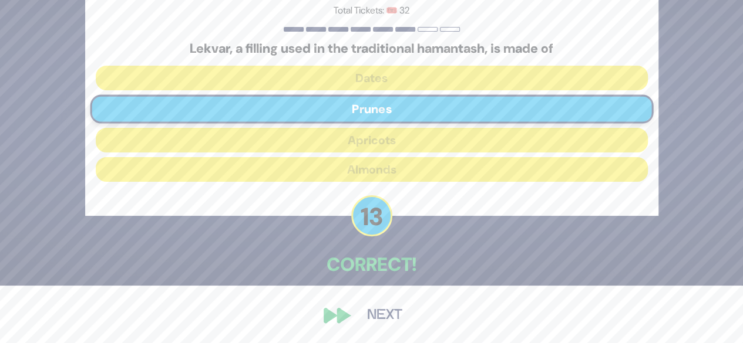
click at [396, 327] on button "Next" at bounding box center [385, 315] width 68 height 27
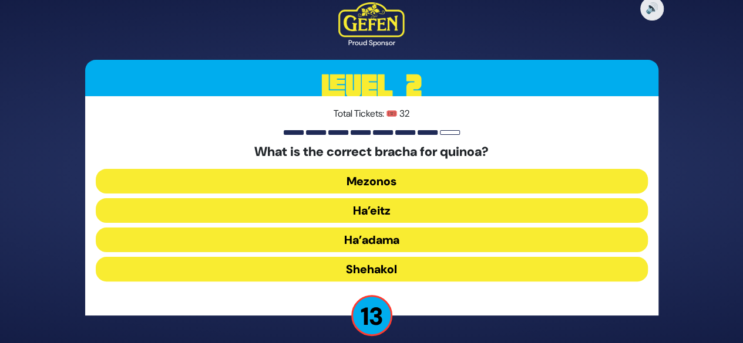
click at [375, 242] on button "Ha’adama" at bounding box center [372, 240] width 552 height 25
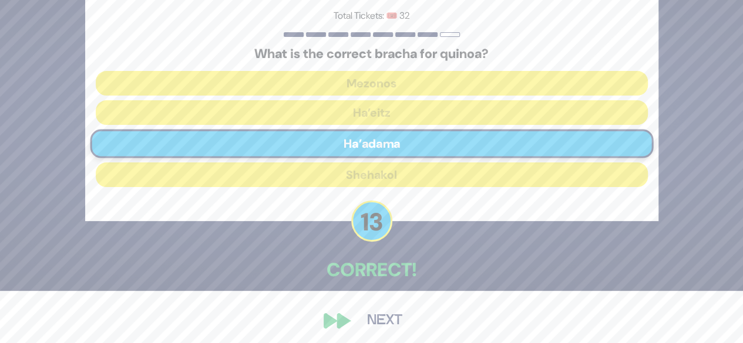
scroll to position [58, 0]
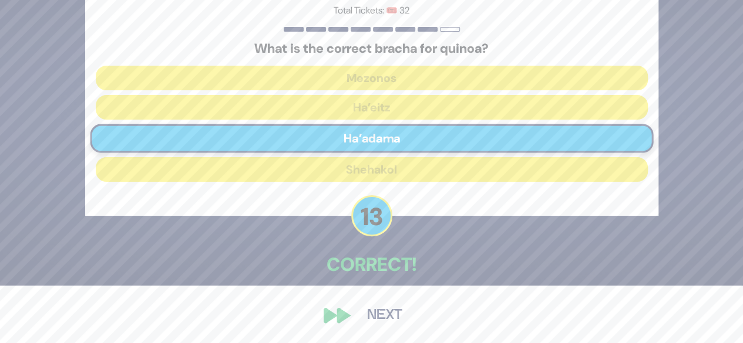
click at [369, 314] on button "Next" at bounding box center [385, 315] width 68 height 27
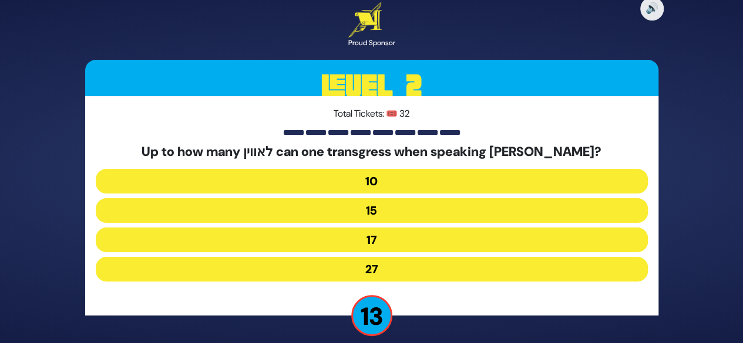
click at [375, 240] on button "17" at bounding box center [372, 240] width 552 height 25
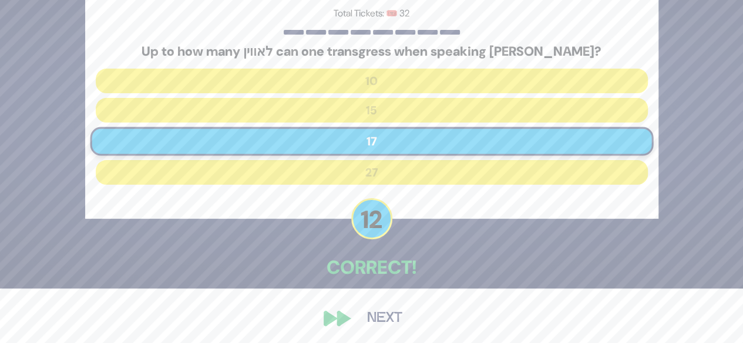
scroll to position [58, 0]
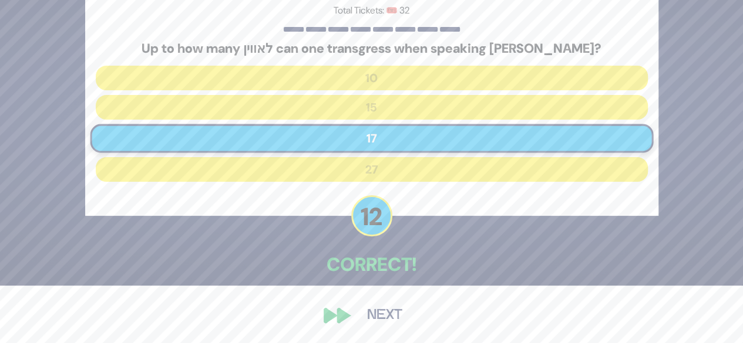
click at [376, 312] on button "Next" at bounding box center [385, 315] width 68 height 27
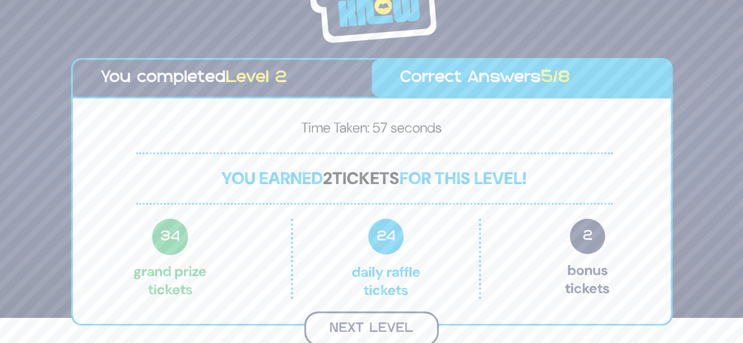
scroll to position [23, 0]
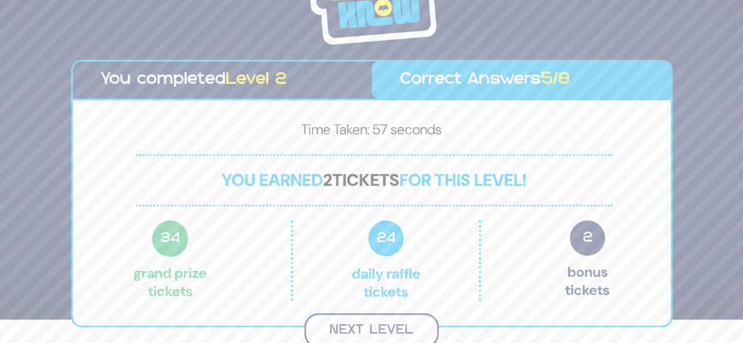
click at [373, 321] on button "Next Level" at bounding box center [371, 331] width 134 height 35
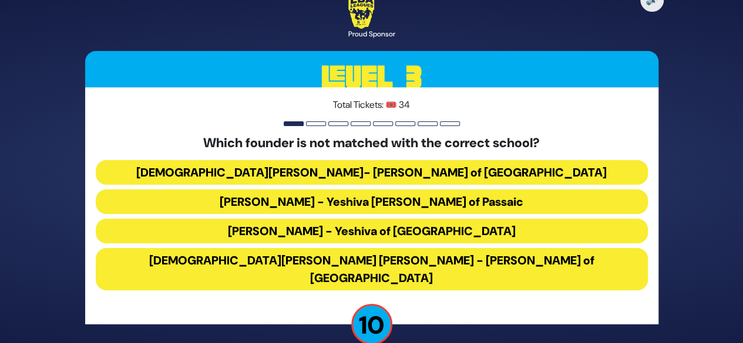
click at [335, 272] on button "Rabbi Osher Lemel Ehrenreich - Bais Yaakov of Miami" at bounding box center [372, 269] width 552 height 42
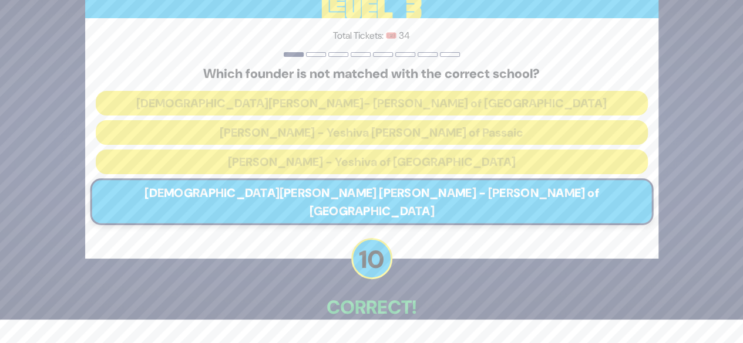
scroll to position [58, 0]
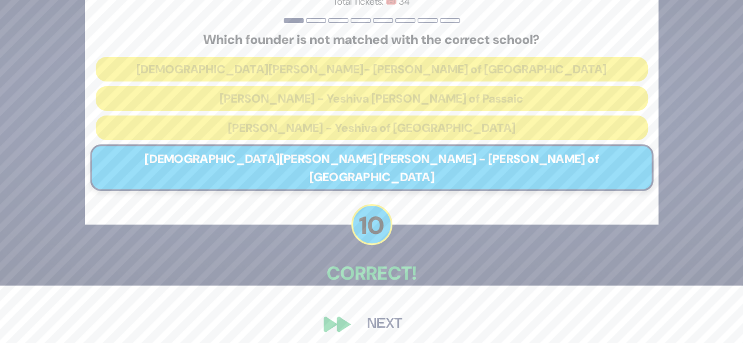
click at [351, 315] on button "Next" at bounding box center [385, 324] width 68 height 27
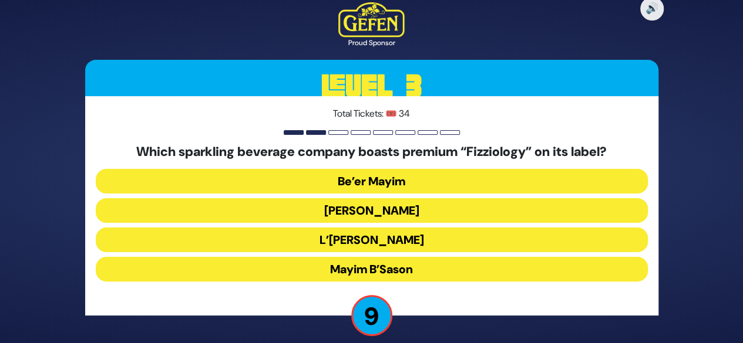
click at [418, 214] on button "Mayim Chayim" at bounding box center [372, 210] width 552 height 25
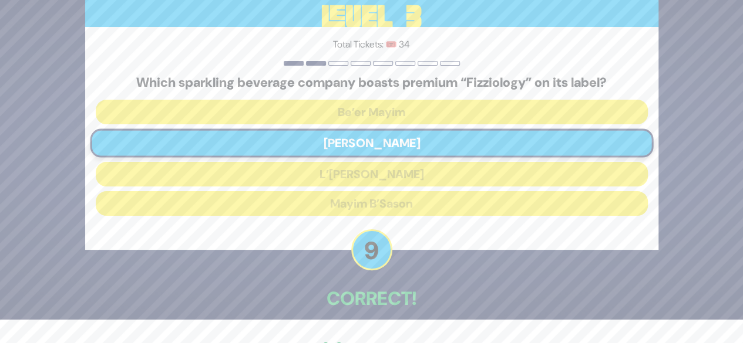
scroll to position [58, 0]
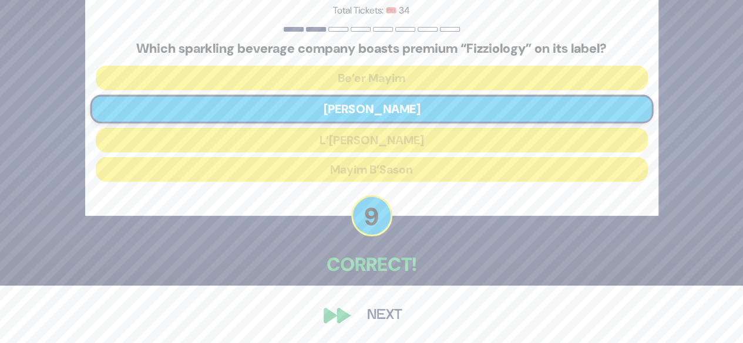
click at [375, 325] on button "Next" at bounding box center [385, 315] width 68 height 27
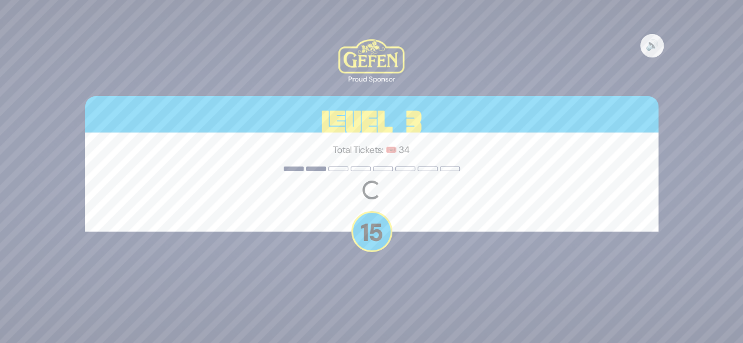
scroll to position [0, 0]
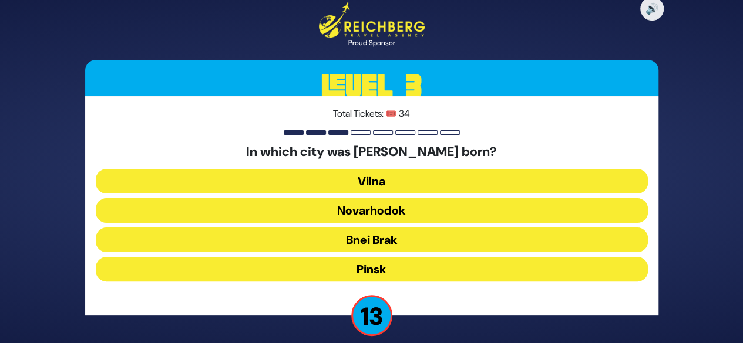
click at [444, 234] on button "Bnei Brak" at bounding box center [372, 240] width 552 height 25
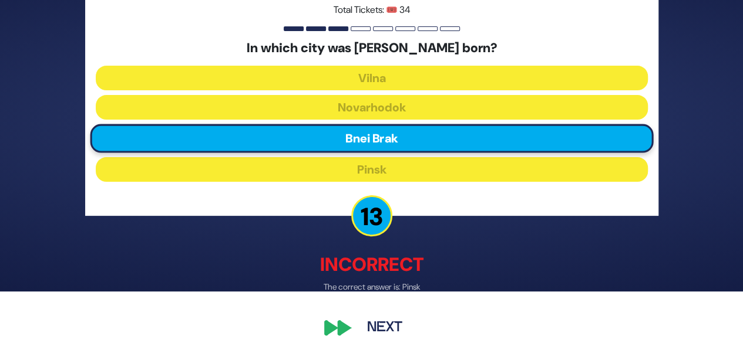
scroll to position [63, 0]
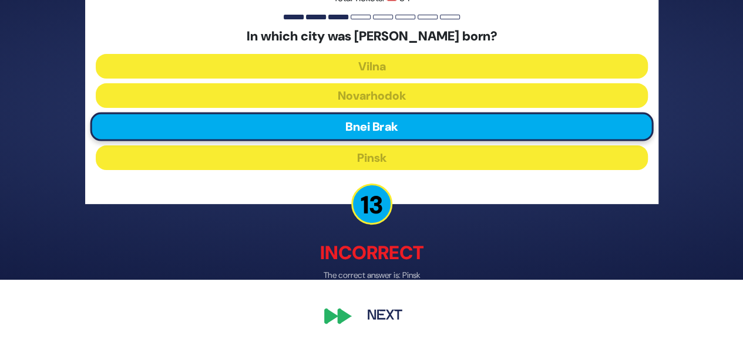
click at [373, 321] on button "Next" at bounding box center [385, 315] width 68 height 27
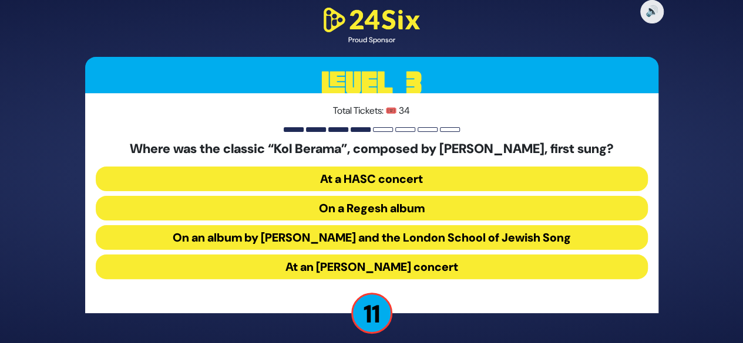
click at [409, 239] on button "On an album by Yigal Calek and the London School of Jewish Song" at bounding box center [372, 237] width 552 height 25
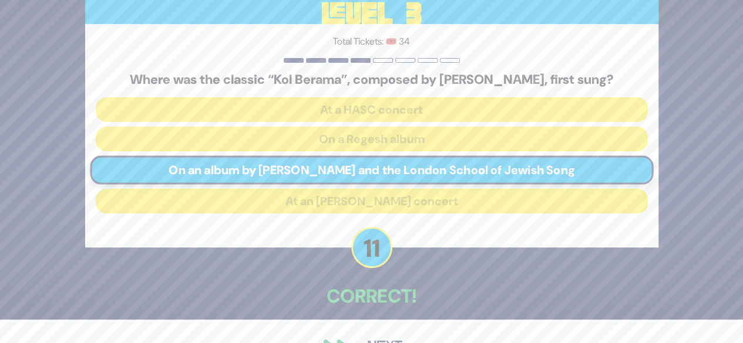
scroll to position [55, 0]
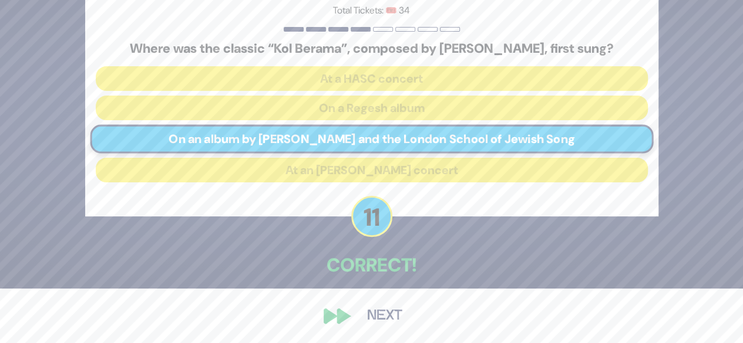
click at [387, 309] on button "Next" at bounding box center [385, 316] width 68 height 27
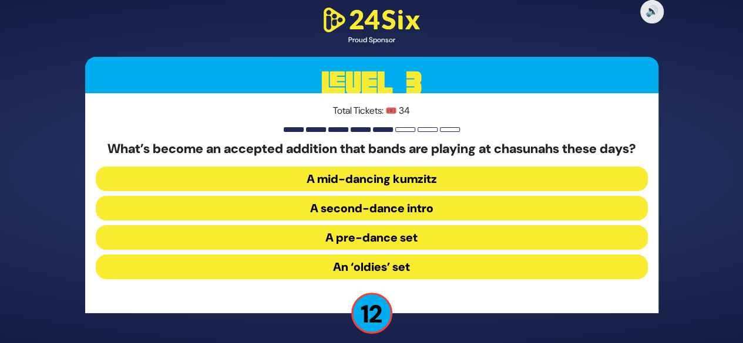
click at [402, 250] on button "A pre-dance set" at bounding box center [372, 237] width 552 height 25
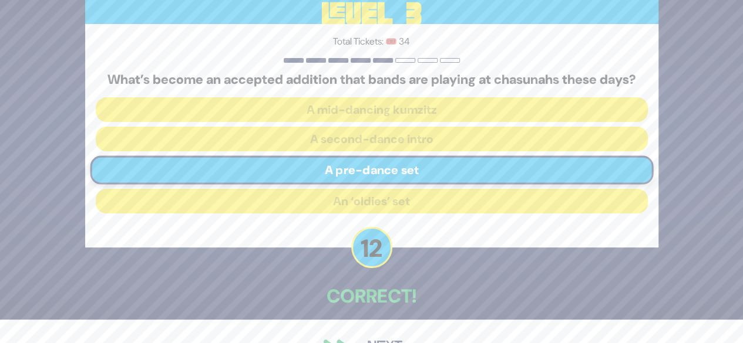
scroll to position [62, 0]
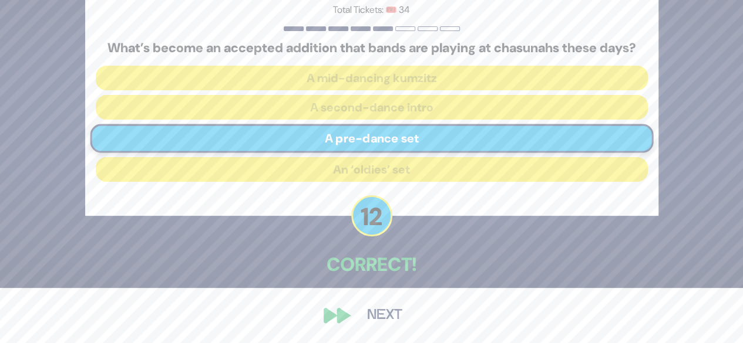
click at [365, 317] on button "Next" at bounding box center [385, 315] width 68 height 27
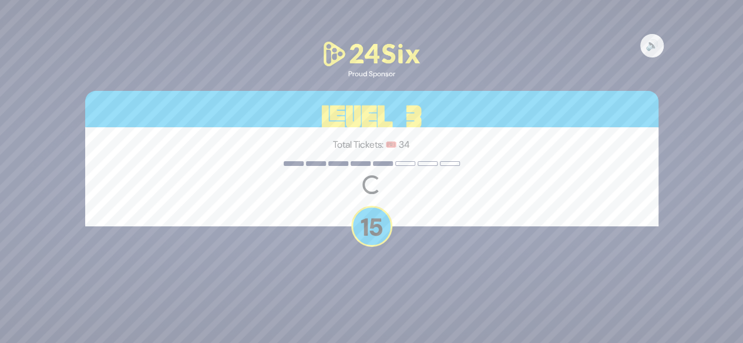
scroll to position [0, 0]
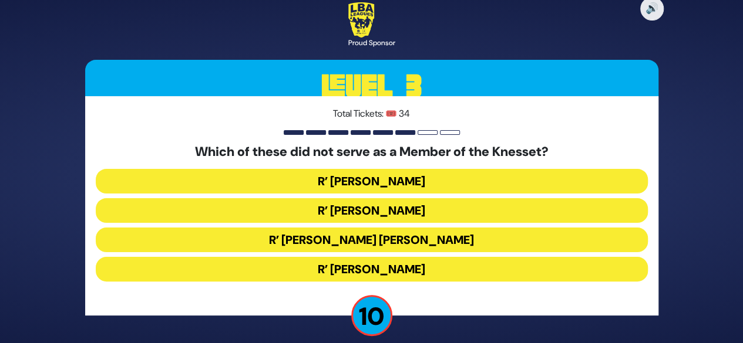
click at [417, 271] on button "R’ Moshe Blau" at bounding box center [372, 269] width 552 height 25
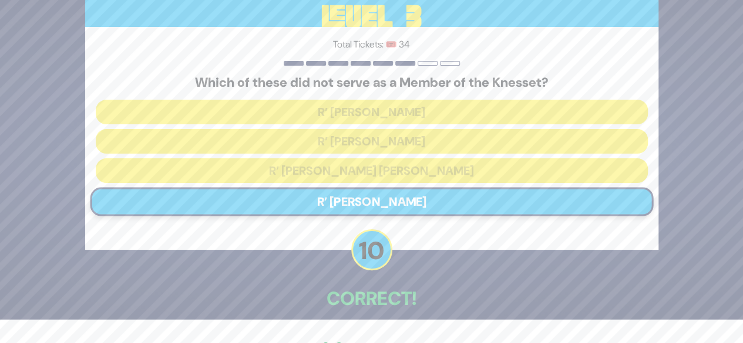
scroll to position [58, 0]
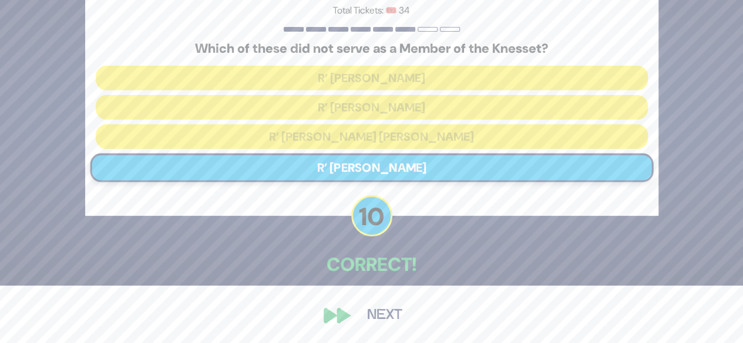
click at [386, 318] on button "Next" at bounding box center [385, 315] width 68 height 27
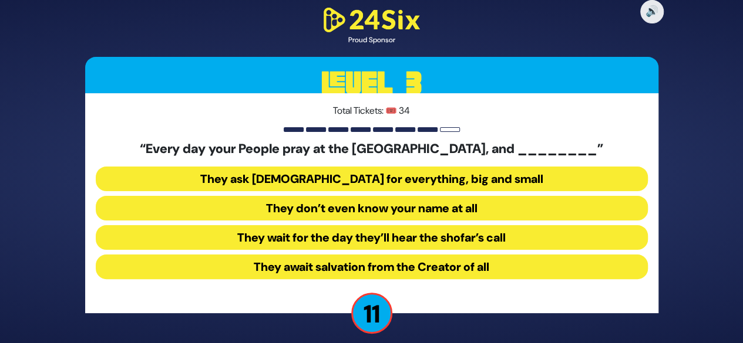
click at [424, 208] on button "They don’t even know your name at all" at bounding box center [372, 208] width 552 height 25
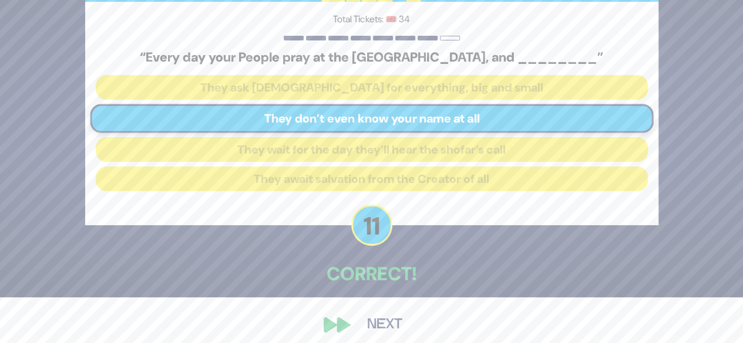
scroll to position [55, 0]
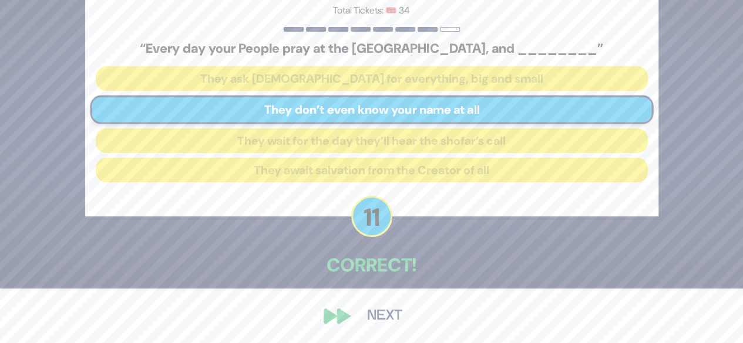
click at [356, 326] on button "Next" at bounding box center [385, 316] width 68 height 27
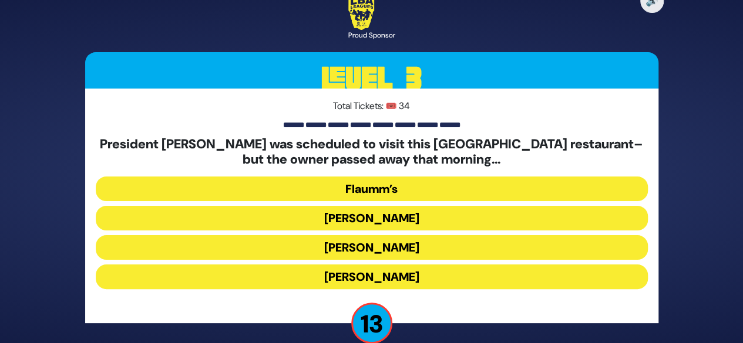
click at [343, 247] on button "Gottlieb’s" at bounding box center [372, 247] width 552 height 25
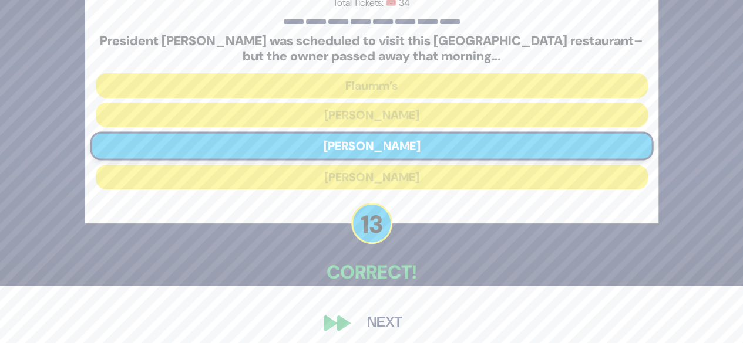
scroll to position [65, 0]
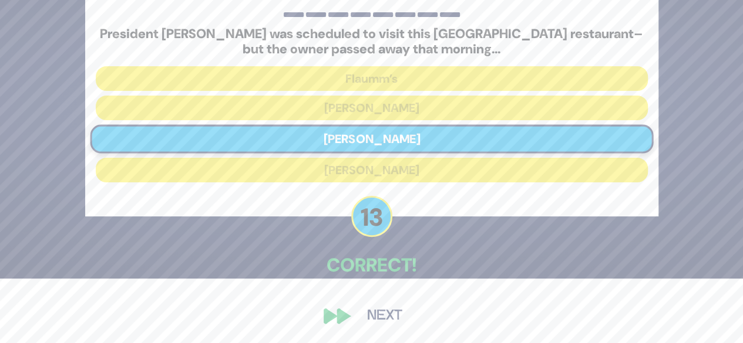
click at [359, 318] on button "Next" at bounding box center [385, 316] width 68 height 27
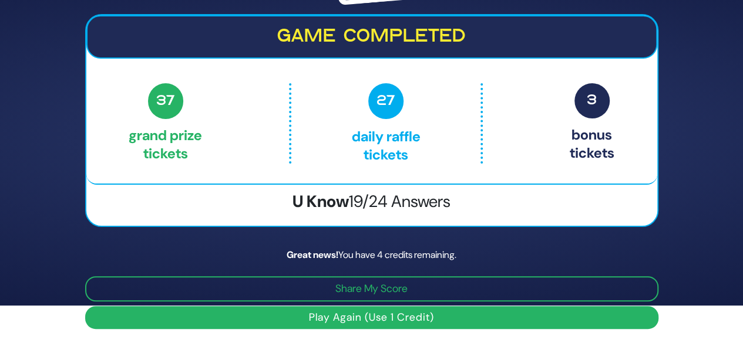
click at [297, 328] on button "Play Again (Use 1 Credit)" at bounding box center [371, 317] width 573 height 23
click at [294, 318] on button "Play Again (Use 1 Credit)" at bounding box center [371, 317] width 573 height 23
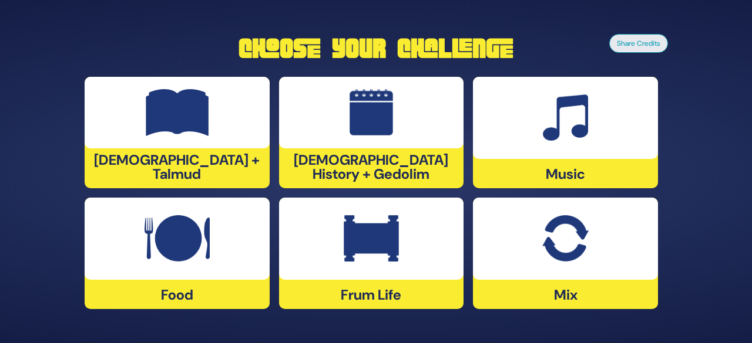
click at [533, 229] on div at bounding box center [565, 239] width 185 height 82
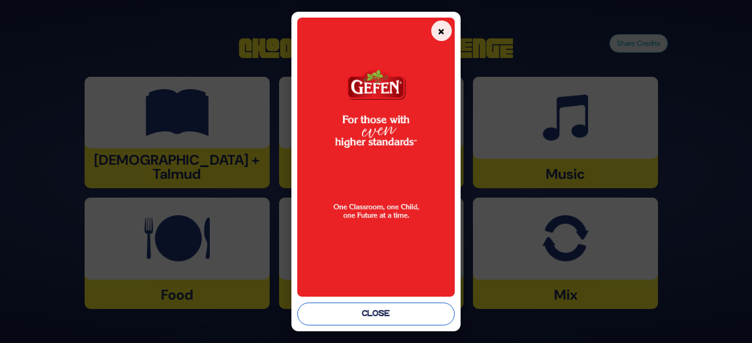
click at [385, 318] on button "Close" at bounding box center [375, 314] width 157 height 23
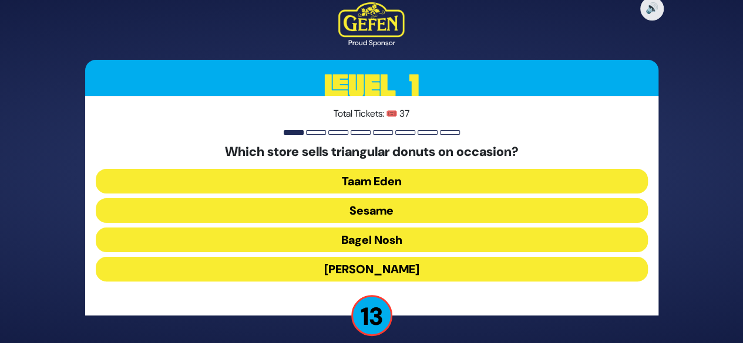
click at [371, 214] on button "Sesame" at bounding box center [372, 210] width 552 height 25
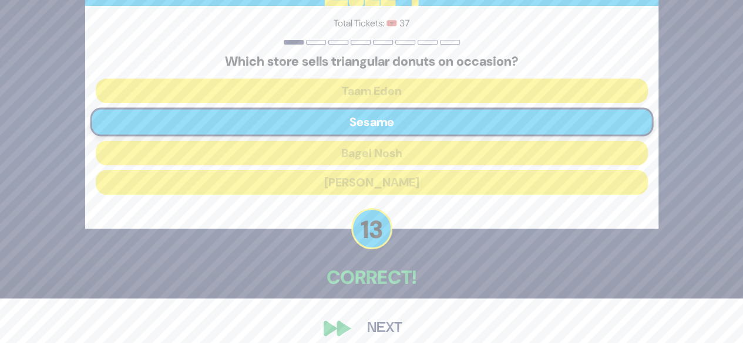
scroll to position [47, 0]
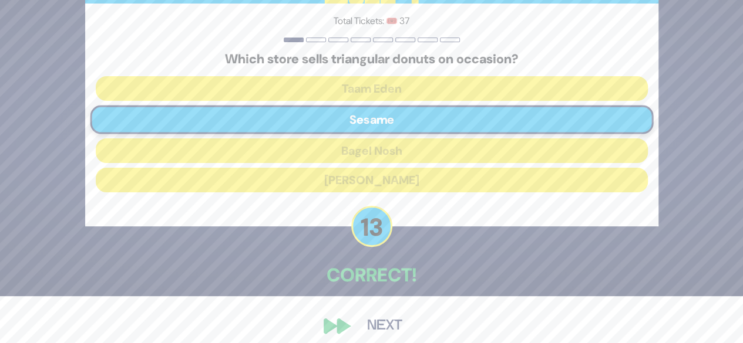
click at [397, 321] on button "Next" at bounding box center [385, 326] width 68 height 27
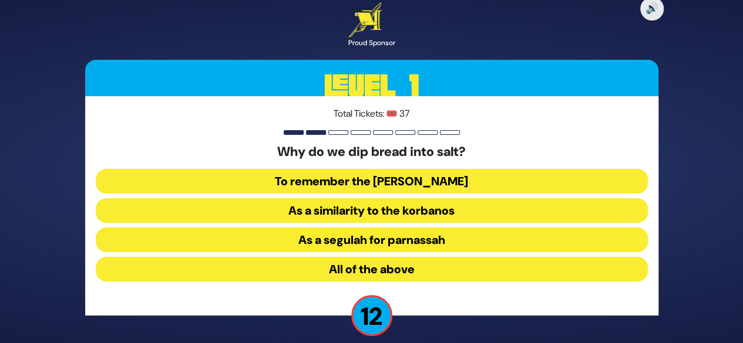
click at [378, 268] on button "All of the above" at bounding box center [372, 269] width 552 height 25
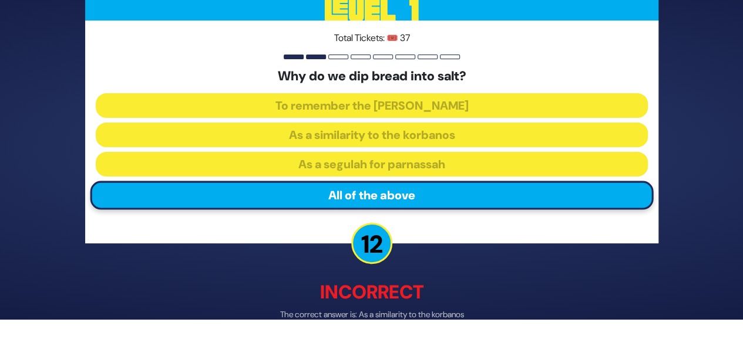
scroll to position [47, 0]
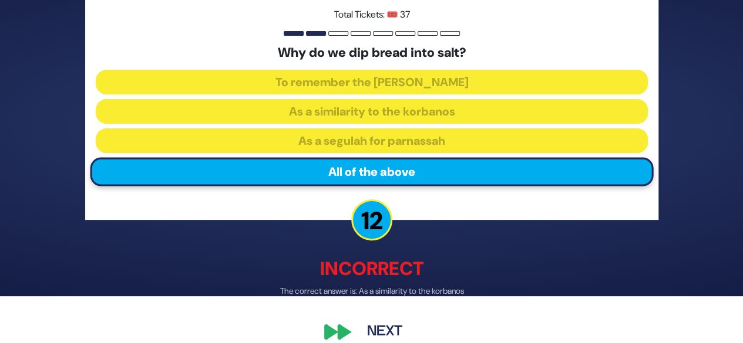
click at [375, 335] on button "Next" at bounding box center [385, 332] width 68 height 27
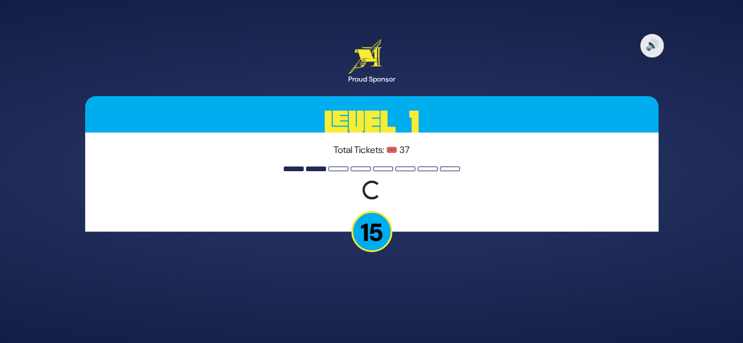
scroll to position [0, 0]
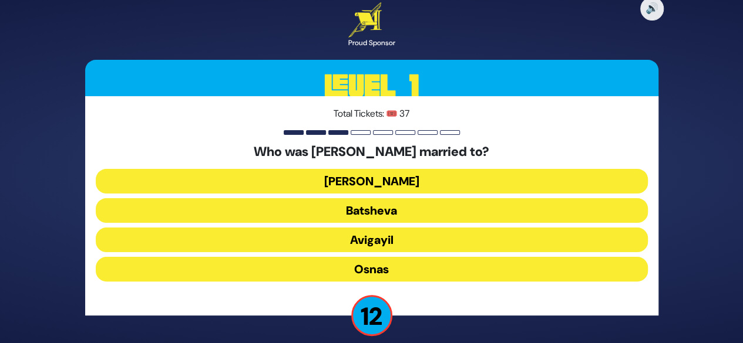
click at [331, 178] on button "[PERSON_NAME]" at bounding box center [372, 181] width 552 height 25
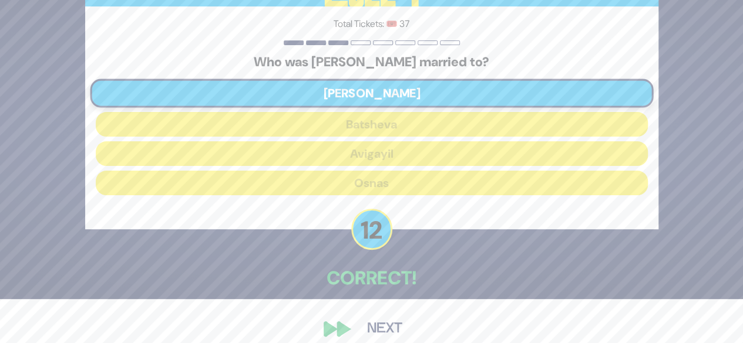
scroll to position [47, 0]
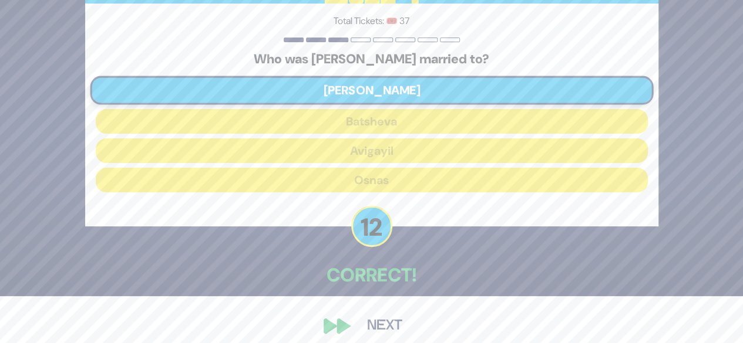
click at [376, 327] on button "Next" at bounding box center [385, 326] width 68 height 27
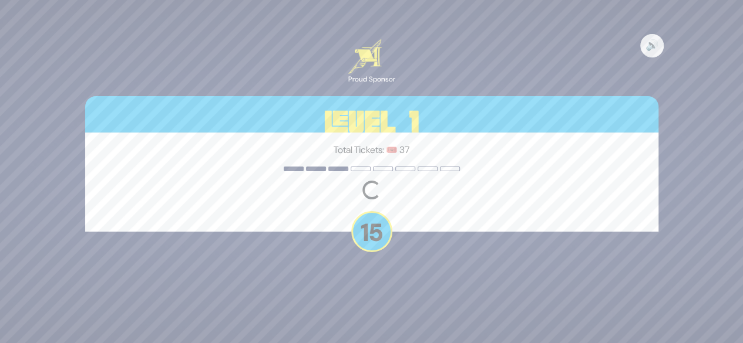
scroll to position [0, 0]
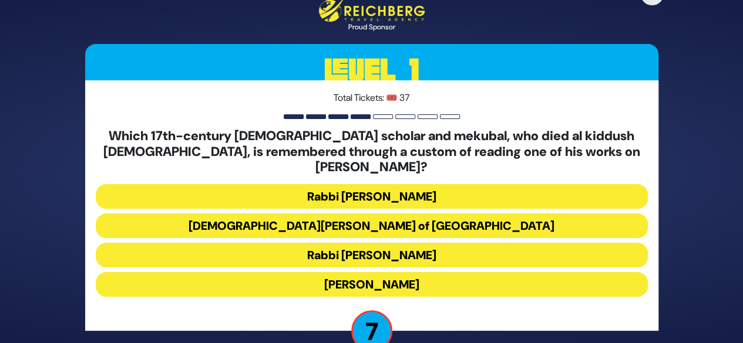
click at [417, 219] on button "[DEMOGRAPHIC_DATA][PERSON_NAME] of [GEOGRAPHIC_DATA]" at bounding box center [372, 226] width 552 height 25
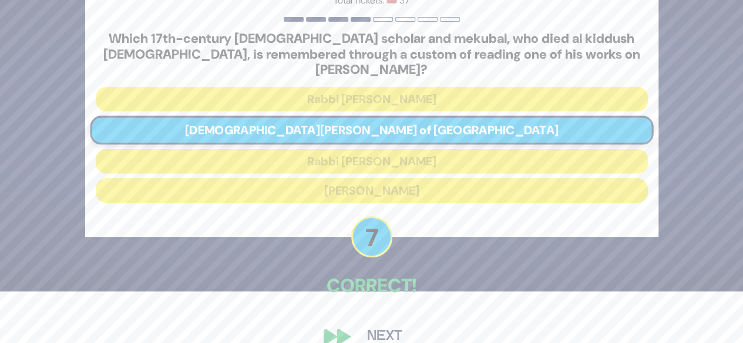
scroll to position [65, 0]
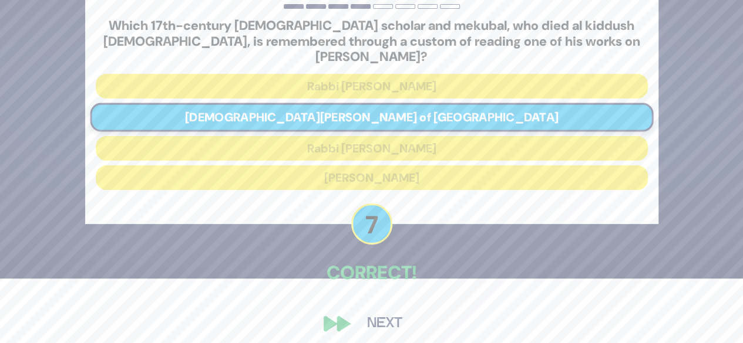
click at [386, 301] on div "🔊 Proud Sponsor Level 1 Total Tickets: 🎟️ 37 Which 17th-century [DEMOGRAPHIC_DA…" at bounding box center [371, 108] width 601 height 490
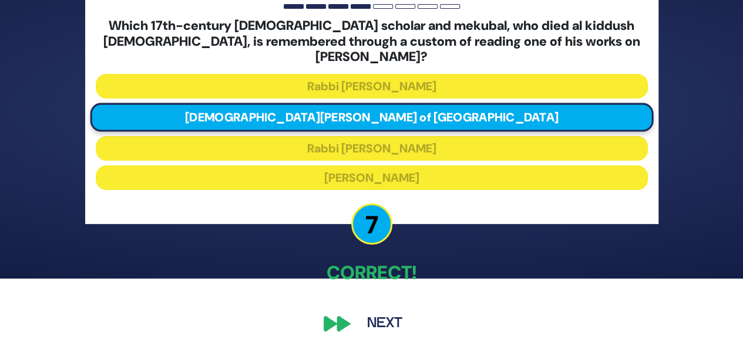
click at [378, 311] on button "Next" at bounding box center [385, 324] width 68 height 27
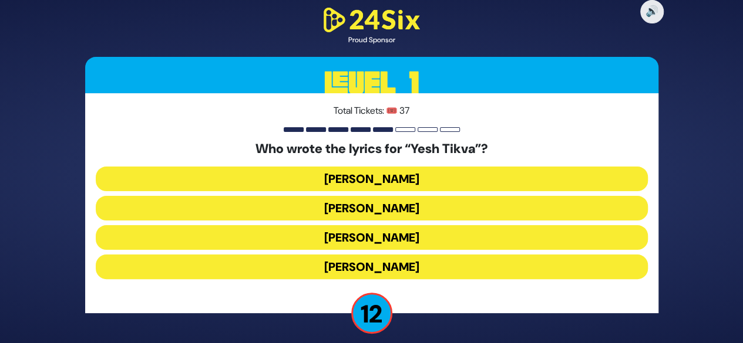
click at [343, 204] on button "[PERSON_NAME]" at bounding box center [372, 208] width 552 height 25
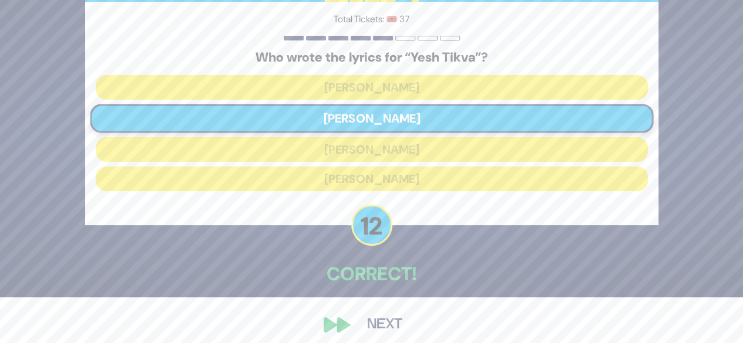
scroll to position [47, 0]
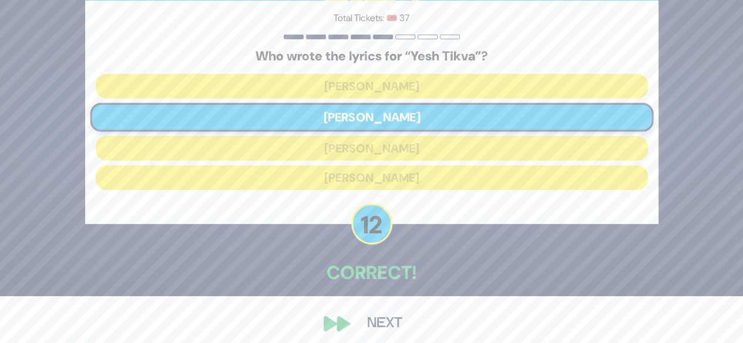
click at [396, 333] on button "Next" at bounding box center [385, 324] width 68 height 27
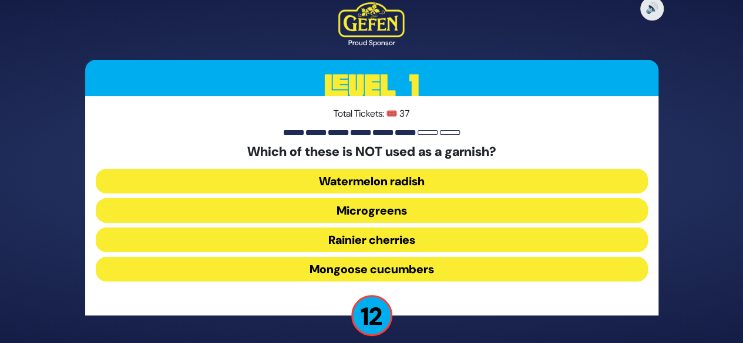
drag, startPoint x: 396, startPoint y: 333, endPoint x: 467, endPoint y: 268, distance: 96.8
click at [467, 268] on div "🔊 Proud Sponsor Level 1 Total Tickets: 🎟️ 37 Which of these is NOT used as a ga…" at bounding box center [371, 171] width 601 height 367
click at [467, 268] on button "Mongoose cucumbers" at bounding box center [372, 269] width 552 height 25
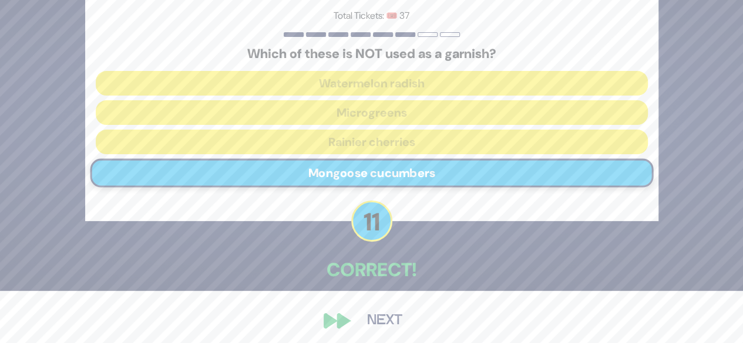
scroll to position [58, 0]
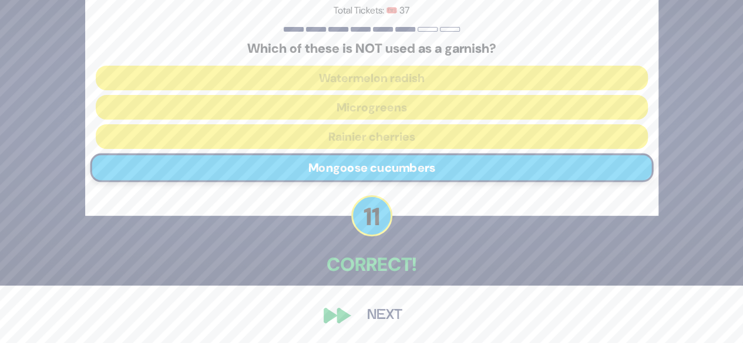
click at [356, 313] on button "Next" at bounding box center [385, 315] width 68 height 27
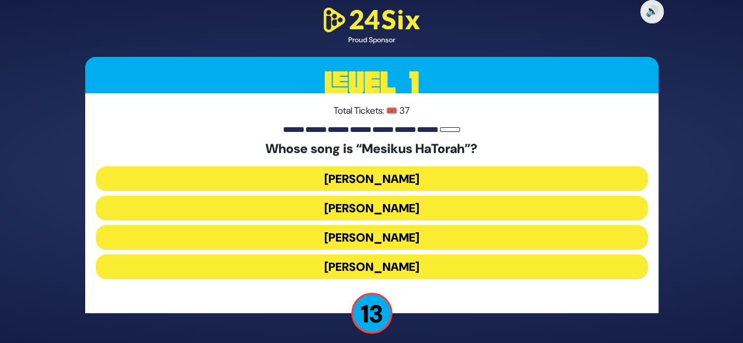
click at [513, 118] on div "Total Tickets: 🎟️ 37 Whose song is “Mesikus HaTorah”? [PERSON_NAME] [PERSON_NAM…" at bounding box center [371, 203] width 573 height 220
click at [383, 238] on button "[PERSON_NAME]" at bounding box center [372, 237] width 552 height 25
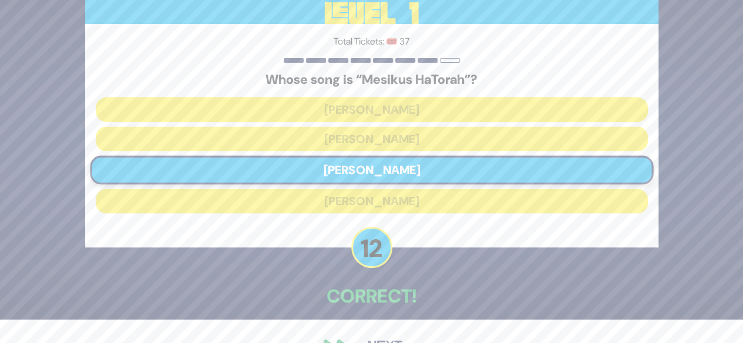
scroll to position [55, 0]
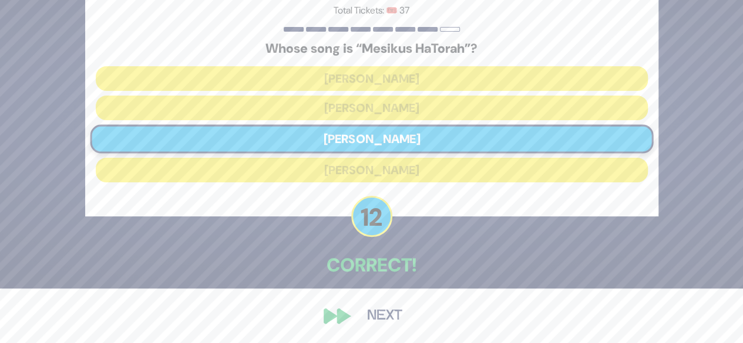
click at [372, 316] on button "Next" at bounding box center [385, 316] width 68 height 27
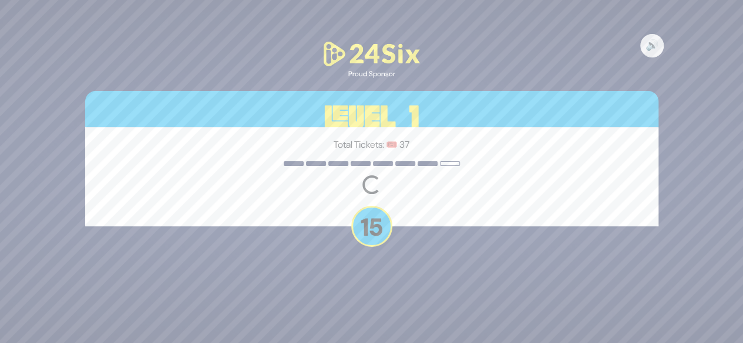
scroll to position [0, 0]
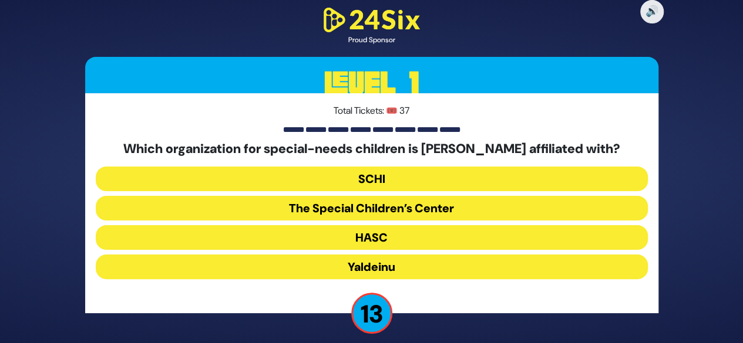
click at [384, 210] on button "The Special Children’s Center" at bounding box center [372, 208] width 552 height 25
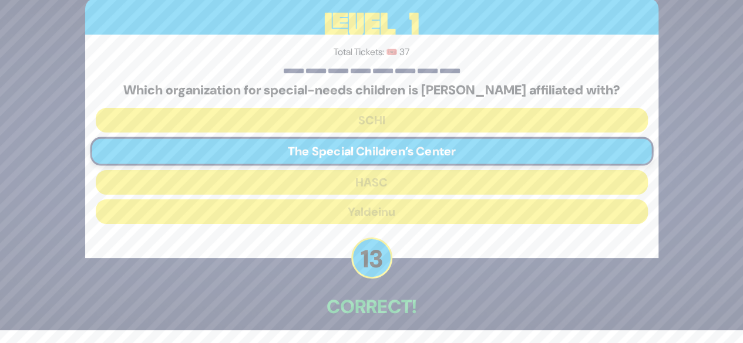
scroll to position [55, 0]
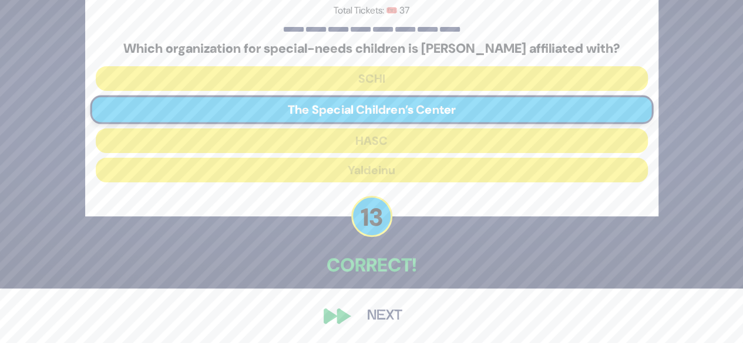
click at [365, 315] on button "Next" at bounding box center [385, 316] width 68 height 27
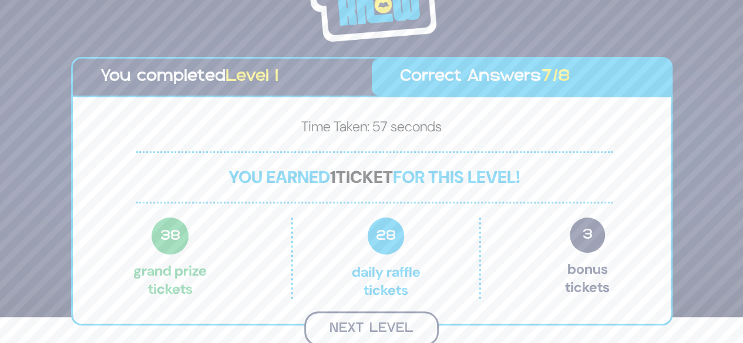
scroll to position [25, 0]
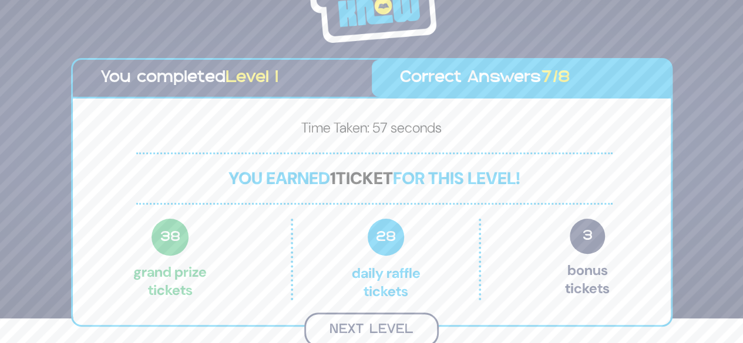
click at [365, 339] on button "Next Level" at bounding box center [371, 330] width 134 height 35
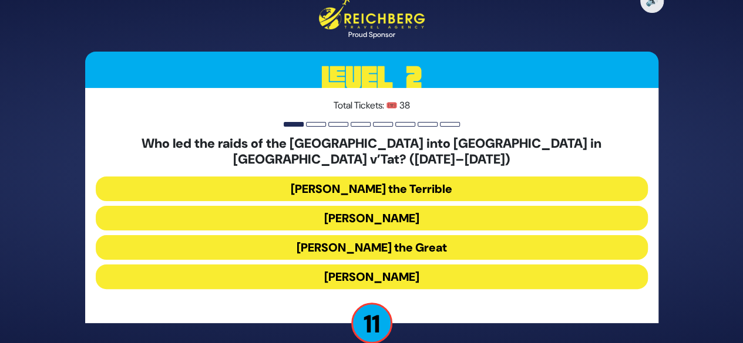
click at [410, 212] on button "[PERSON_NAME]" at bounding box center [372, 218] width 552 height 25
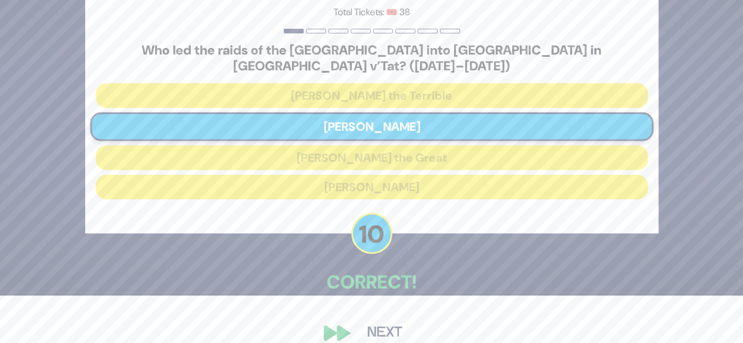
scroll to position [57, 0]
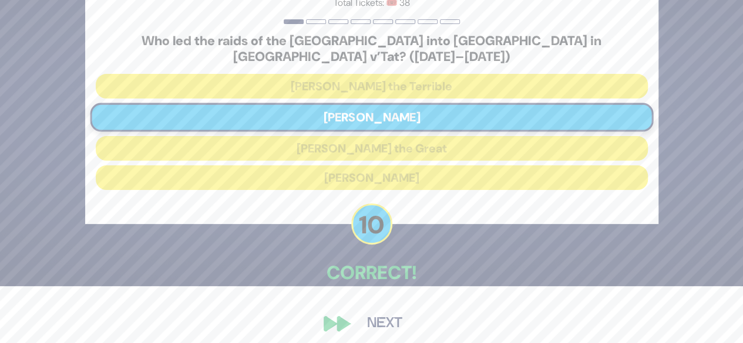
click at [383, 316] on button "Next" at bounding box center [385, 324] width 68 height 27
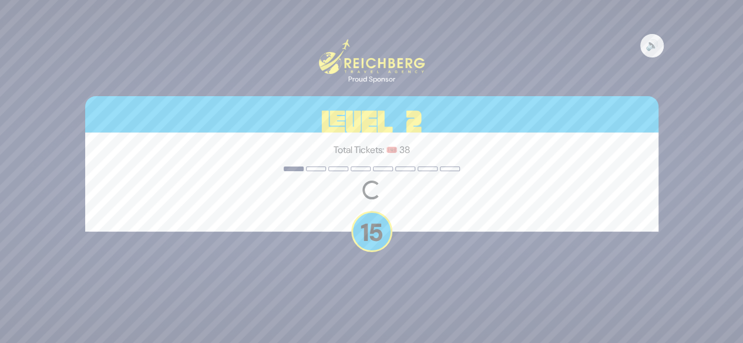
scroll to position [0, 0]
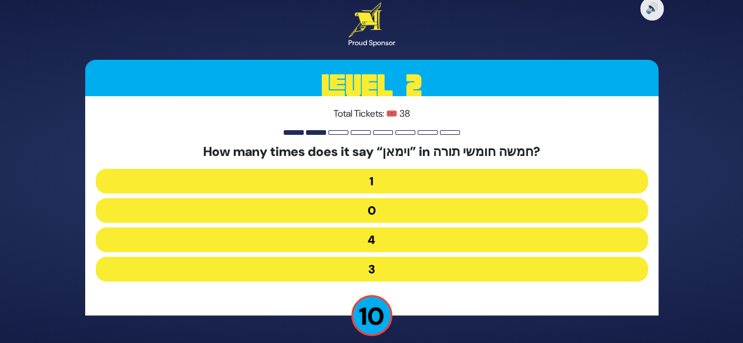
click at [361, 268] on button "3" at bounding box center [372, 269] width 552 height 25
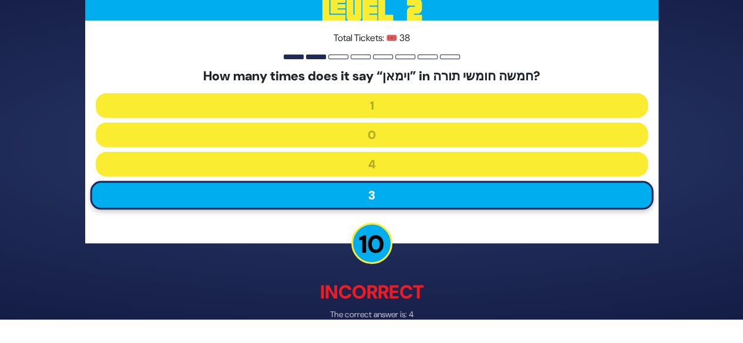
scroll to position [63, 0]
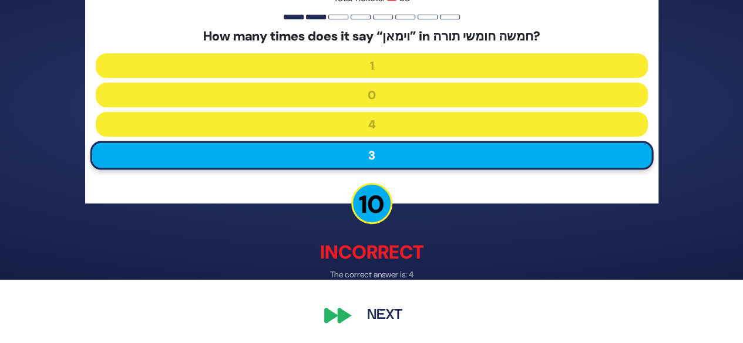
click at [383, 324] on button "Next" at bounding box center [385, 316] width 68 height 27
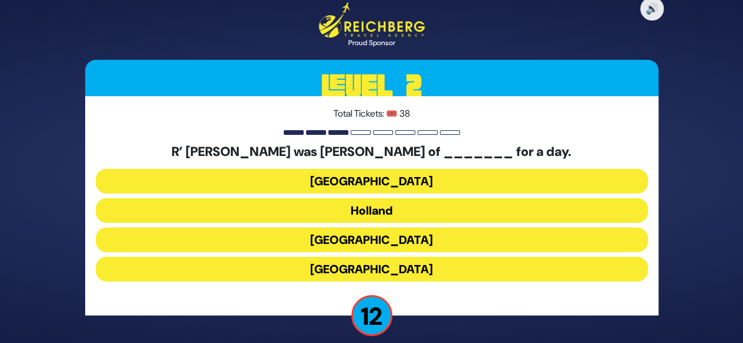
click at [382, 181] on button "[GEOGRAPHIC_DATA]" at bounding box center [372, 181] width 552 height 25
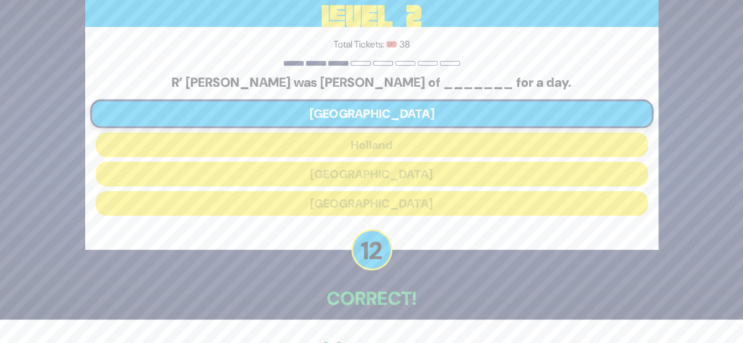
scroll to position [57, 0]
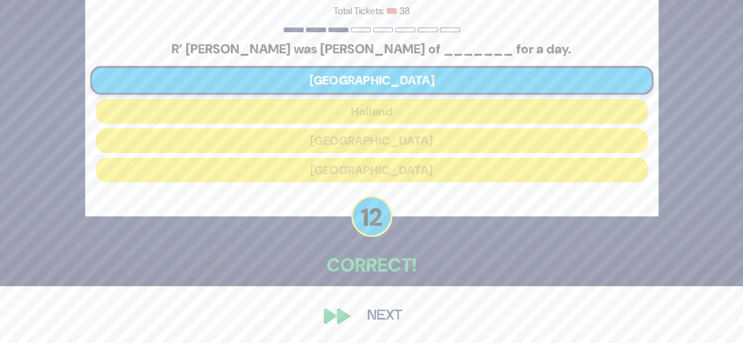
click at [364, 318] on button "Next" at bounding box center [385, 316] width 68 height 27
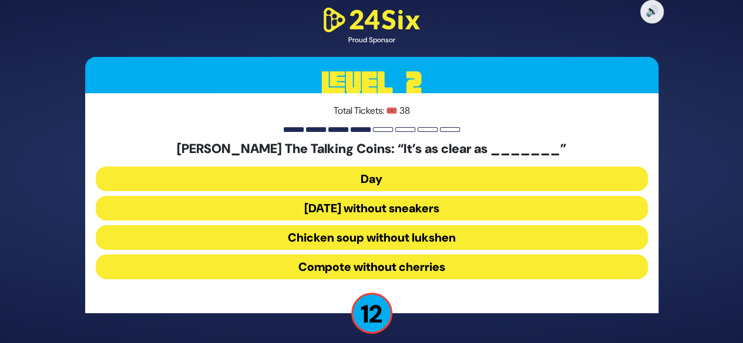
click at [378, 235] on button "Chicken soup without lukshen" at bounding box center [372, 237] width 552 height 25
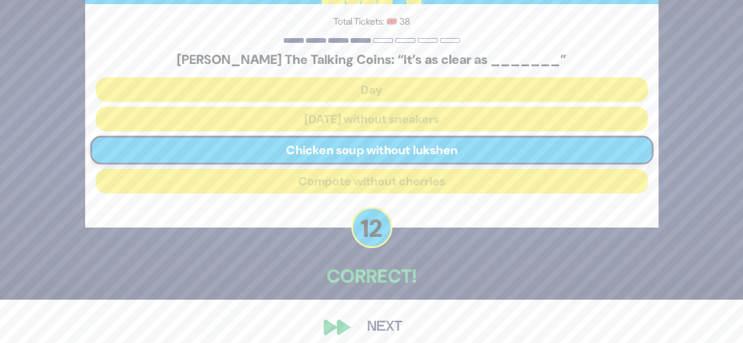
scroll to position [55, 0]
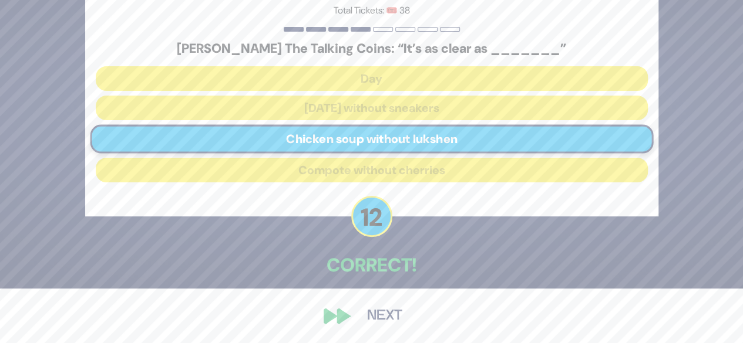
click at [396, 322] on button "Next" at bounding box center [385, 316] width 68 height 27
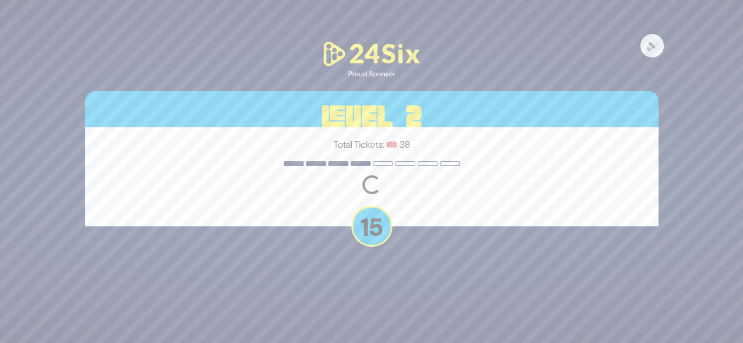
scroll to position [0, 0]
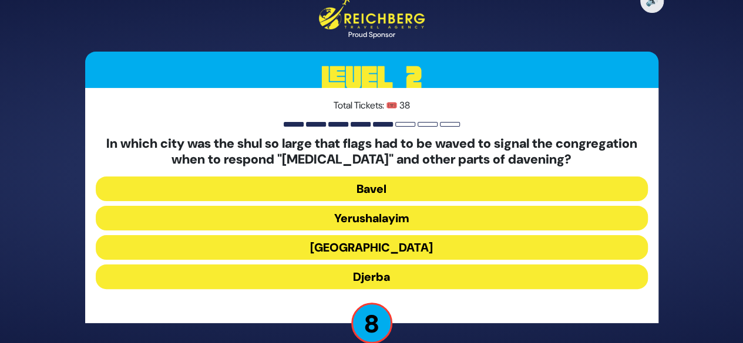
click at [404, 247] on button "[GEOGRAPHIC_DATA]" at bounding box center [372, 247] width 552 height 25
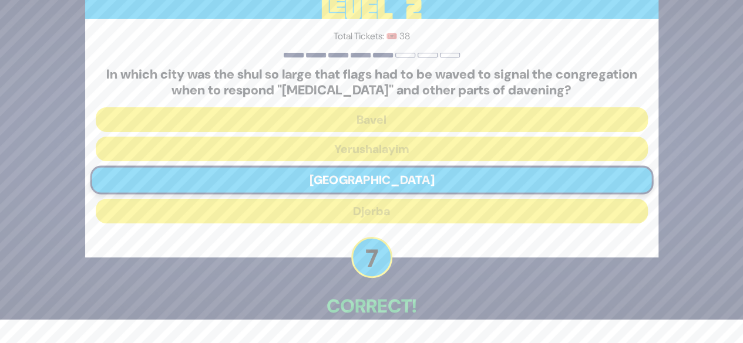
scroll to position [65, 0]
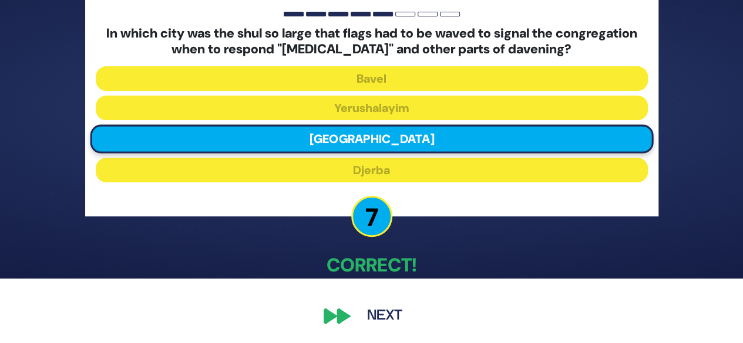
click at [387, 318] on button "Next" at bounding box center [385, 316] width 68 height 27
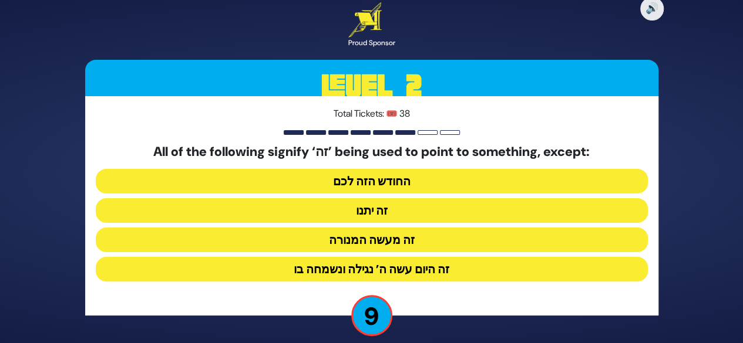
click at [403, 267] on button "זה היום עשה ה’ נגילה ונשמחה בו" at bounding box center [372, 269] width 552 height 25
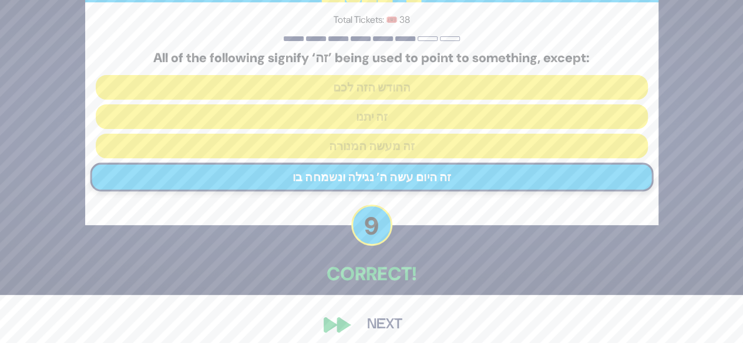
scroll to position [58, 0]
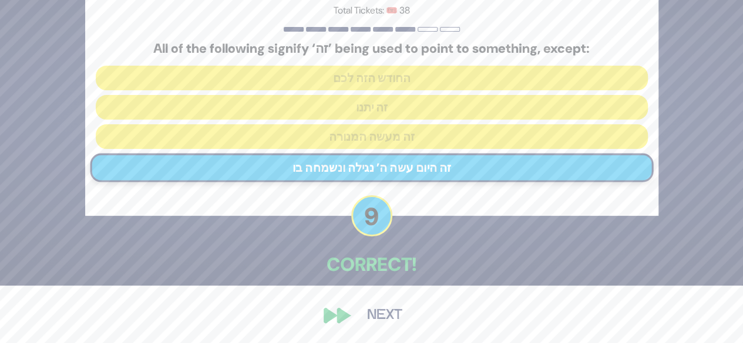
click at [386, 311] on button "Next" at bounding box center [385, 315] width 68 height 27
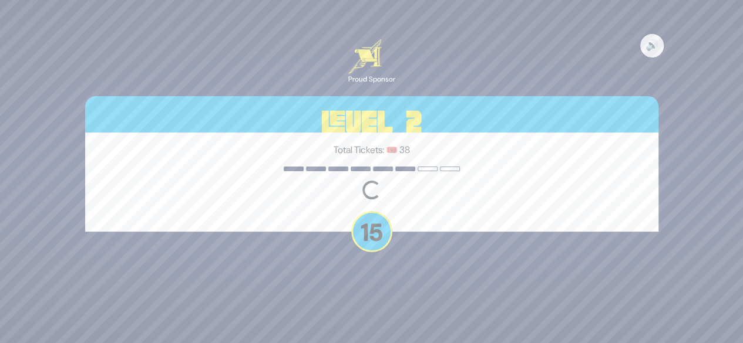
scroll to position [0, 0]
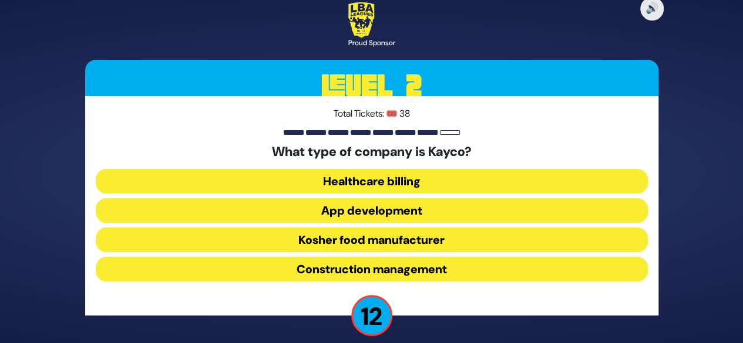
click at [378, 242] on button "Kosher food manufacturer" at bounding box center [372, 240] width 552 height 25
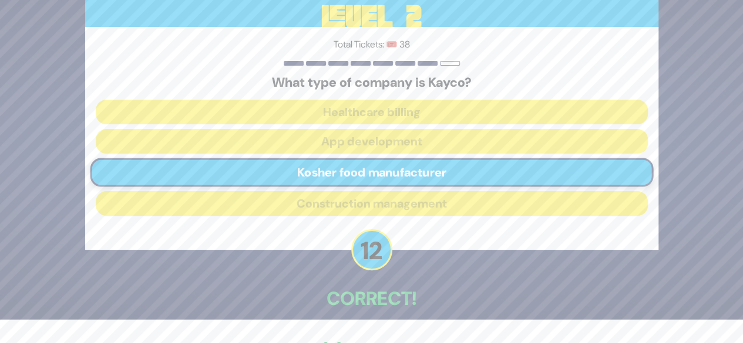
scroll to position [58, 0]
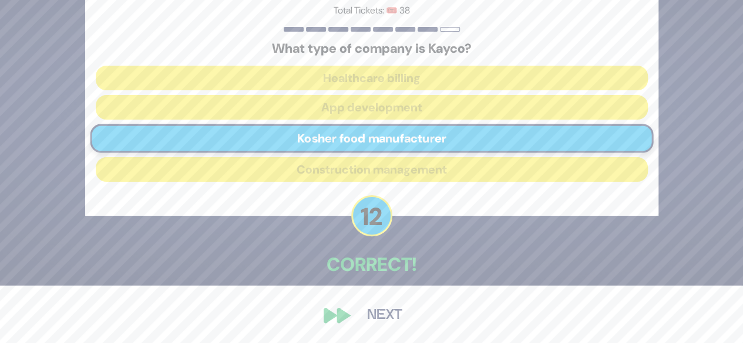
click at [379, 324] on button "Next" at bounding box center [385, 315] width 68 height 27
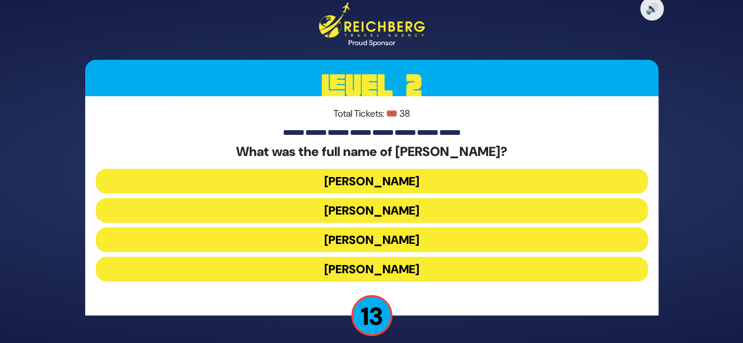
click at [457, 182] on button "[PERSON_NAME]" at bounding box center [372, 181] width 552 height 25
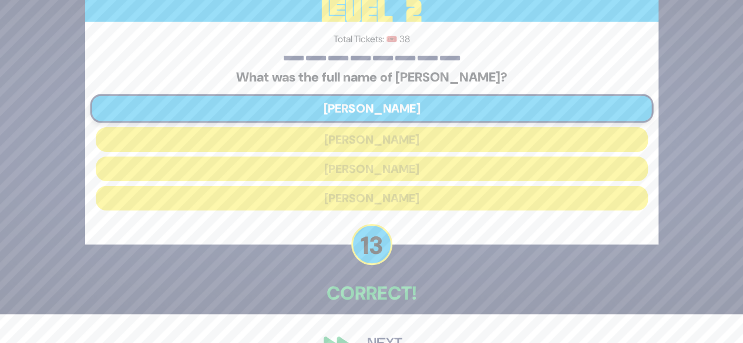
scroll to position [57, 0]
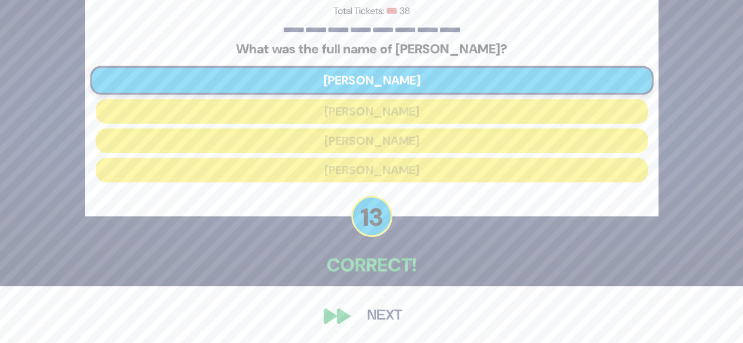
click at [403, 312] on button "Next" at bounding box center [385, 316] width 68 height 27
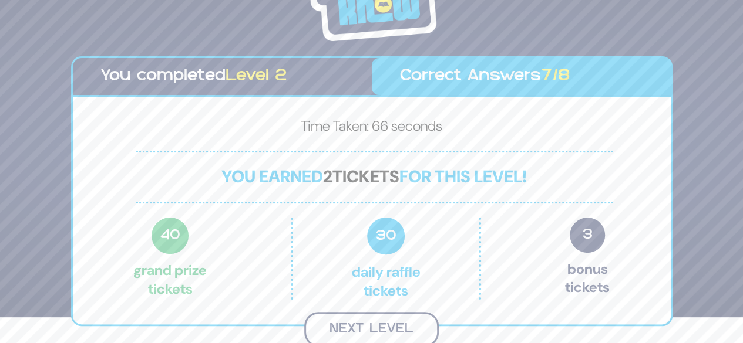
scroll to position [25, 0]
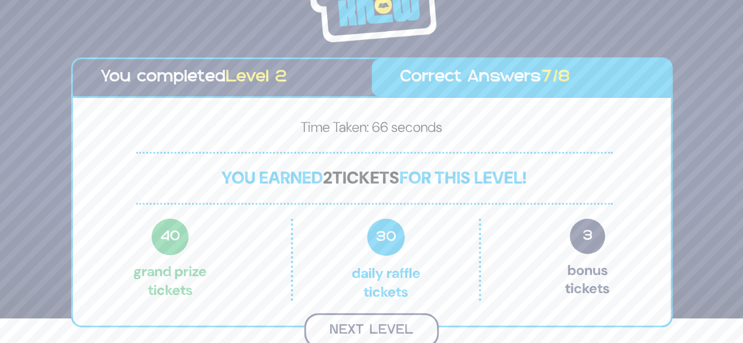
click at [372, 327] on button "Next Level" at bounding box center [371, 331] width 134 height 35
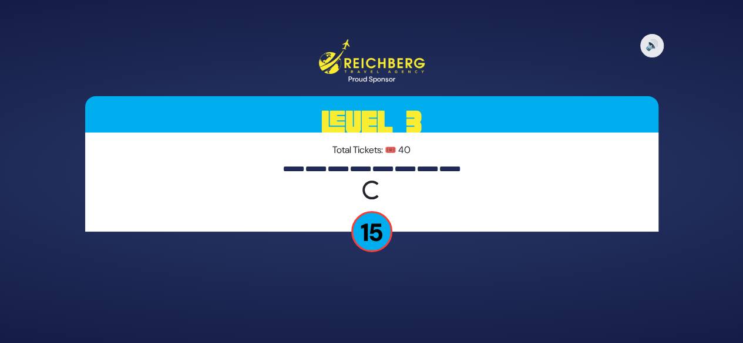
scroll to position [0, 0]
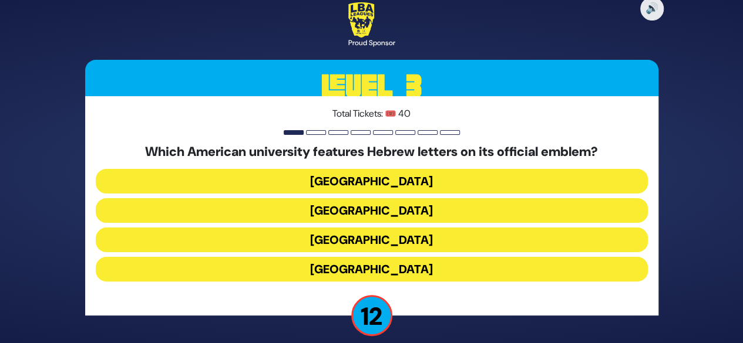
click at [376, 214] on button "[GEOGRAPHIC_DATA]" at bounding box center [372, 210] width 552 height 25
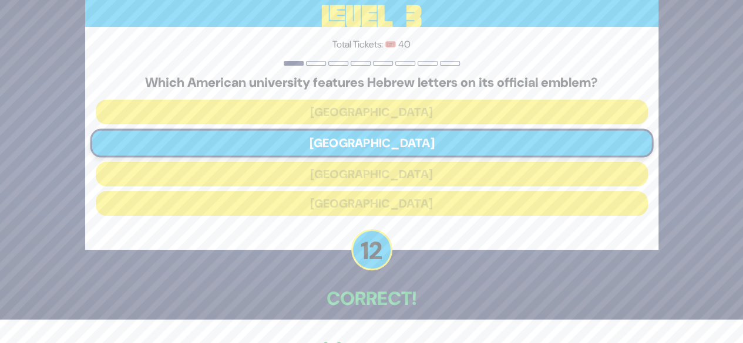
scroll to position [58, 0]
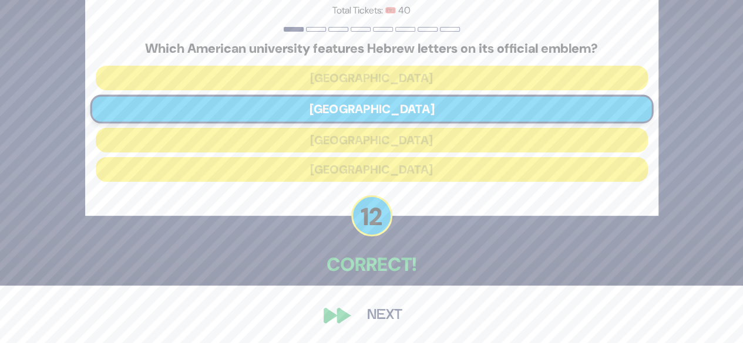
click at [395, 308] on button "Next" at bounding box center [385, 315] width 68 height 27
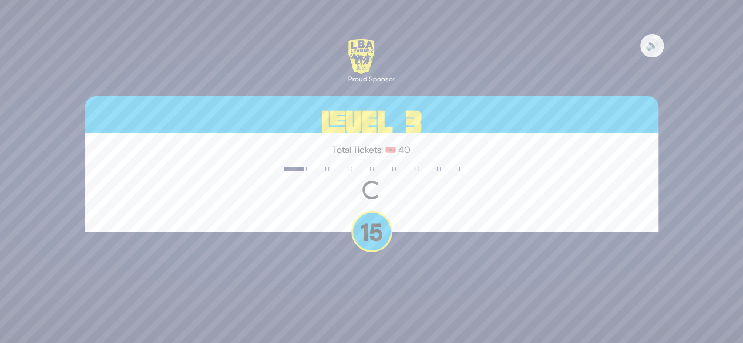
scroll to position [0, 0]
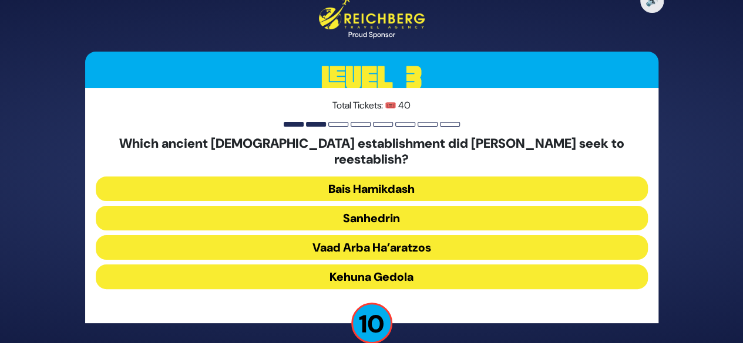
click at [465, 214] on button "Sanhedrin" at bounding box center [372, 218] width 552 height 25
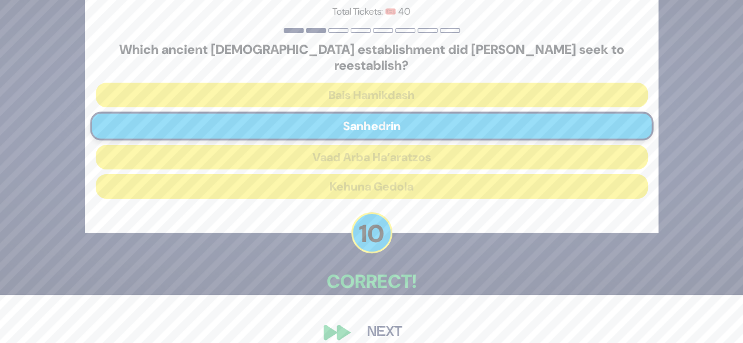
scroll to position [57, 0]
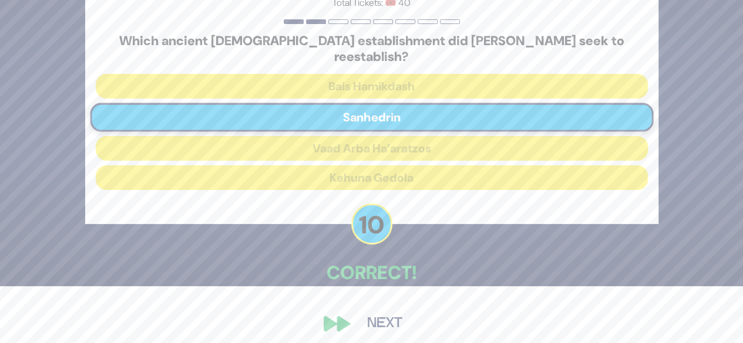
click at [379, 311] on button "Next" at bounding box center [385, 324] width 68 height 27
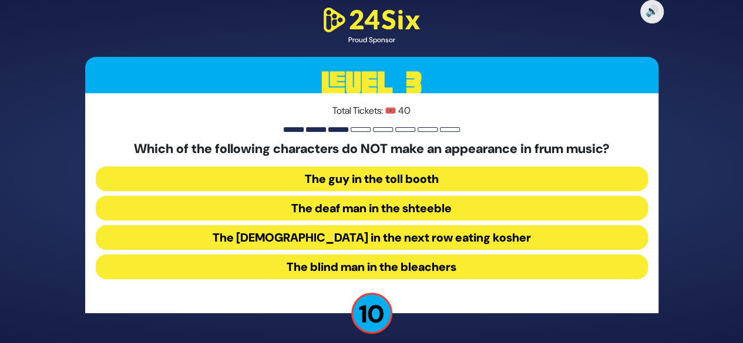
click at [308, 269] on button "The blind man in the bleachers" at bounding box center [372, 267] width 552 height 25
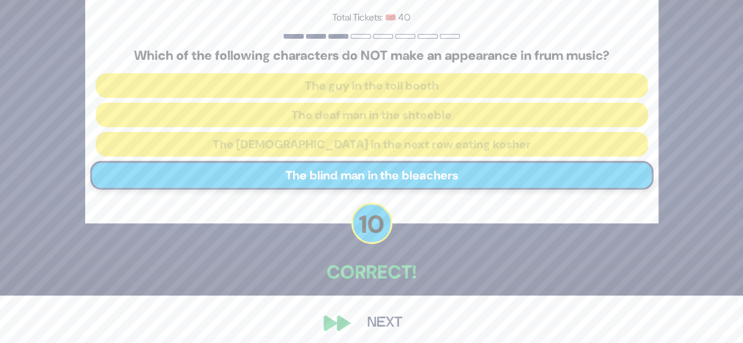
scroll to position [55, 0]
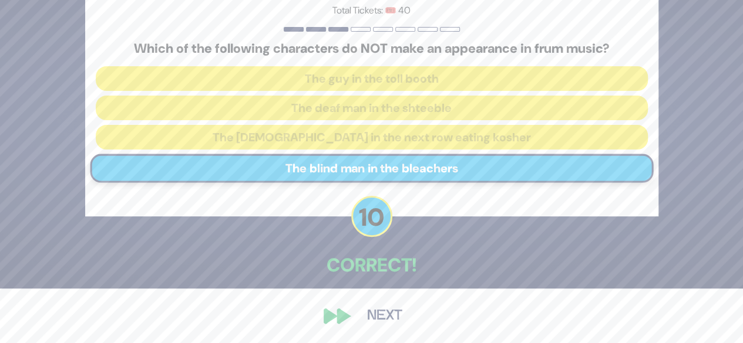
click at [394, 316] on button "Next" at bounding box center [385, 316] width 68 height 27
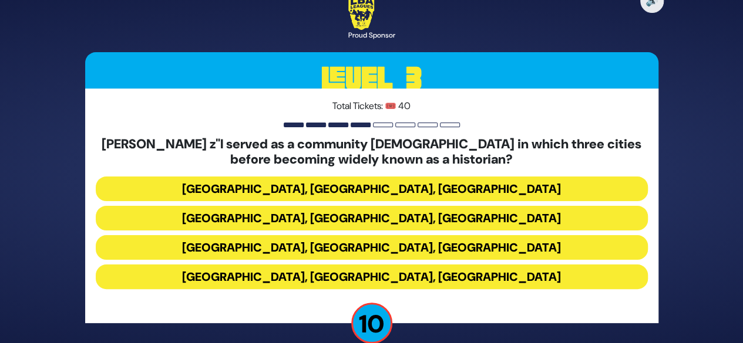
click at [424, 184] on button "[GEOGRAPHIC_DATA], [GEOGRAPHIC_DATA], [GEOGRAPHIC_DATA]" at bounding box center [372, 189] width 552 height 25
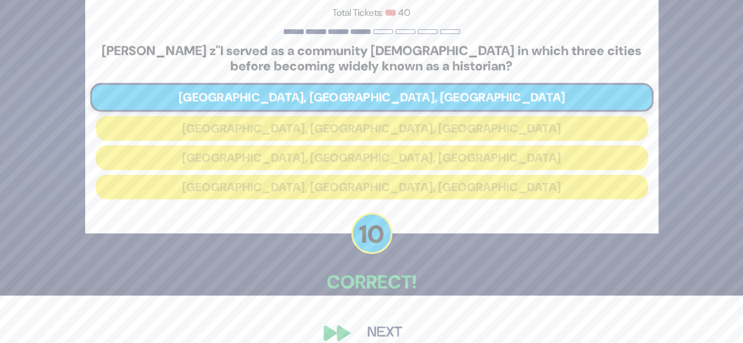
scroll to position [65, 0]
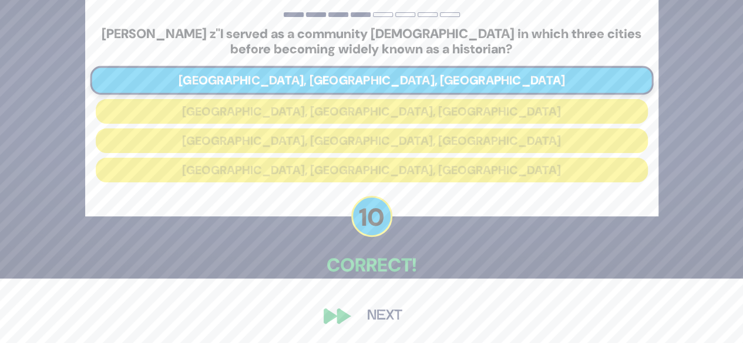
click at [380, 318] on button "Next" at bounding box center [385, 316] width 68 height 27
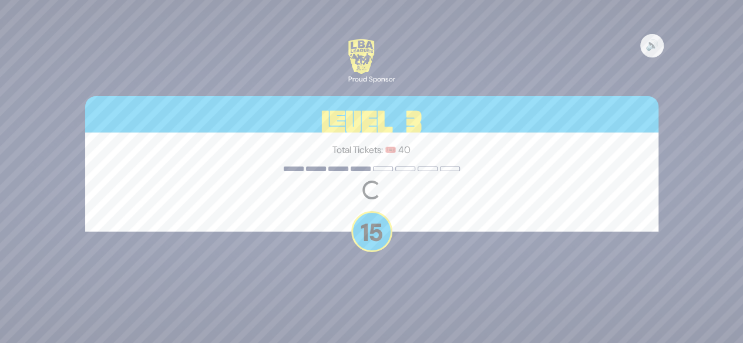
scroll to position [0, 0]
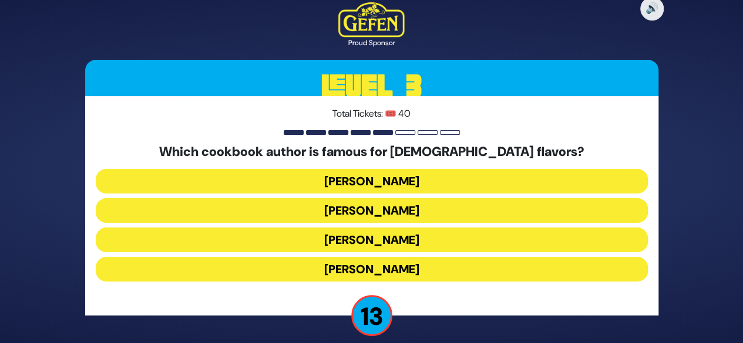
click at [443, 267] on button "[PERSON_NAME]" at bounding box center [372, 269] width 552 height 25
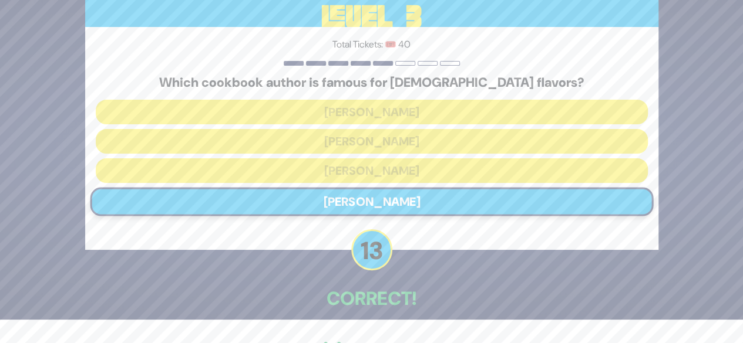
scroll to position [58, 0]
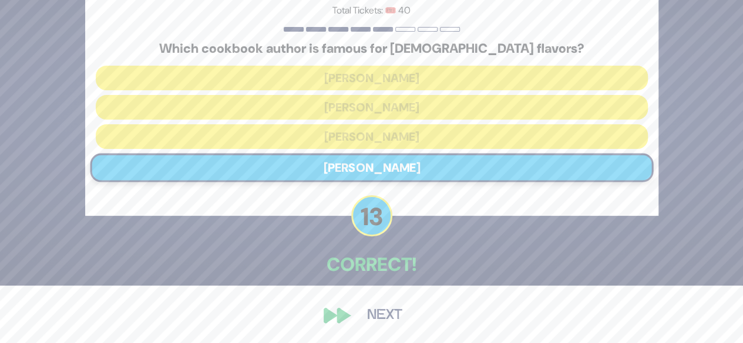
click at [369, 315] on button "Next" at bounding box center [385, 315] width 68 height 27
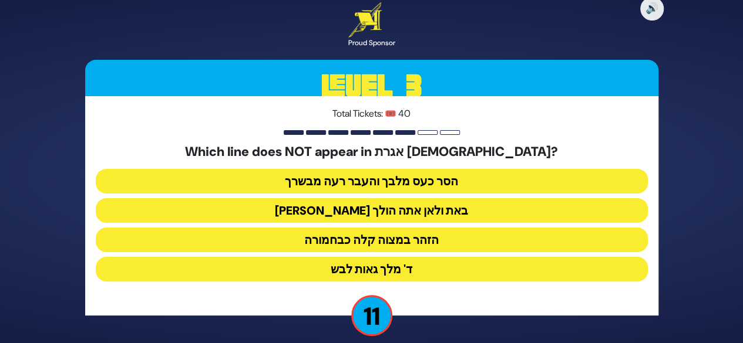
click at [454, 262] on button "ד' מלך גאות לבש" at bounding box center [372, 269] width 552 height 25
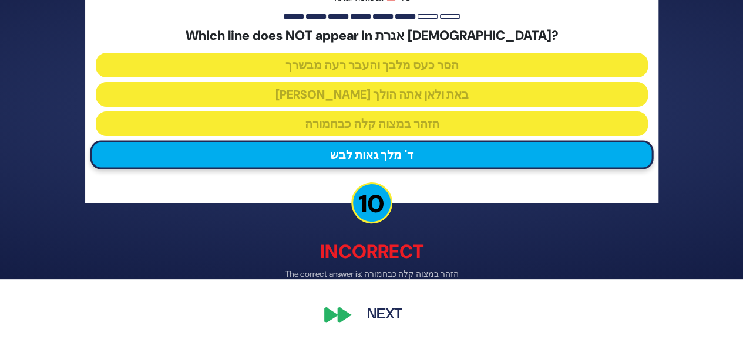
scroll to position [66, 0]
click at [379, 302] on button "Next" at bounding box center [385, 315] width 68 height 27
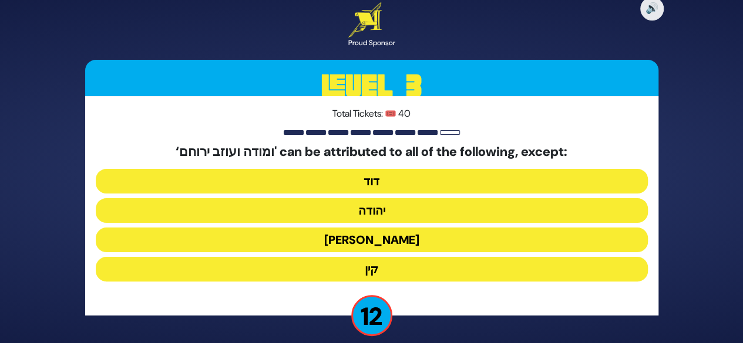
click at [419, 260] on button "קין" at bounding box center [372, 269] width 552 height 25
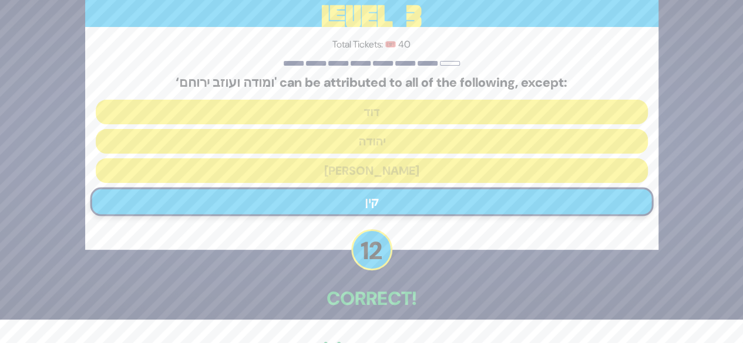
scroll to position [58, 0]
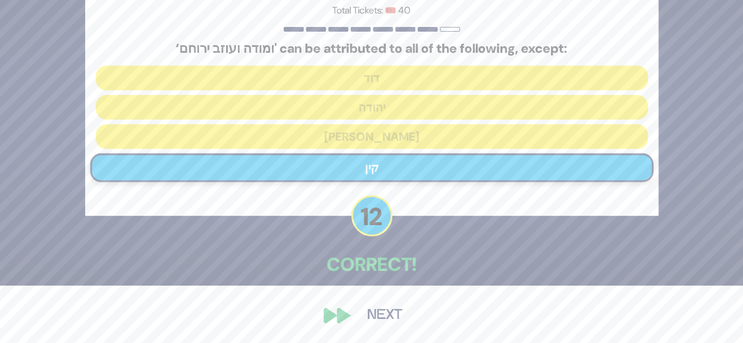
click at [389, 318] on button "Next" at bounding box center [385, 315] width 68 height 27
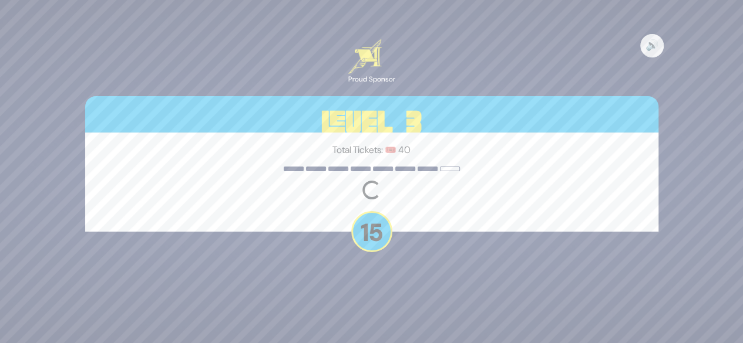
scroll to position [0, 0]
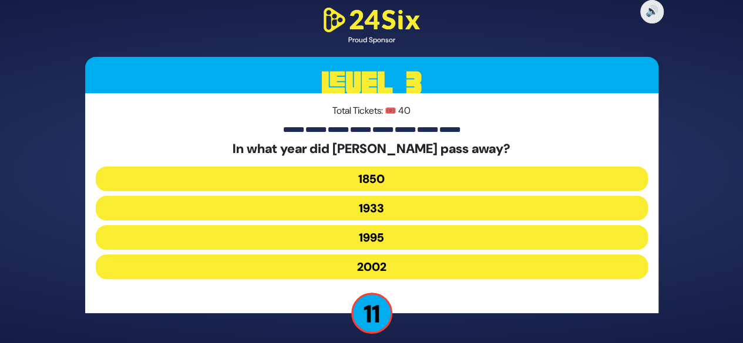
click at [425, 245] on button "1995" at bounding box center [372, 237] width 552 height 25
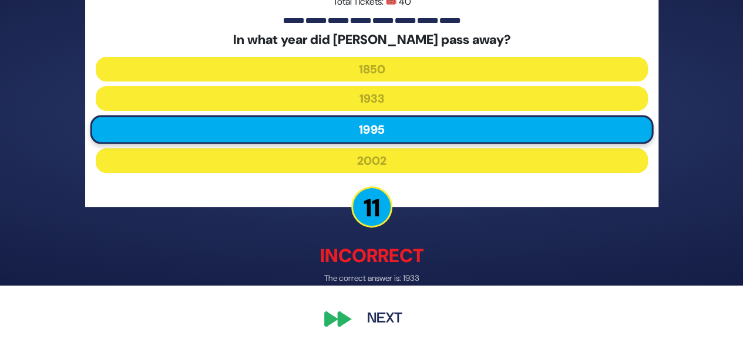
scroll to position [60, 0]
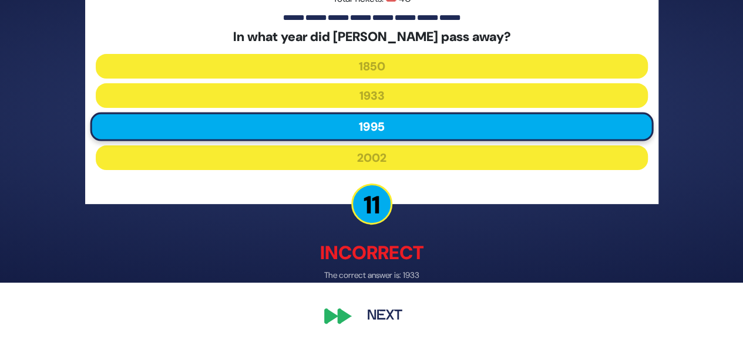
click at [387, 316] on button "Next" at bounding box center [385, 316] width 68 height 27
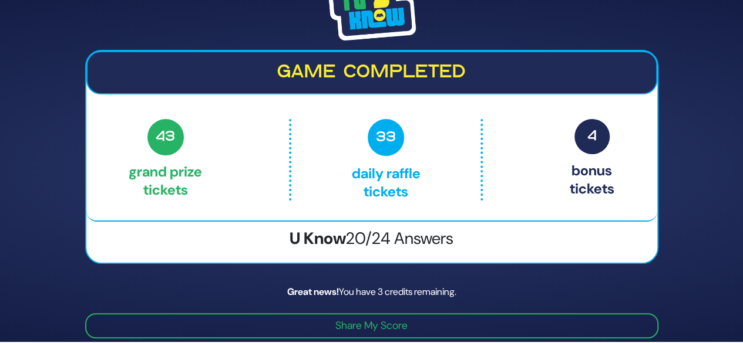
scroll to position [0, 0]
